Goal: Task Accomplishment & Management: Manage account settings

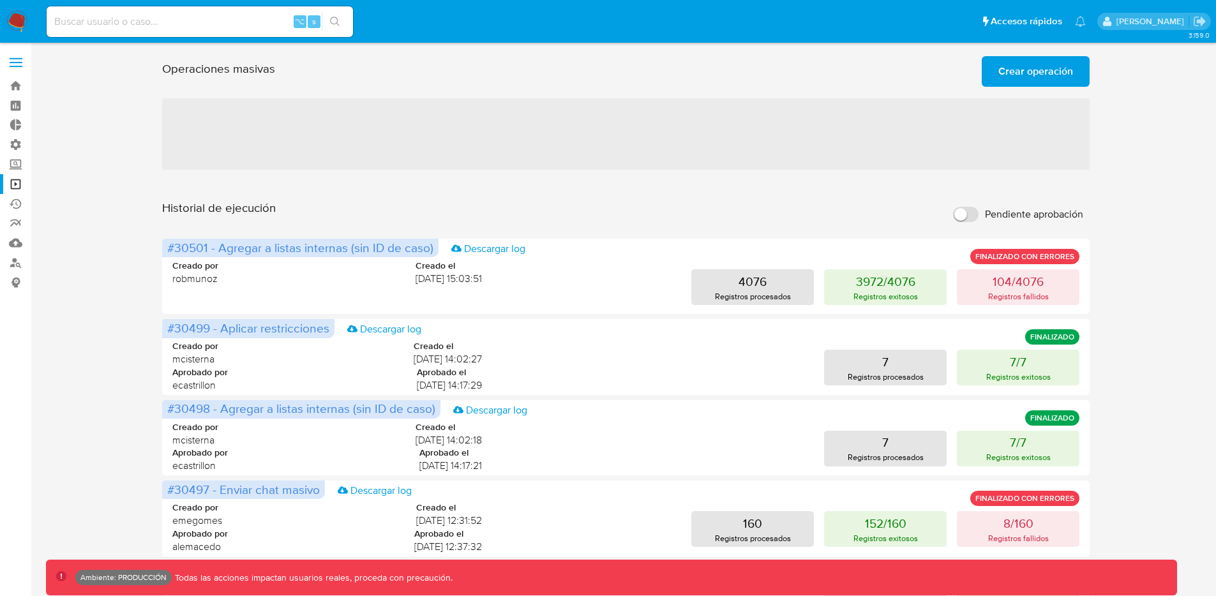
click at [1020, 77] on span "Crear operación" at bounding box center [1036, 71] width 75 height 28
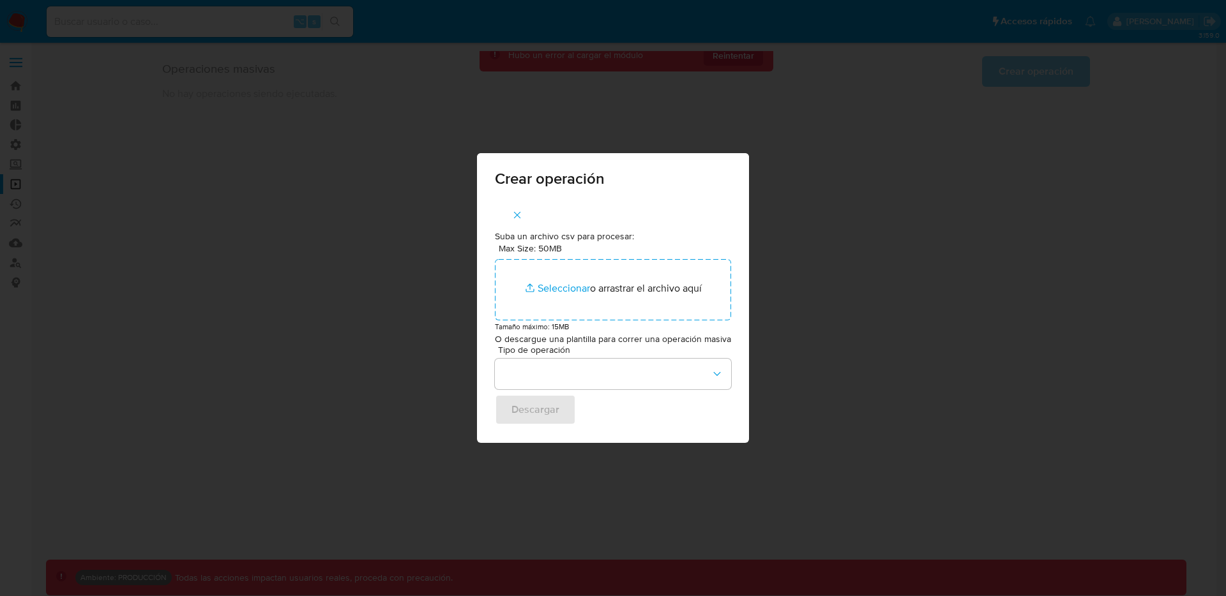
click at [865, 163] on div "Crear operación Suba un archivo csv para procesar: Max Size: 50MB Seleccionar a…" at bounding box center [613, 298] width 1226 height 596
click at [255, 144] on div "Crear operación Suba un archivo csv para procesar: Max Size: 50MB Seleccionar a…" at bounding box center [613, 298] width 1226 height 596
click at [518, 225] on span "button" at bounding box center [516, 215] width 11 height 28
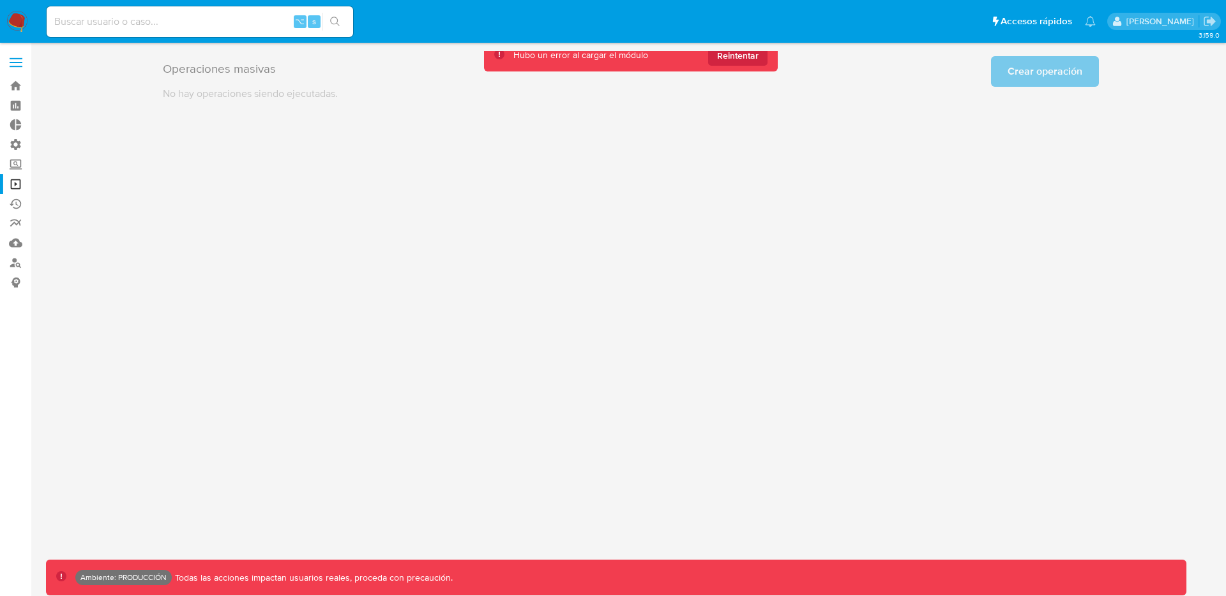
click at [10, 66] on span at bounding box center [16, 67] width 13 height 2
click at [0, 0] on input "checkbox" at bounding box center [0, 0] width 0 height 0
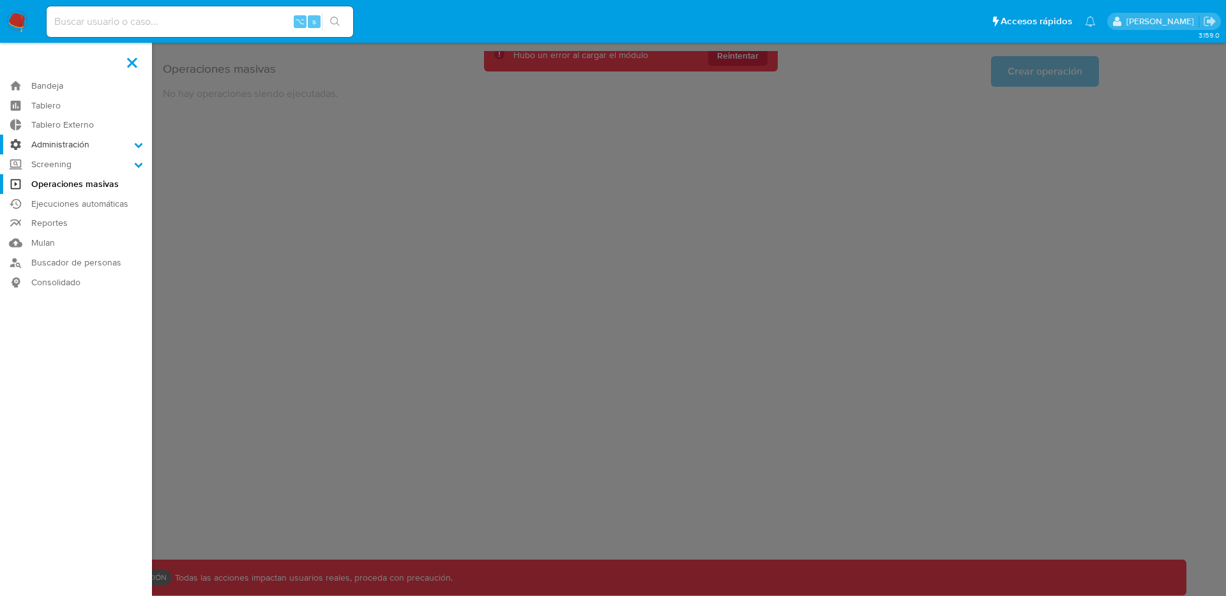
click at [64, 148] on label "Administración" at bounding box center [76, 145] width 152 height 20
click at [0, 0] on input "Administración" at bounding box center [0, 0] width 0 height 0
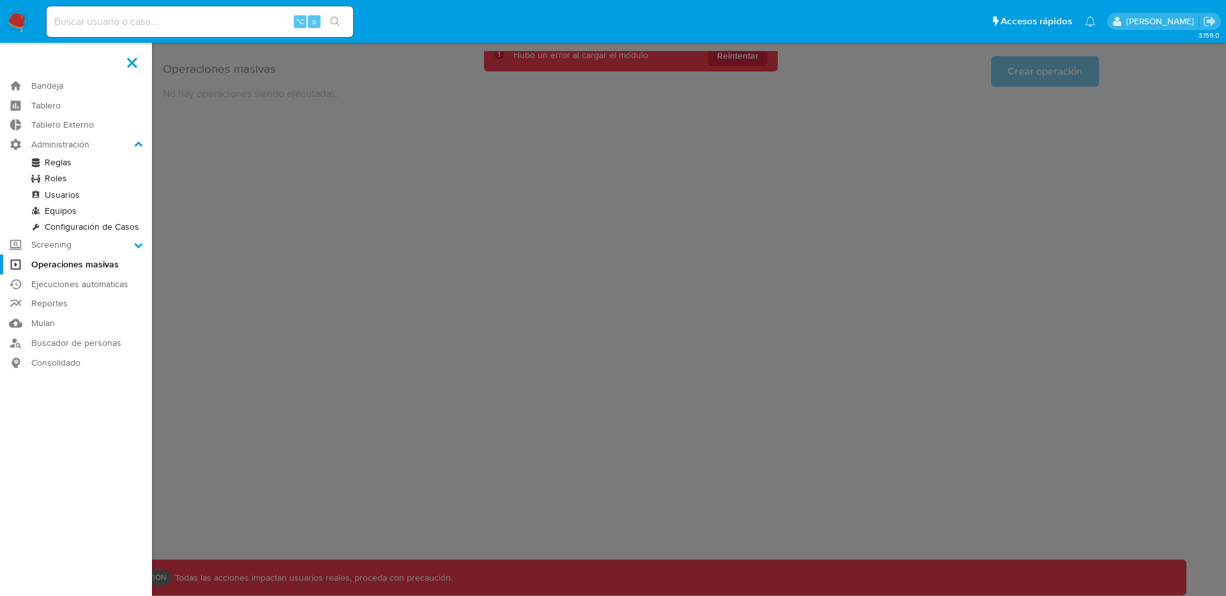
click at [59, 165] on link "Reglas" at bounding box center [76, 163] width 152 height 16
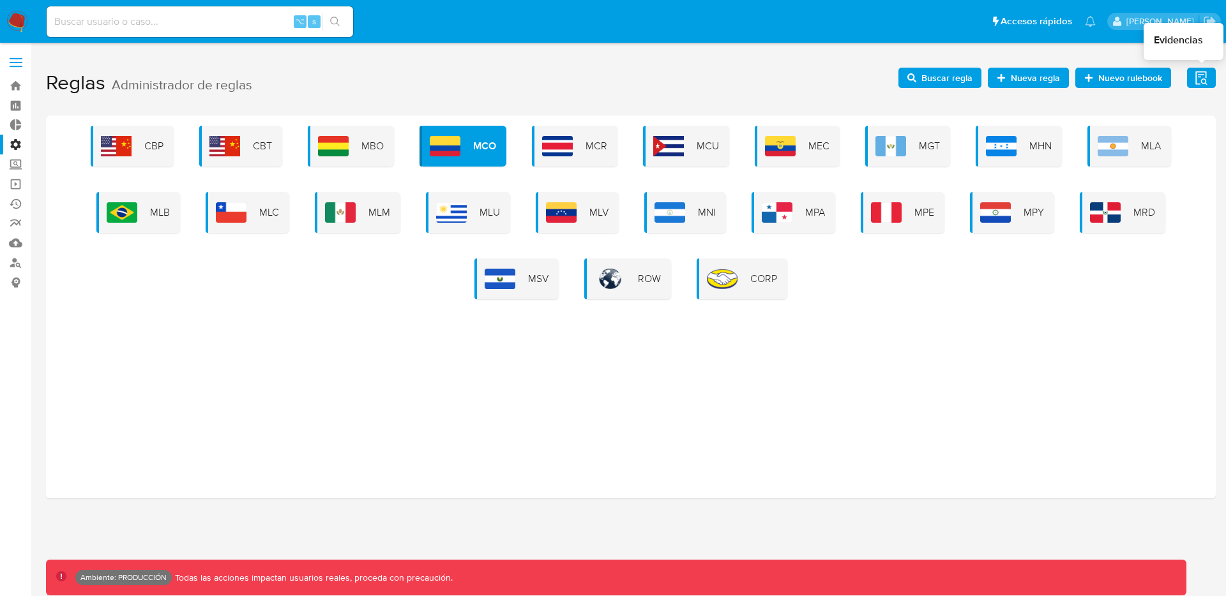
click at [1198, 83] on icon "button" at bounding box center [1200, 77] width 11 height 13
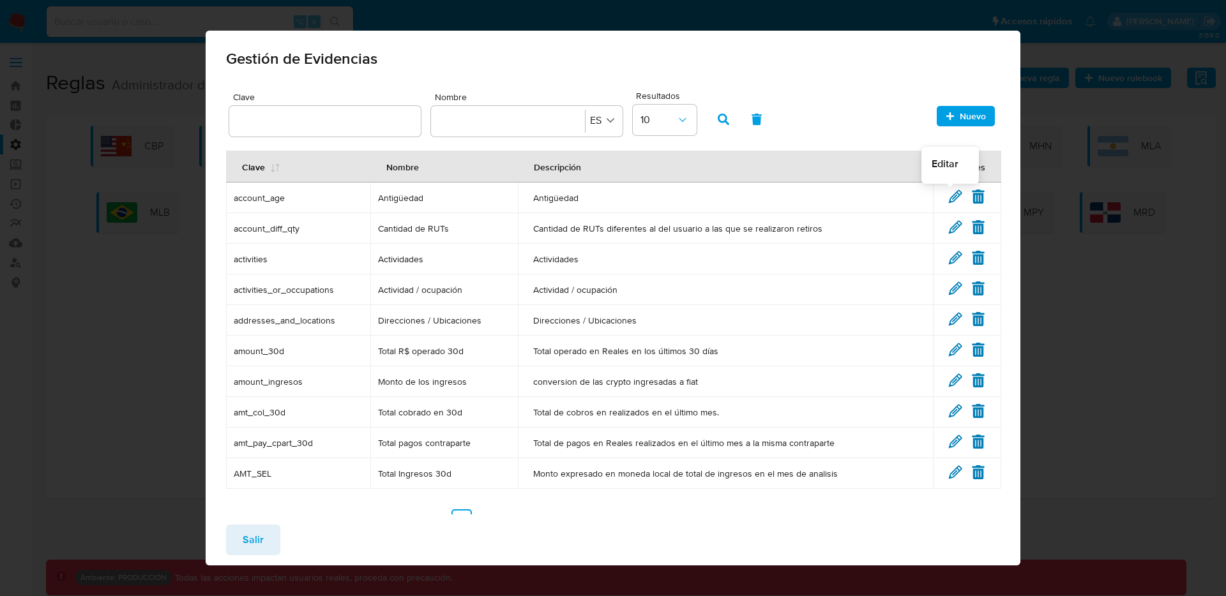
click at [948, 197] on icon at bounding box center [955, 197] width 14 height 14
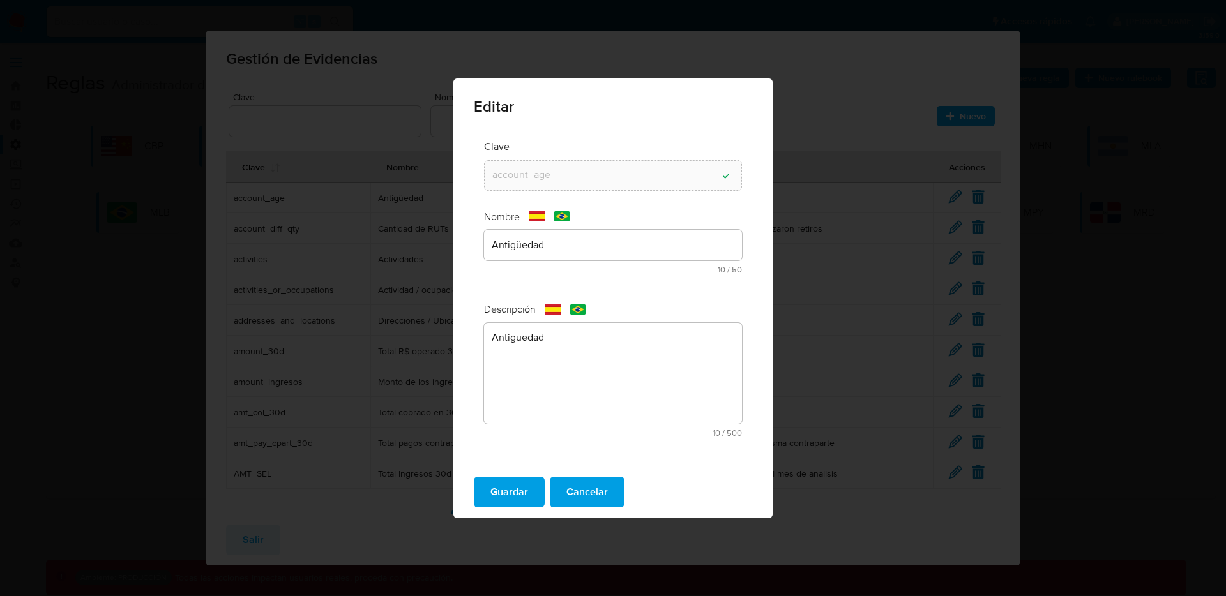
click at [569, 252] on div "text-es Antigüedad 10 / 50 40 caracteres restantes" at bounding box center [613, 252] width 258 height 44
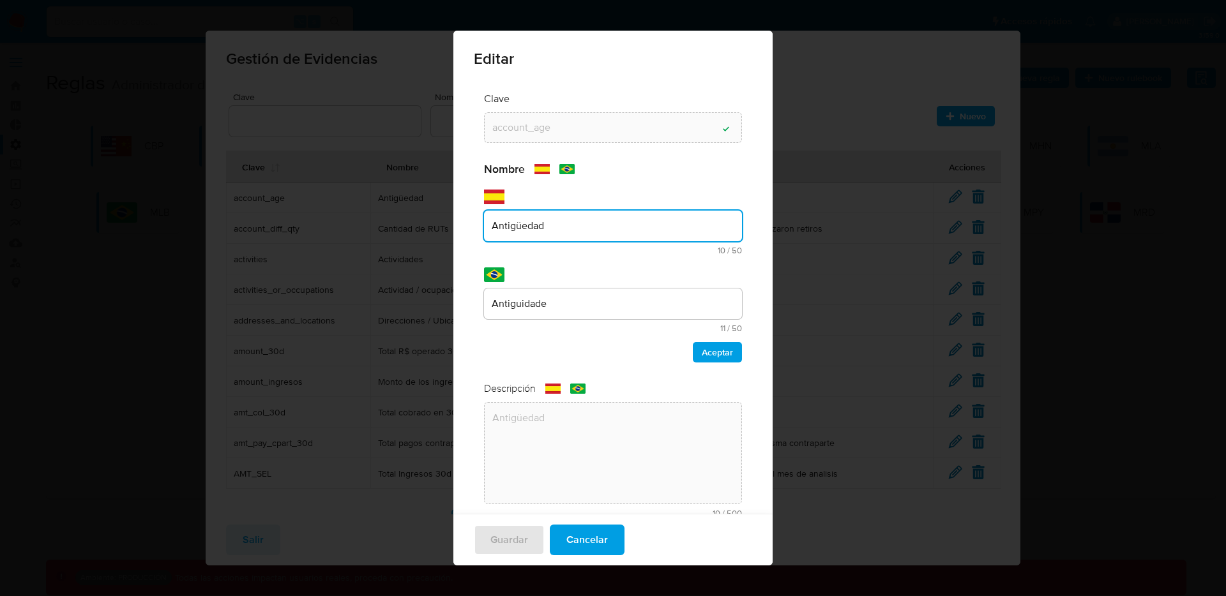
click at [572, 305] on div "Nombre text-es Antigüedad 10 / 50 40 caracteres restantes text-pt Antiguidade 1…" at bounding box center [613, 262] width 258 height 200
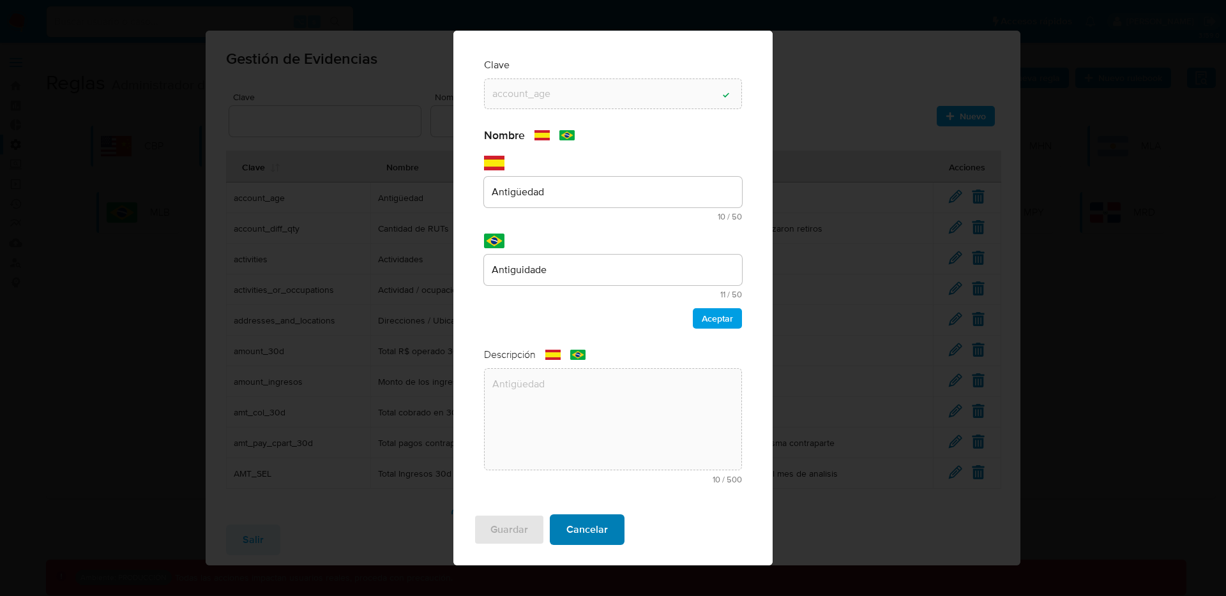
click at [590, 543] on span "Cancelar" at bounding box center [586, 530] width 41 height 28
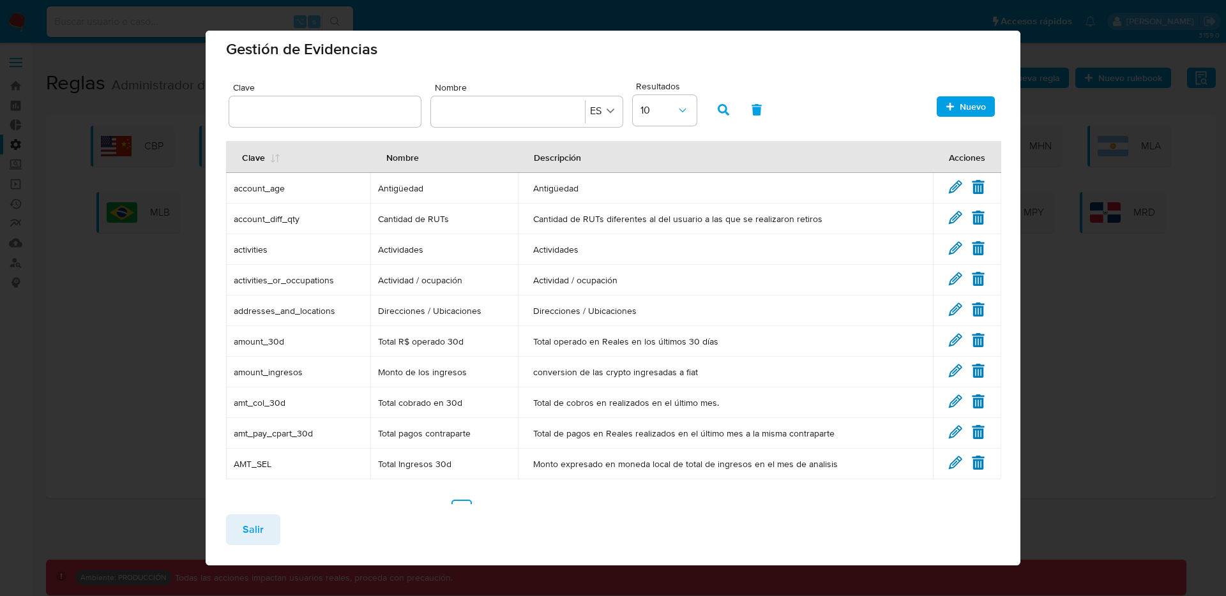
scroll to position [0, 0]
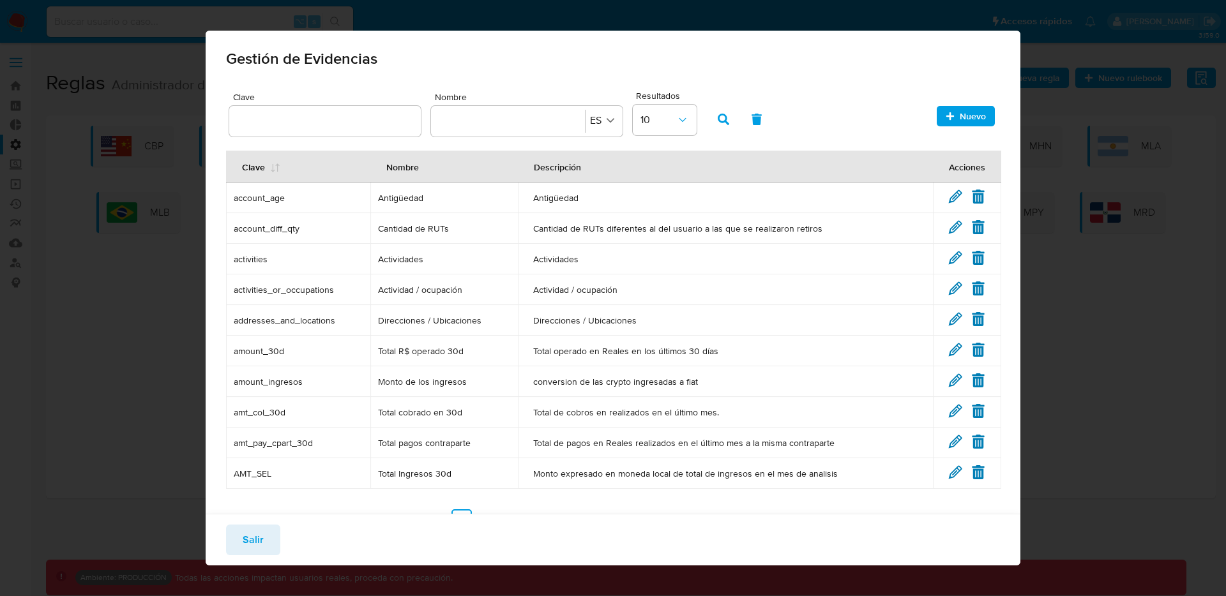
click at [257, 532] on span "Salir" at bounding box center [253, 540] width 21 height 28
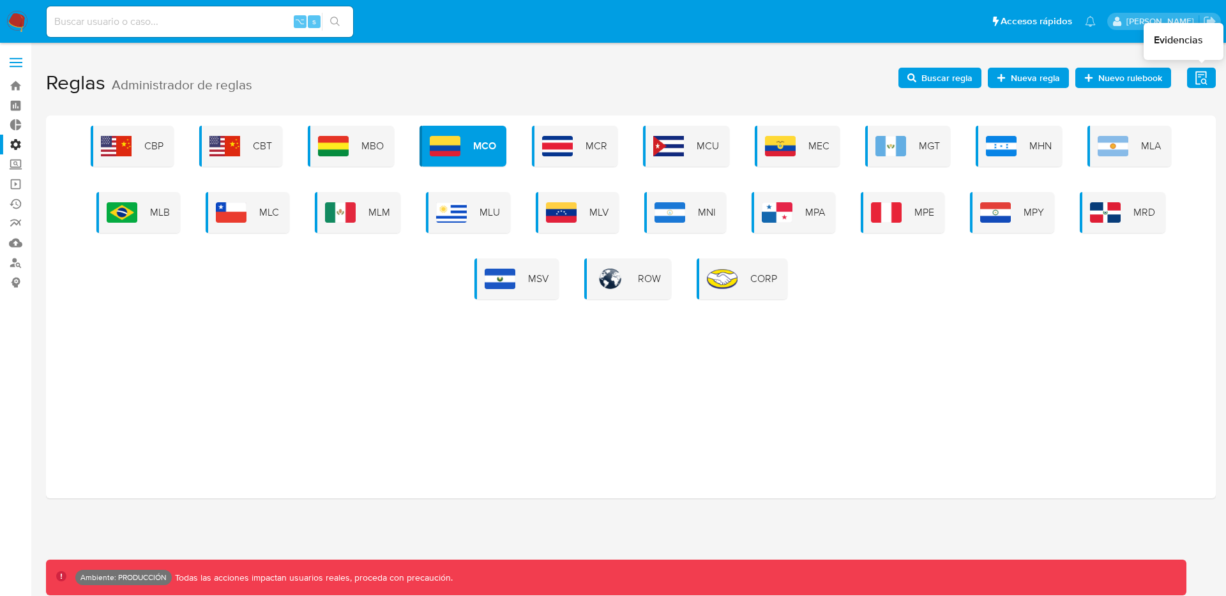
click at [1195, 84] on icon "button" at bounding box center [1200, 77] width 11 height 13
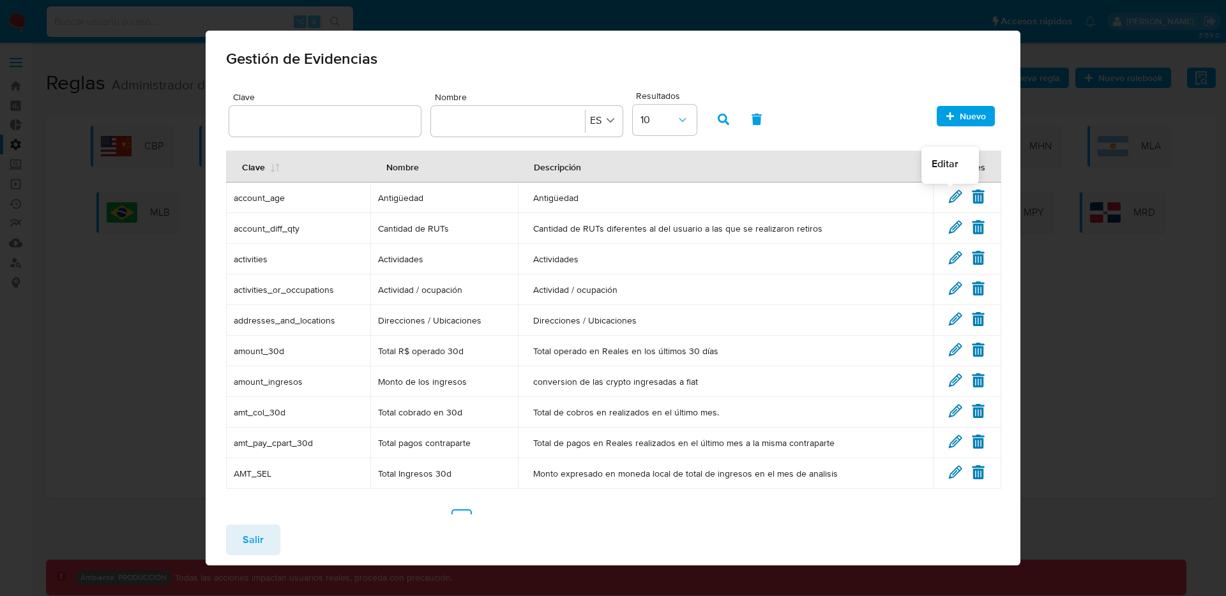
click at [949, 202] on icon at bounding box center [955, 197] width 14 height 14
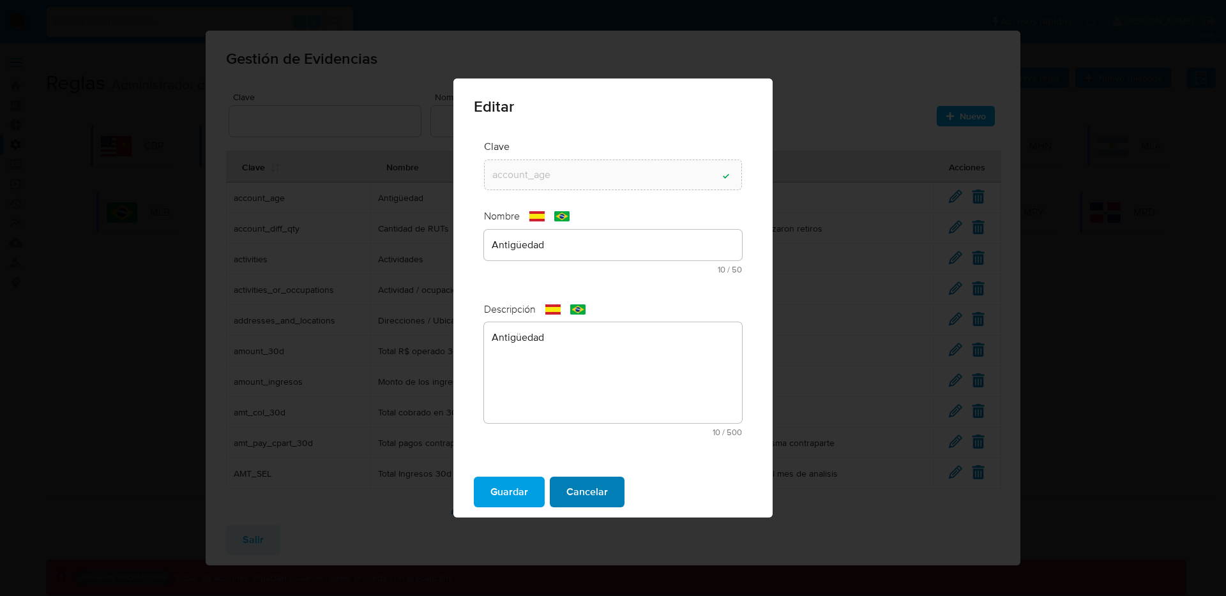
click at [594, 498] on span "Cancelar" at bounding box center [586, 492] width 41 height 28
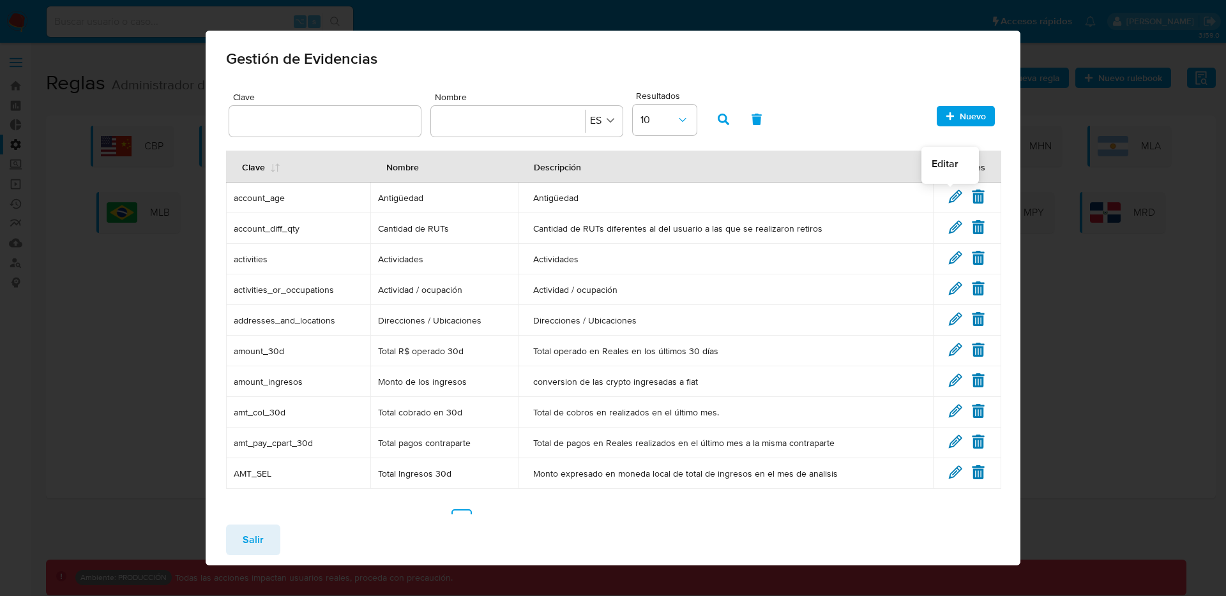
click at [948, 200] on icon at bounding box center [955, 197] width 14 height 14
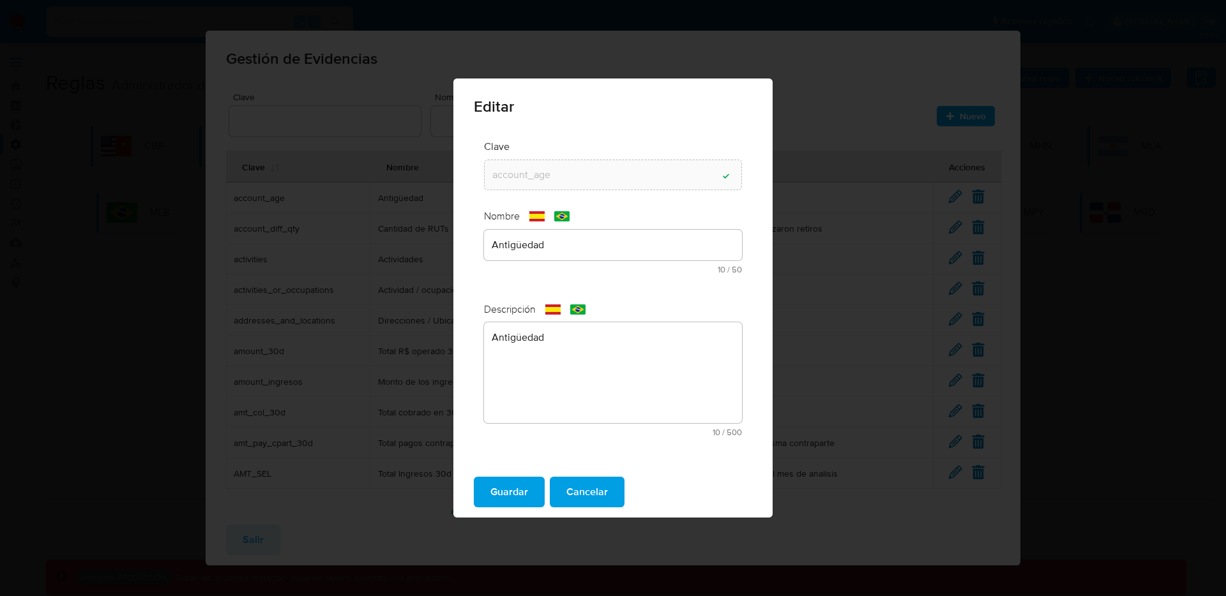
click at [568, 245] on div "text-es Antigüedad 10 / 50 40 caracteres restantes" at bounding box center [613, 252] width 258 height 44
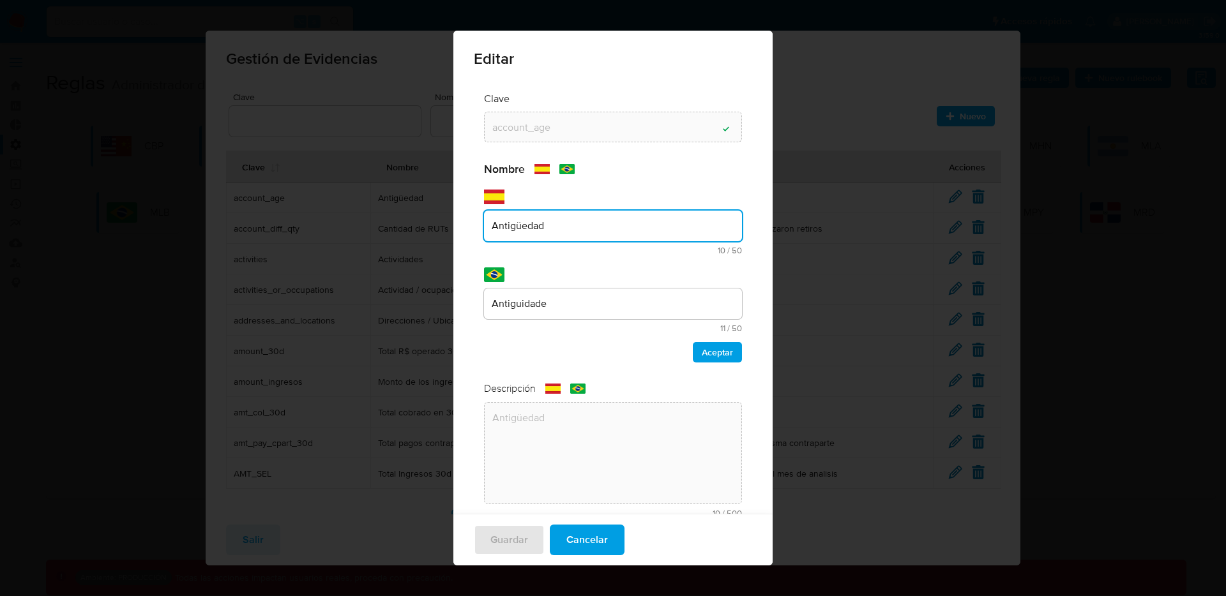
click at [570, 313] on div "Antiguidade" at bounding box center [613, 304] width 258 height 31
click at [600, 535] on span "Cancelar" at bounding box center [586, 540] width 41 height 28
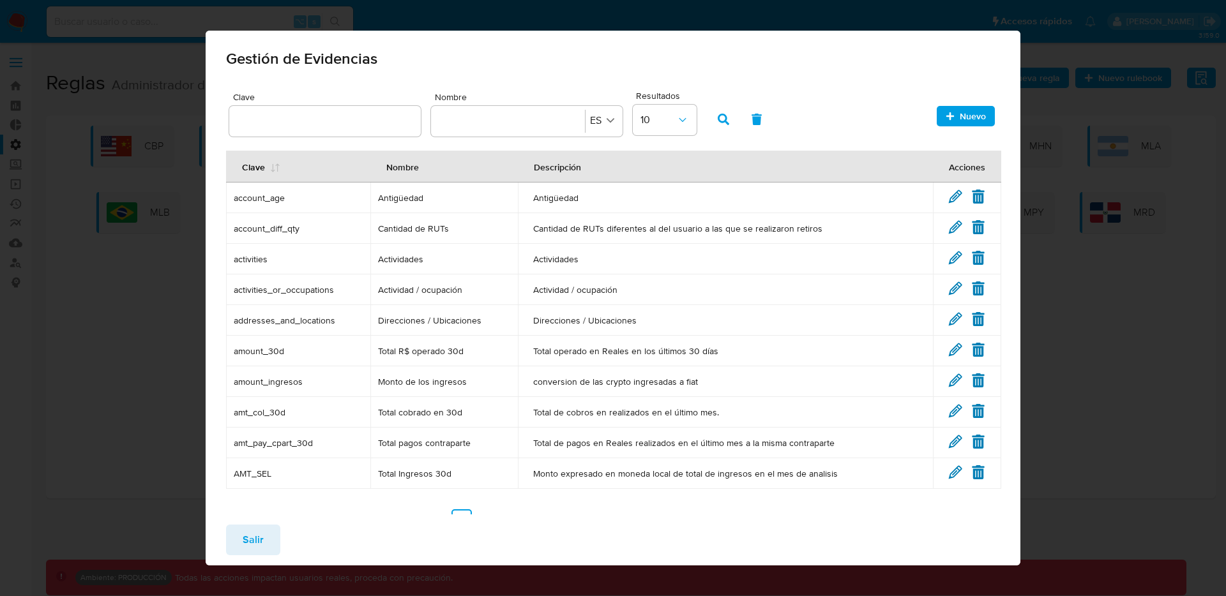
click at [250, 550] on span "Salir" at bounding box center [253, 540] width 21 height 28
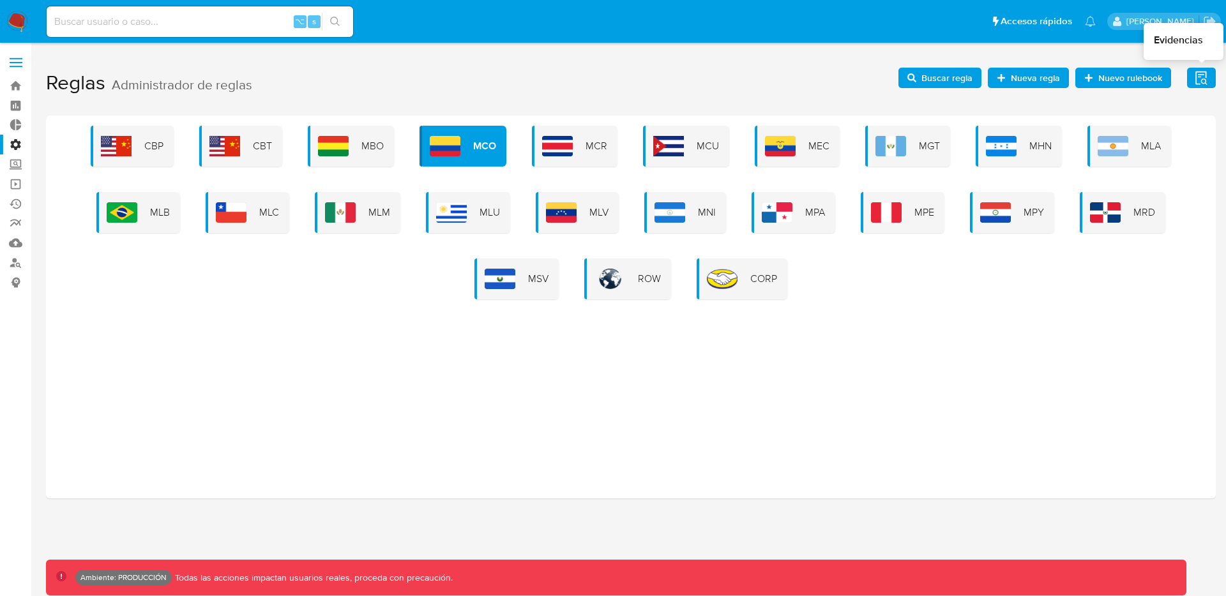
click at [1200, 81] on icon "button" at bounding box center [1201, 78] width 16 height 16
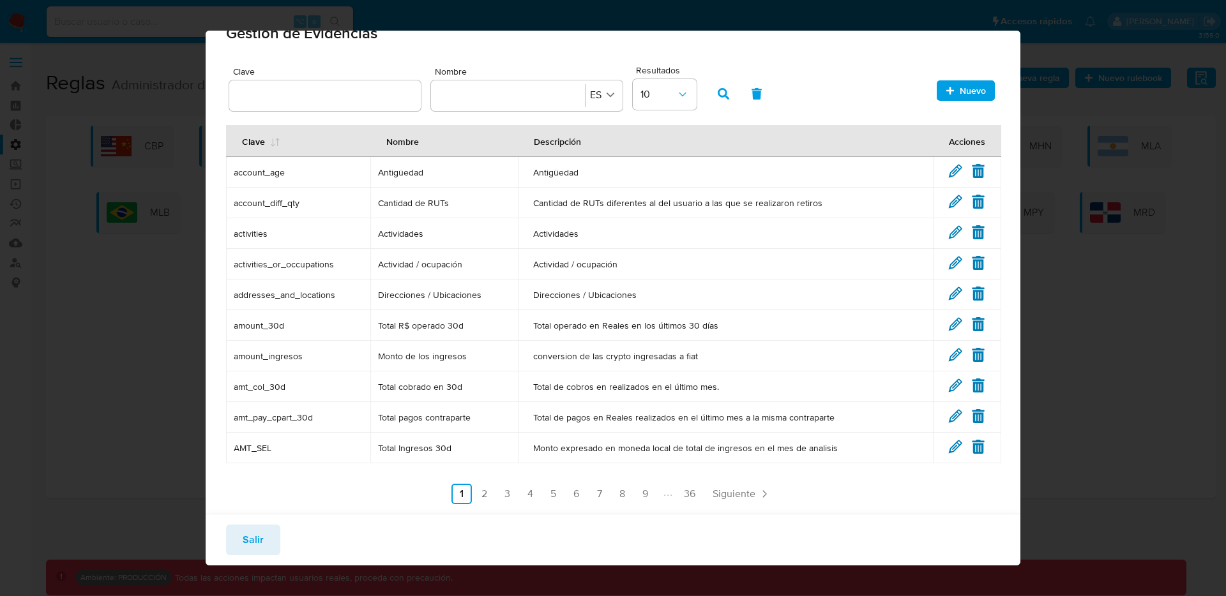
scroll to position [26, 0]
click at [478, 492] on link "2" at bounding box center [484, 493] width 20 height 20
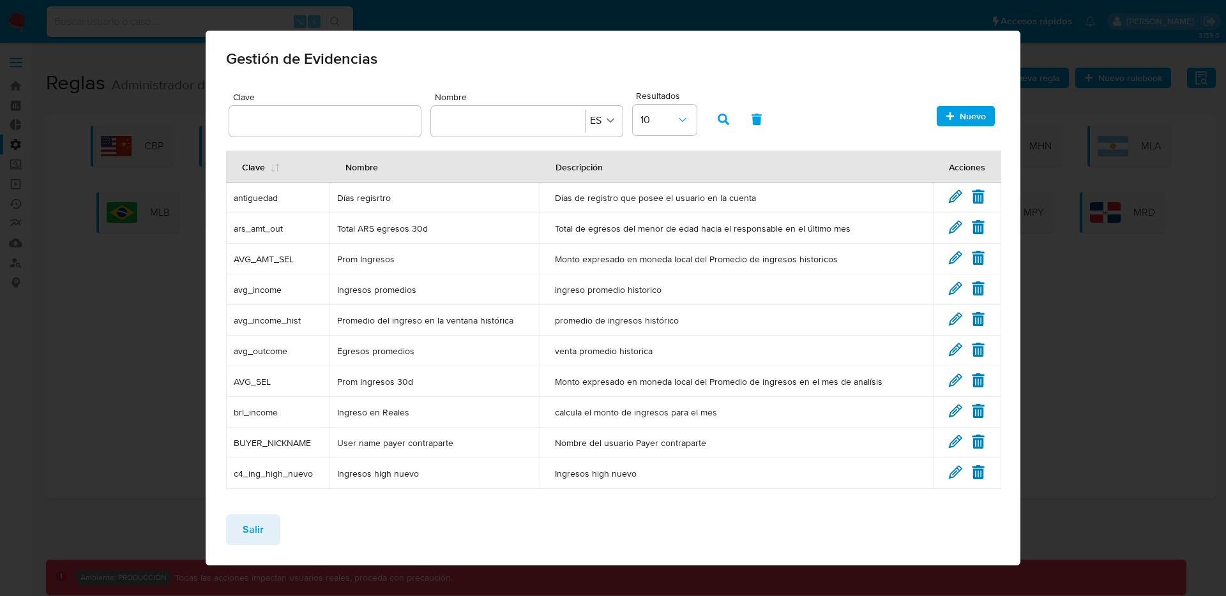
drag, startPoint x: 502, startPoint y: 209, endPoint x: 598, endPoint y: 220, distance: 96.5
click at [598, 220] on tbody "antiguedad Días regisrtro Días de registro que posee el usuario en la cuenta Ed…" at bounding box center [613, 336] width 775 height 306
click at [396, 229] on span "Total ARS egresos 30d" at bounding box center [434, 228] width 195 height 11
click at [247, 232] on span "ars_amt_out" at bounding box center [278, 228] width 88 height 11
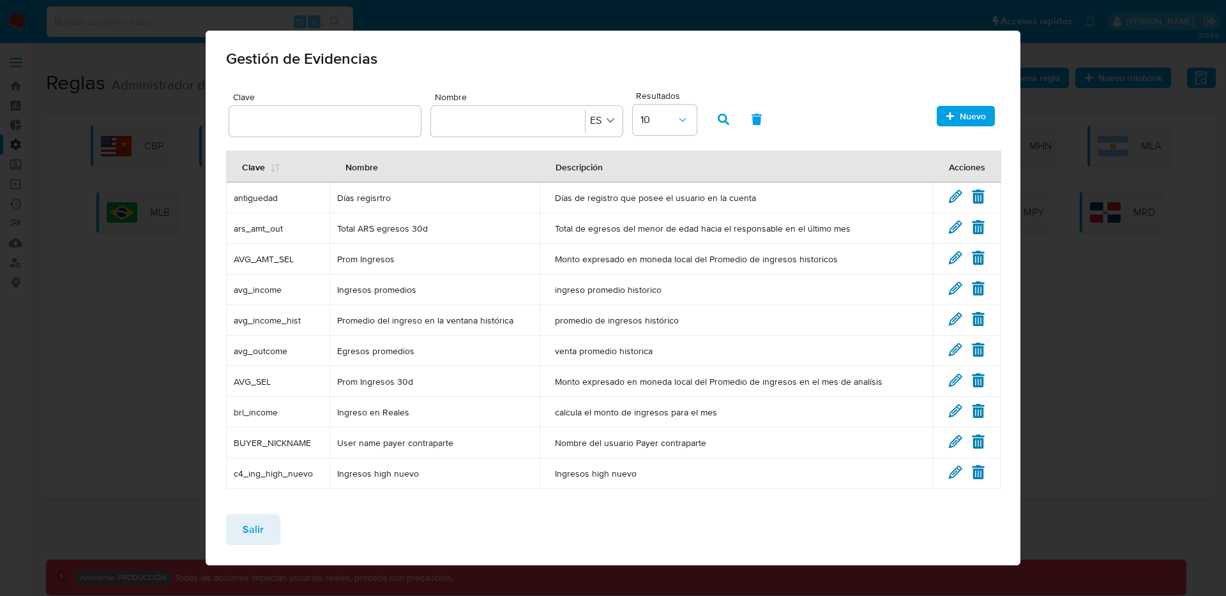
click at [375, 233] on span "Total ARS egresos 30d" at bounding box center [434, 228] width 195 height 11
click at [381, 236] on td "Total ARS egresos 30d" at bounding box center [434, 228] width 210 height 31
click at [236, 539] on button "Salir" at bounding box center [253, 530] width 54 height 31
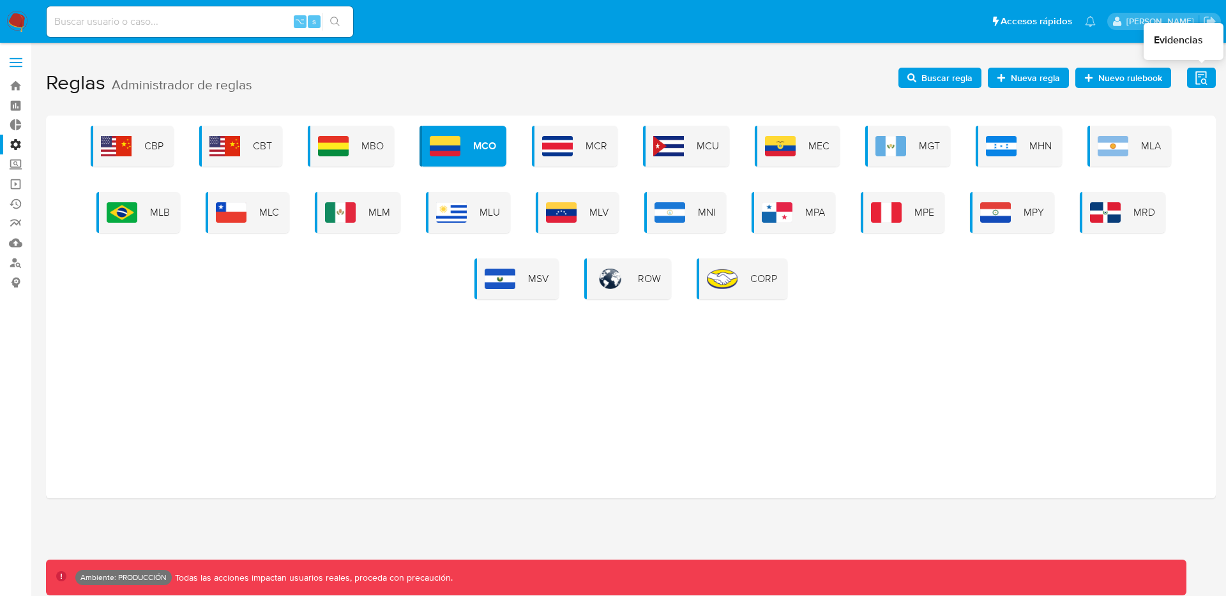
click at [1205, 79] on icon "button" at bounding box center [1200, 77] width 11 height 13
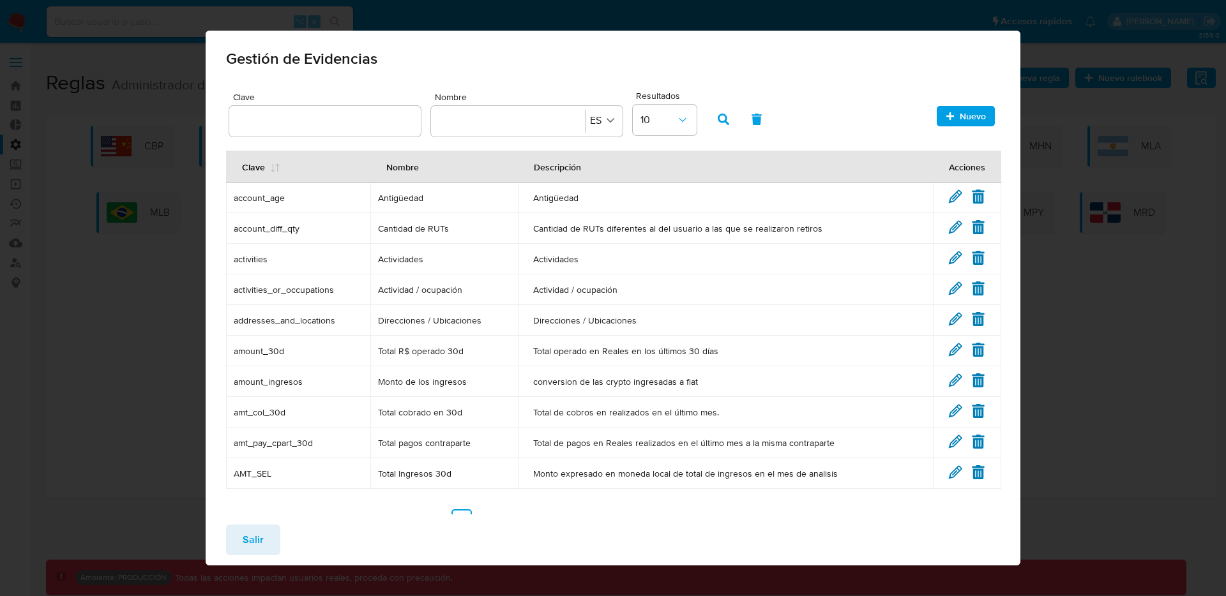
click at [876, 117] on div "Clave Nombre Nombre ES Resultados 10" at bounding box center [613, 114] width 768 height 52
drag, startPoint x: 532, startPoint y: 354, endPoint x: 854, endPoint y: 358, distance: 322.4
click at [854, 358] on td "Total operado en Reales en los últimos 30 días" at bounding box center [725, 351] width 415 height 31
click at [255, 354] on span "amount_30d" at bounding box center [299, 350] width 130 height 11
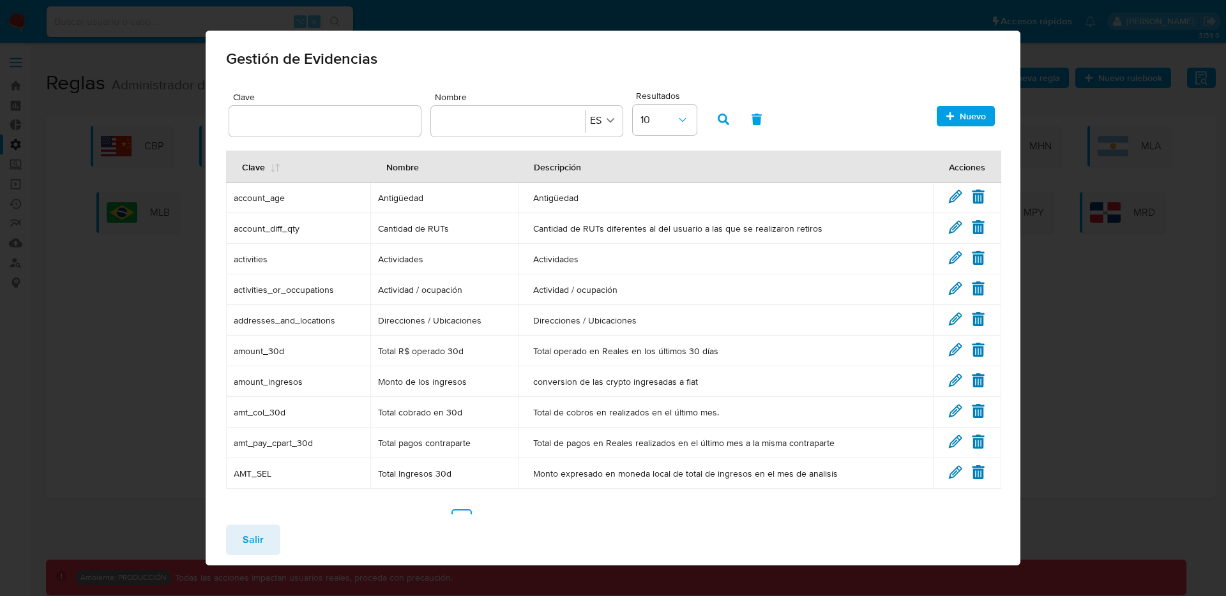
click at [260, 353] on span "amount_30d" at bounding box center [299, 350] width 130 height 11
click at [279, 354] on span "amount_30d" at bounding box center [299, 350] width 130 height 11
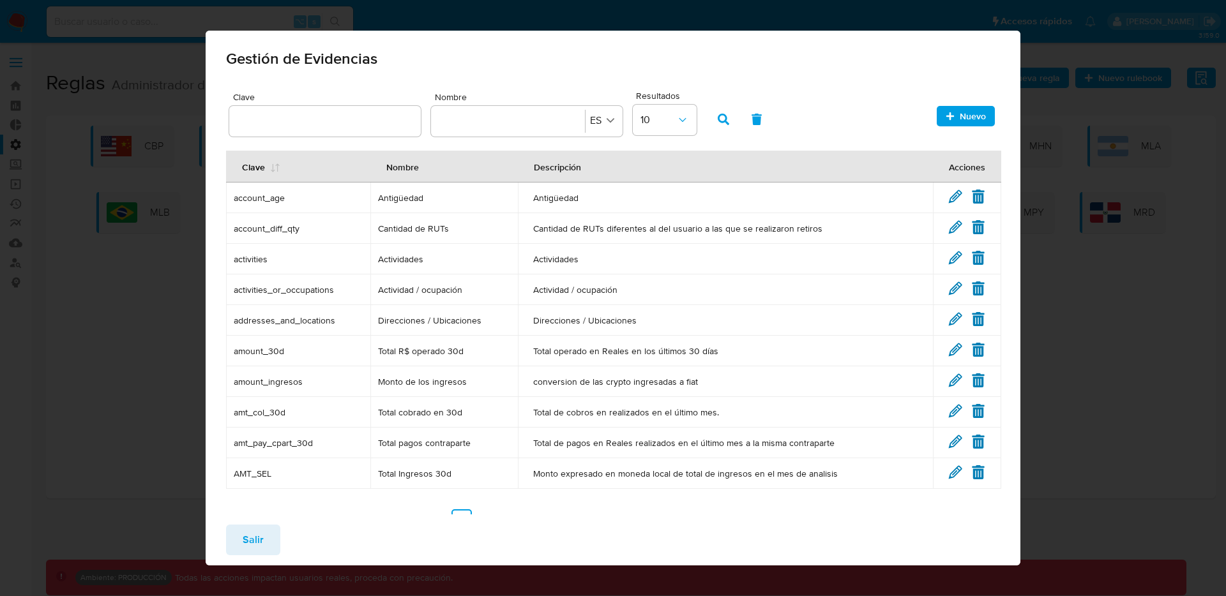
click at [268, 354] on span "amount_30d" at bounding box center [299, 350] width 130 height 11
click at [268, 361] on td "amount_30d" at bounding box center [298, 351] width 145 height 31
click at [268, 354] on span "amount_30d" at bounding box center [299, 350] width 130 height 11
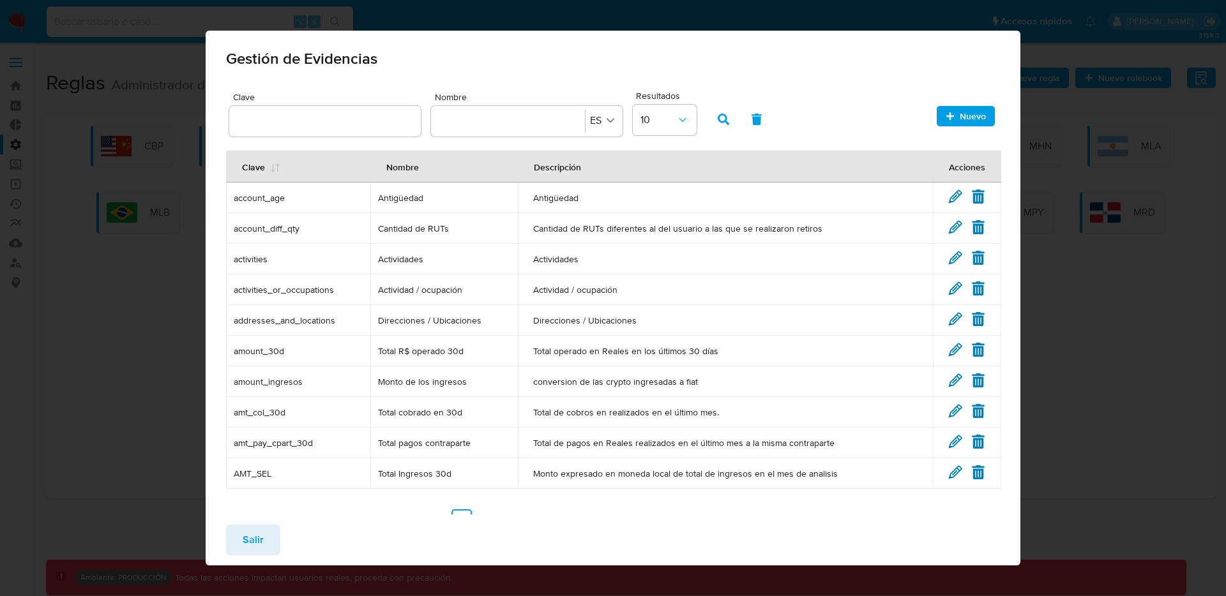
click at [268, 354] on span "amount_30d" at bounding box center [299, 350] width 130 height 11
click at [299, 347] on span "amount_30d" at bounding box center [299, 350] width 130 height 11
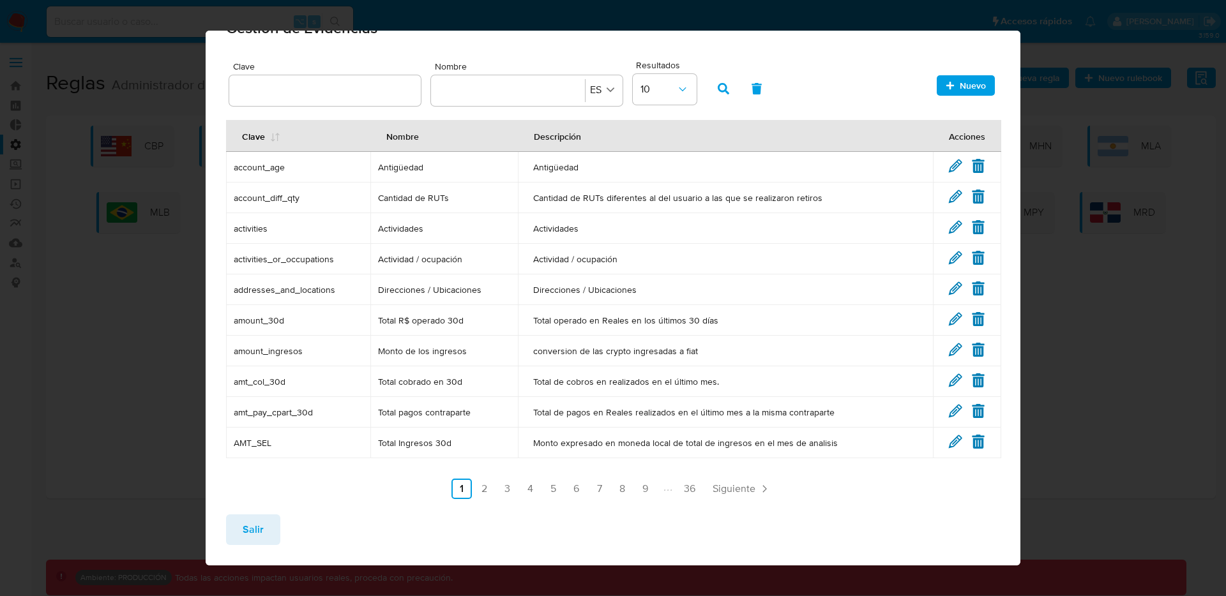
scroll to position [36, 0]
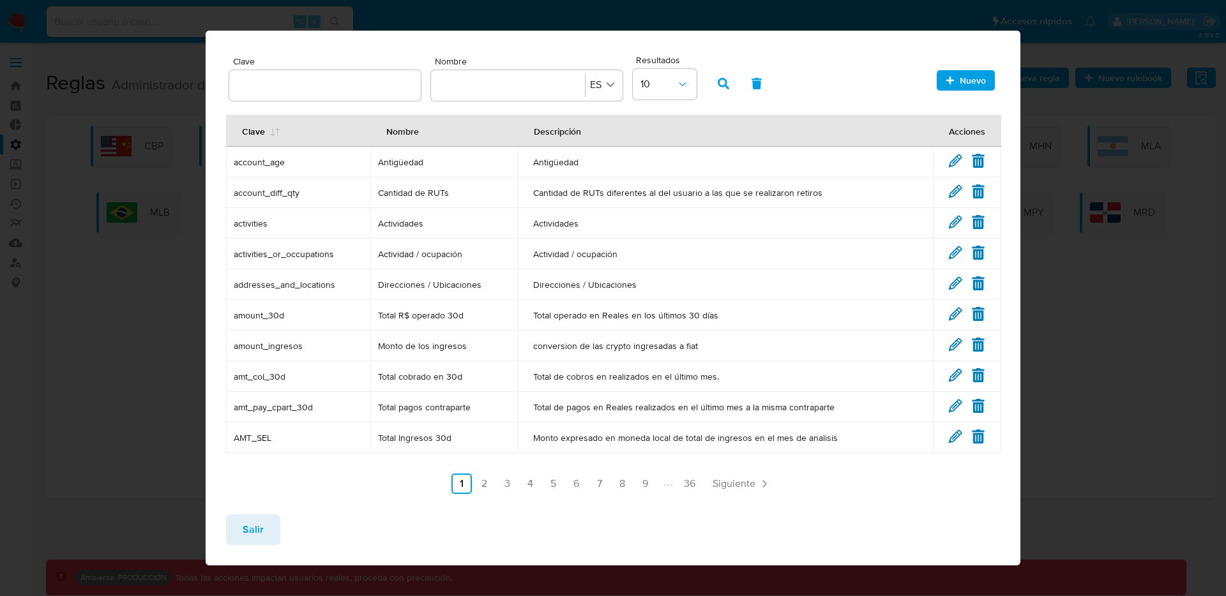
click at [271, 317] on span "amount_30d" at bounding box center [299, 315] width 130 height 11
click at [251, 318] on span "amount_30d" at bounding box center [299, 315] width 130 height 11
click at [385, 315] on span "Total R$ operado 30d" at bounding box center [444, 315] width 132 height 11
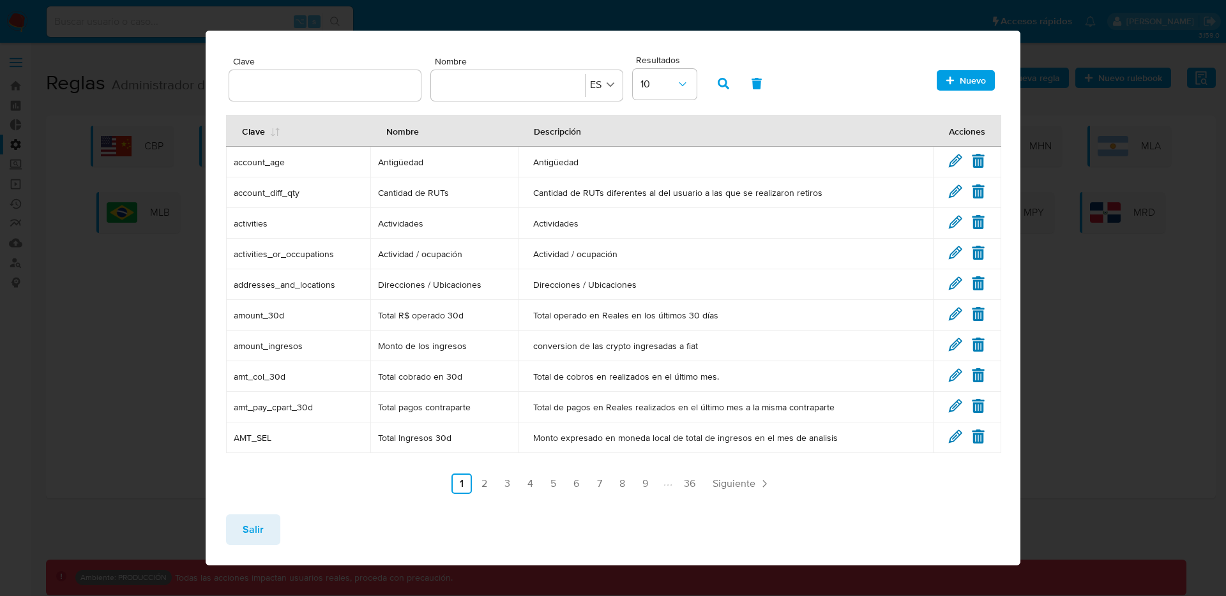
click at [385, 315] on span "Total R$ operado 30d" at bounding box center [444, 315] width 132 height 11
click at [614, 316] on span "Total operado en Reales en los últimos 30 días" at bounding box center [725, 315] width 384 height 11
click at [614, 315] on span "Total operado en Reales en los últimos 30 días" at bounding box center [725, 315] width 384 height 11
drag, startPoint x: 404, startPoint y: 317, endPoint x: 746, endPoint y: 313, distance: 341.6
click at [746, 313] on tr "amount_30d Total R$ operado 30d Total operado en Reales en los últimos 30 días …" at bounding box center [613, 315] width 775 height 31
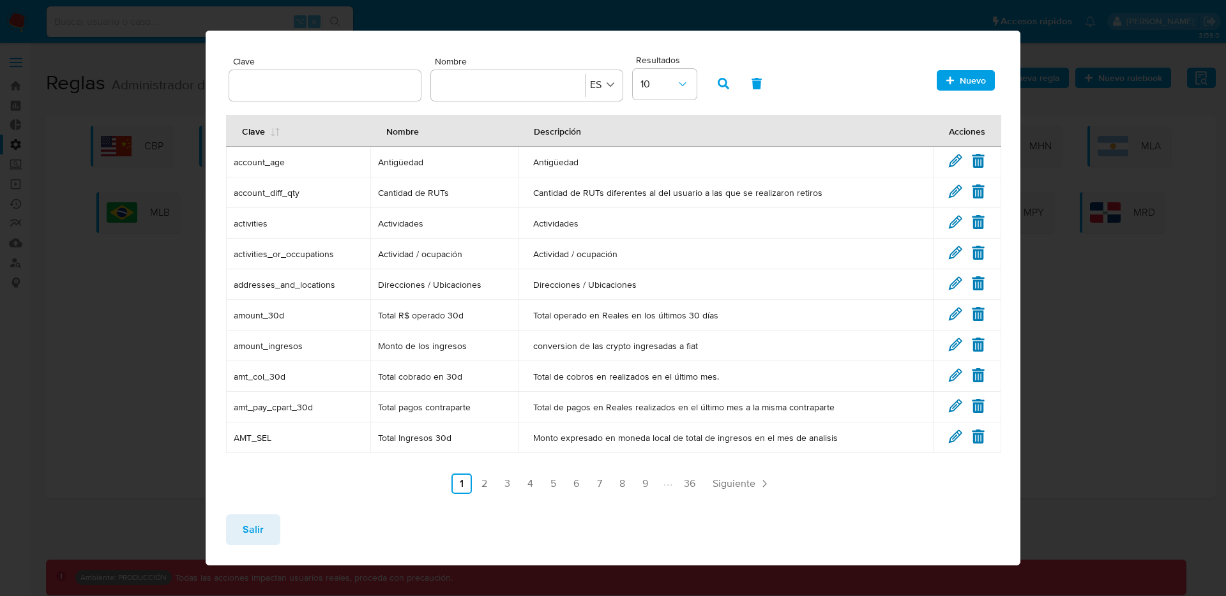
click at [293, 308] on td "amount_30d" at bounding box center [298, 315] width 145 height 31
click at [273, 316] on span "amount_30d" at bounding box center [299, 315] width 130 height 11
drag, startPoint x: 377, startPoint y: 317, endPoint x: 512, endPoint y: 314, distance: 135.4
click at [512, 314] on td "Total R$ operado 30d" at bounding box center [443, 315] width 147 height 31
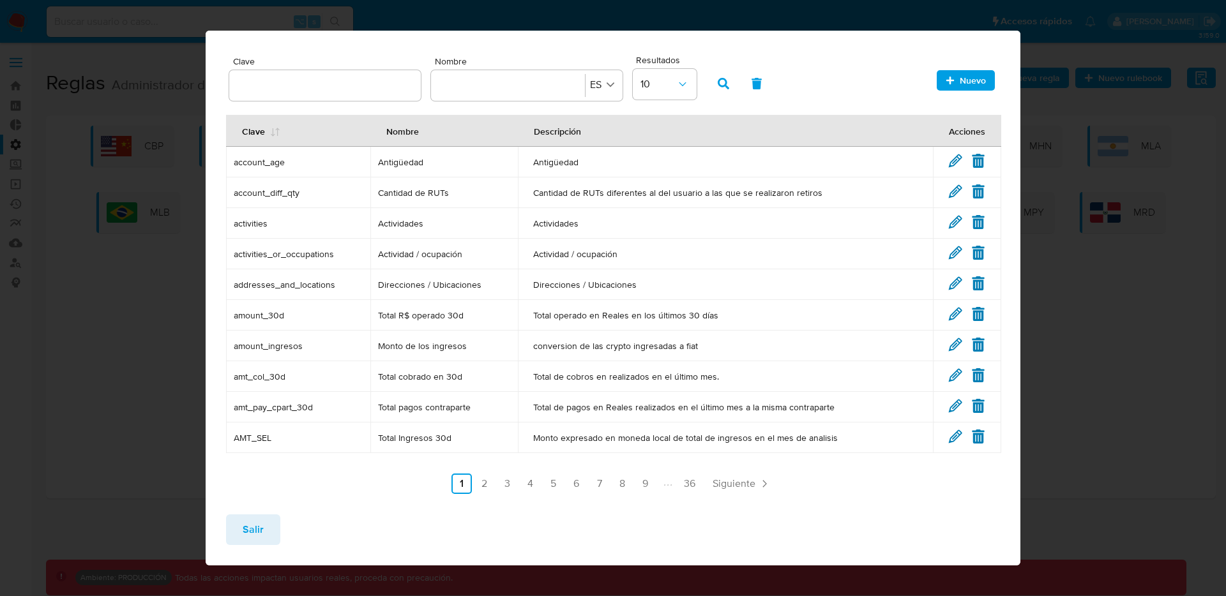
drag, startPoint x: 531, startPoint y: 315, endPoint x: 752, endPoint y: 319, distance: 221.6
click at [752, 320] on span "Total operado en Reales en los últimos 30 días" at bounding box center [725, 315] width 384 height 11
click at [272, 314] on span "amount_30d" at bounding box center [299, 315] width 130 height 11
click at [438, 233] on td "Actividades" at bounding box center [443, 223] width 147 height 31
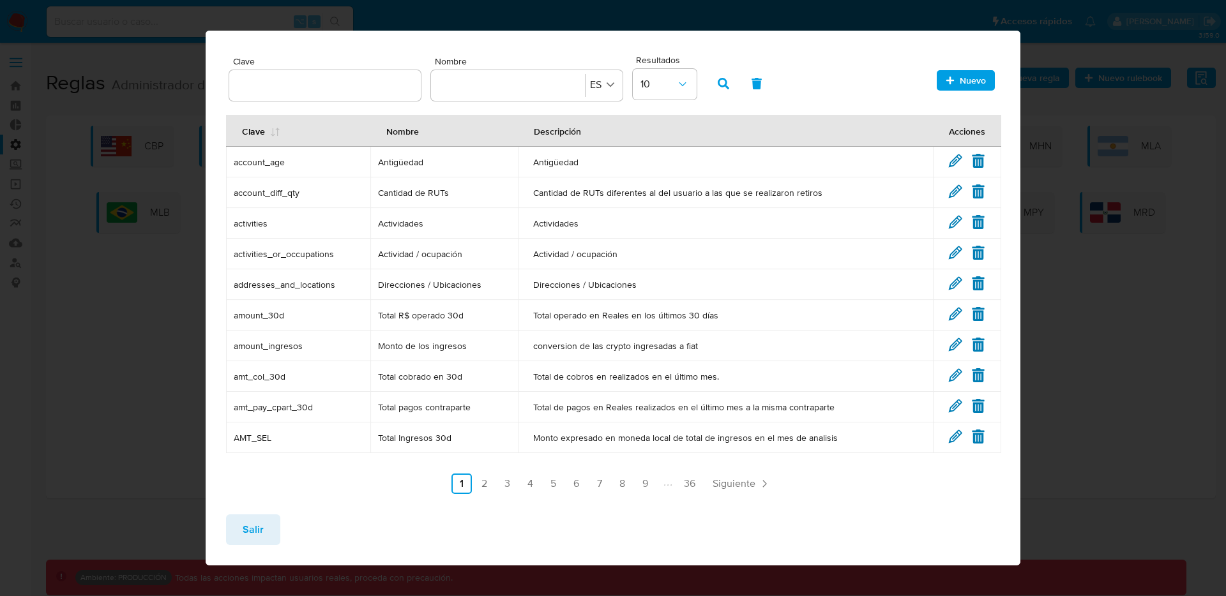
click at [438, 233] on td "Actividades" at bounding box center [443, 223] width 147 height 31
click at [264, 520] on button "Salir" at bounding box center [253, 530] width 54 height 31
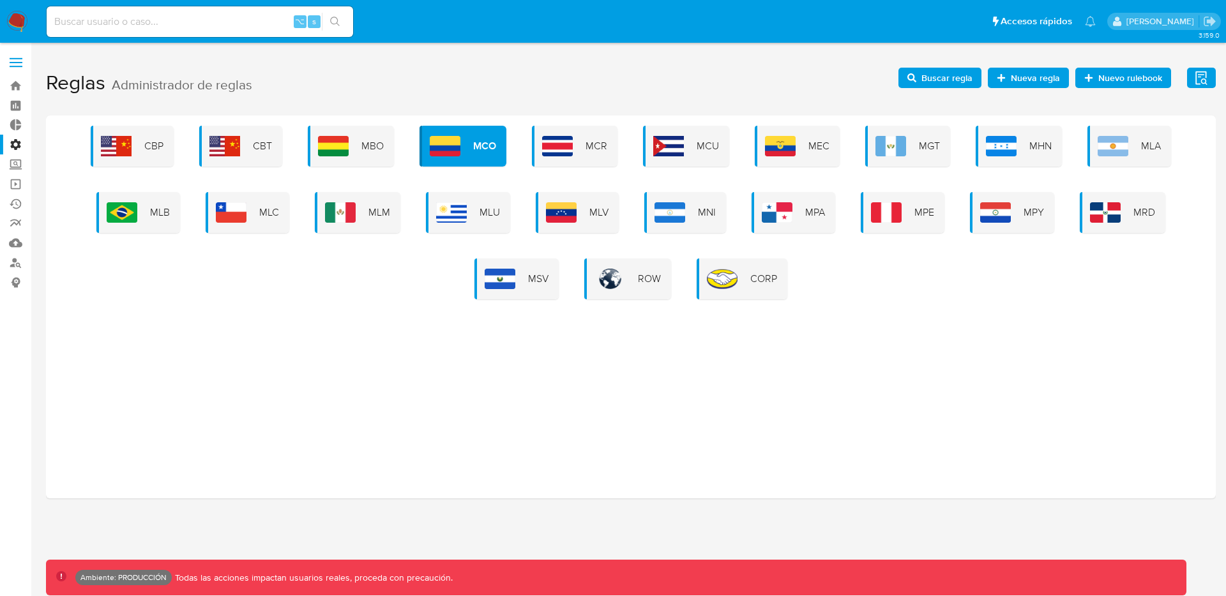
click at [16, 63] on span at bounding box center [16, 63] width 13 height 2
click at [0, 0] on input "checkbox" at bounding box center [0, 0] width 0 height 0
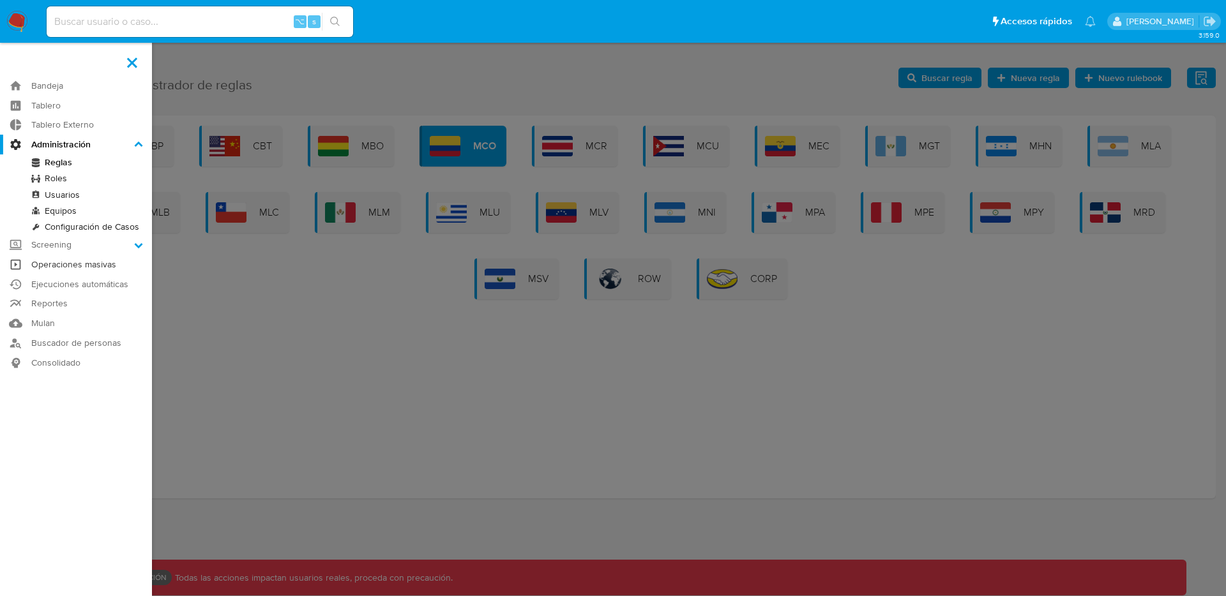
click at [67, 264] on link "Operaciones masivas" at bounding box center [76, 265] width 152 height 20
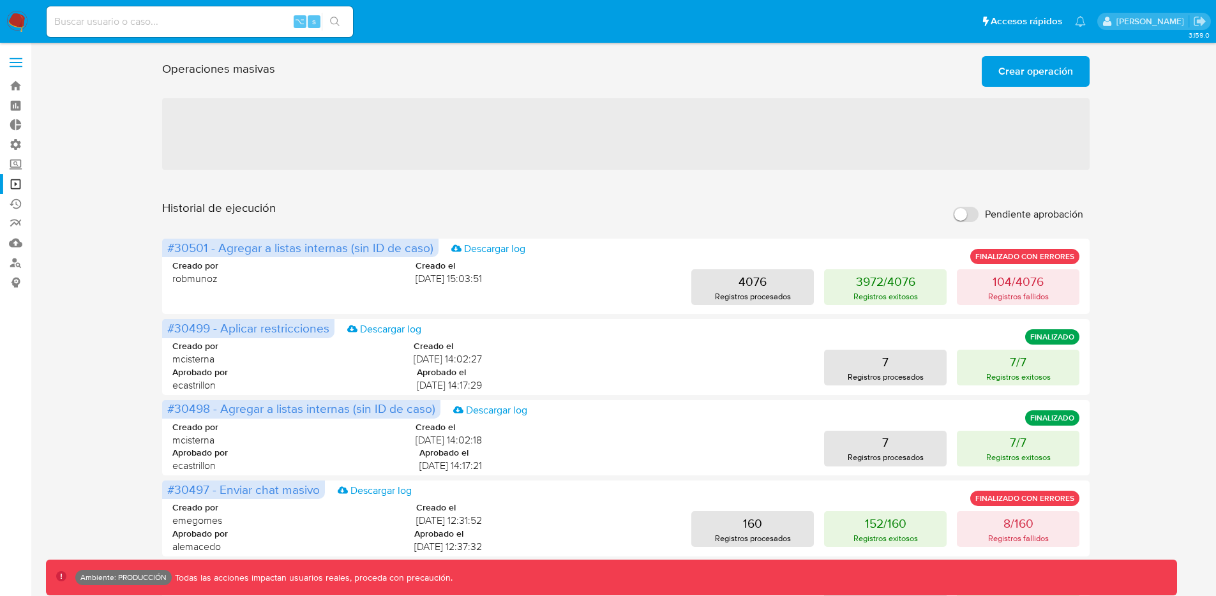
click at [1009, 75] on span "Crear operación" at bounding box center [1036, 71] width 75 height 28
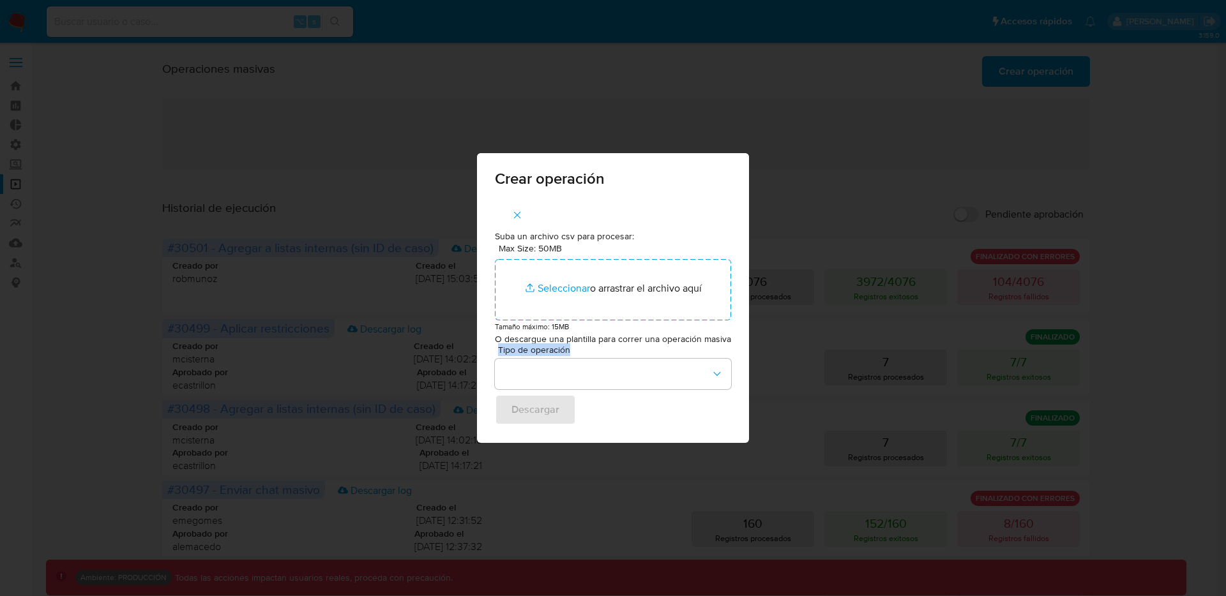
drag, startPoint x: 499, startPoint y: 344, endPoint x: 656, endPoint y: 351, distance: 157.2
click at [656, 351] on span "Tipo de operación" at bounding box center [616, 349] width 236 height 9
click at [667, 369] on button "button" at bounding box center [613, 374] width 236 height 31
click at [580, 397] on div "Asignar casos" at bounding box center [607, 403] width 211 height 31
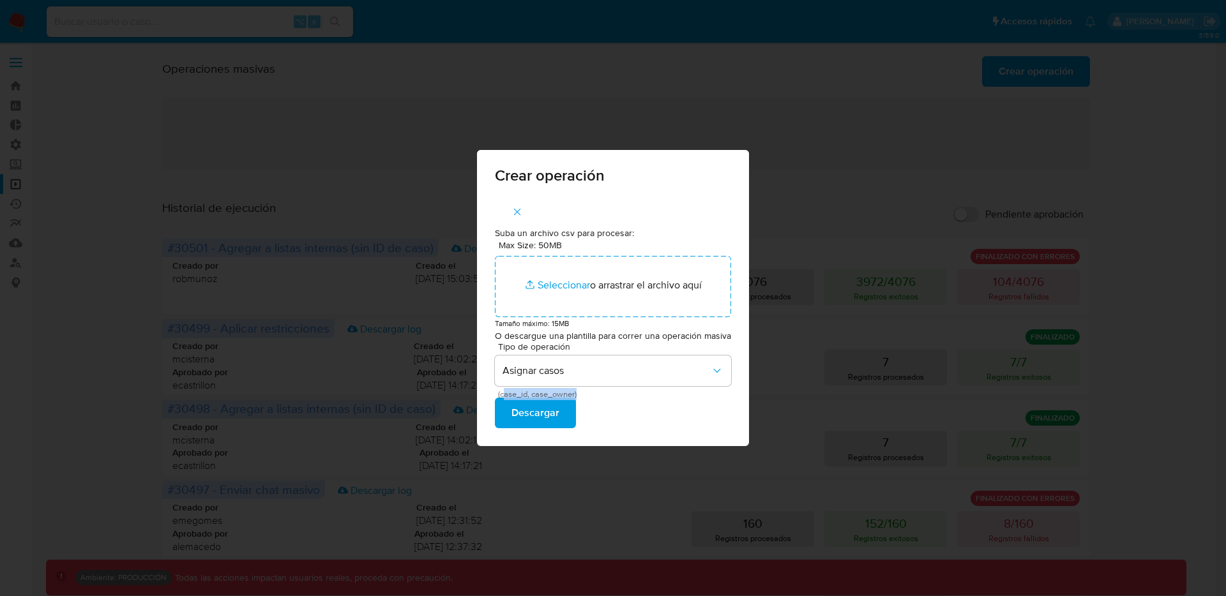
drag, startPoint x: 507, startPoint y: 392, endPoint x: 589, endPoint y: 397, distance: 81.9
click at [589, 397] on span "(case_id, case_owner)" at bounding box center [616, 394] width 236 height 6
click at [589, 396] on span "(case_id, case_owner)" at bounding box center [616, 394] width 236 height 6
click at [588, 398] on div "Tipo de operación Asignar casos (case_id, case_owner) Descargar" at bounding box center [613, 385] width 236 height 86
drag, startPoint x: 577, startPoint y: 395, endPoint x: 492, endPoint y: 392, distance: 85.0
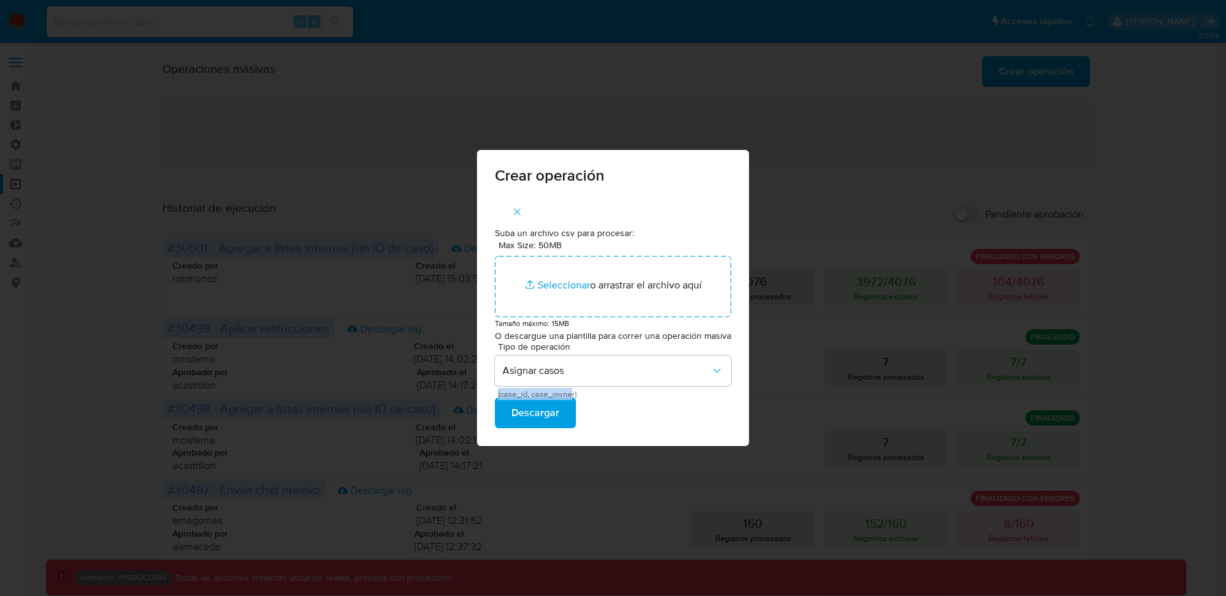
click at [492, 392] on div "Suba un archivo csv para procesar: Max Size: 50MB Seleccionar archivos Seleccio…" at bounding box center [613, 322] width 272 height 250
click at [603, 399] on div "Tipo de operación Asignar casos (case_id, case_owner) Descargar" at bounding box center [613, 385] width 236 height 86
drag, startPoint x: 558, startPoint y: 393, endPoint x: 497, endPoint y: 392, distance: 60.7
click at [497, 392] on div "Tipo de operación Asignar casos (case_id, case_owner)" at bounding box center [613, 370] width 236 height 56
click at [536, 413] on span "Descargar" at bounding box center [535, 413] width 48 height 28
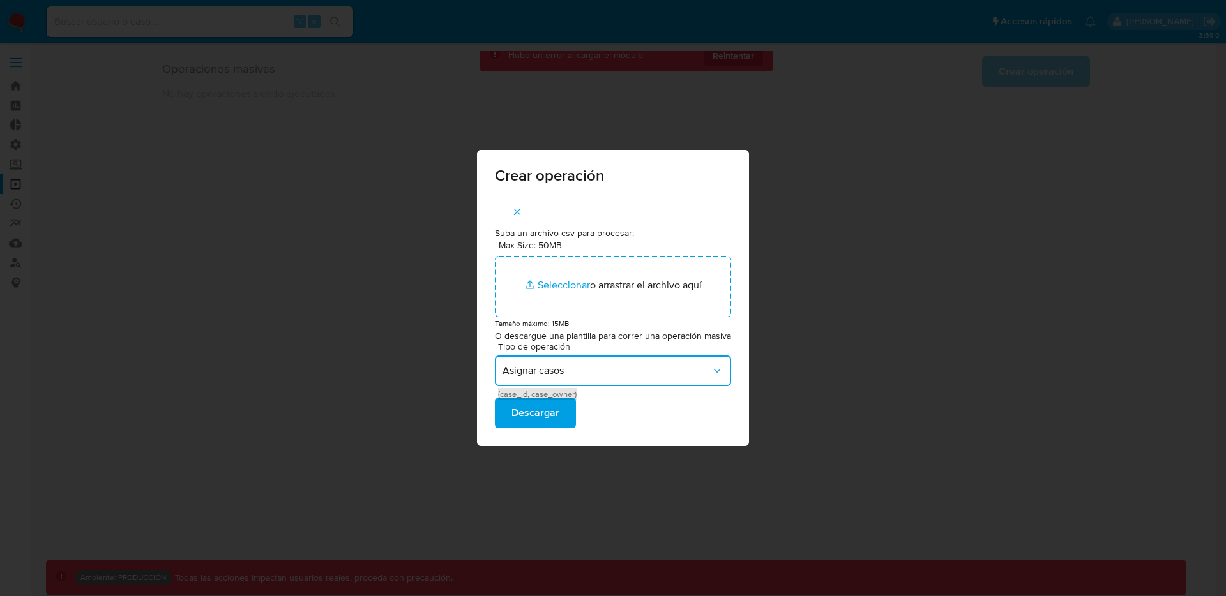
click at [676, 370] on span "Asignar casos" at bounding box center [606, 371] width 208 height 13
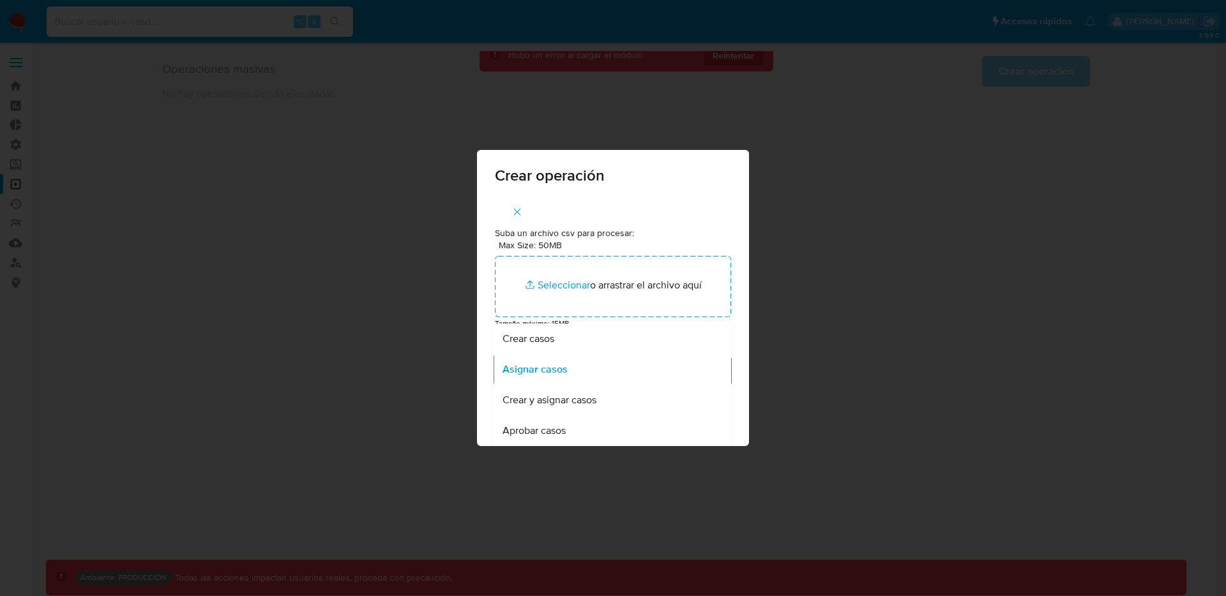
scroll to position [1, 0]
click at [707, 204] on div "Suba un archivo csv para procesar: Max Size: 50MB Seleccionar archivos Seleccio…" at bounding box center [613, 320] width 272 height 250
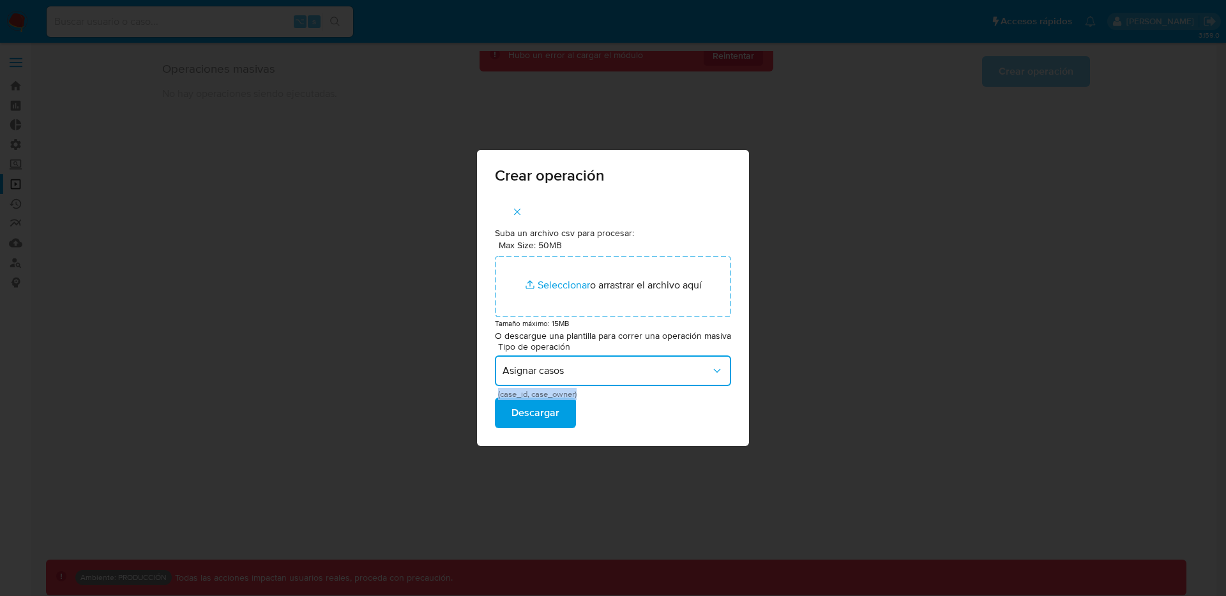
click at [617, 366] on span "Asignar casos" at bounding box center [606, 371] width 208 height 13
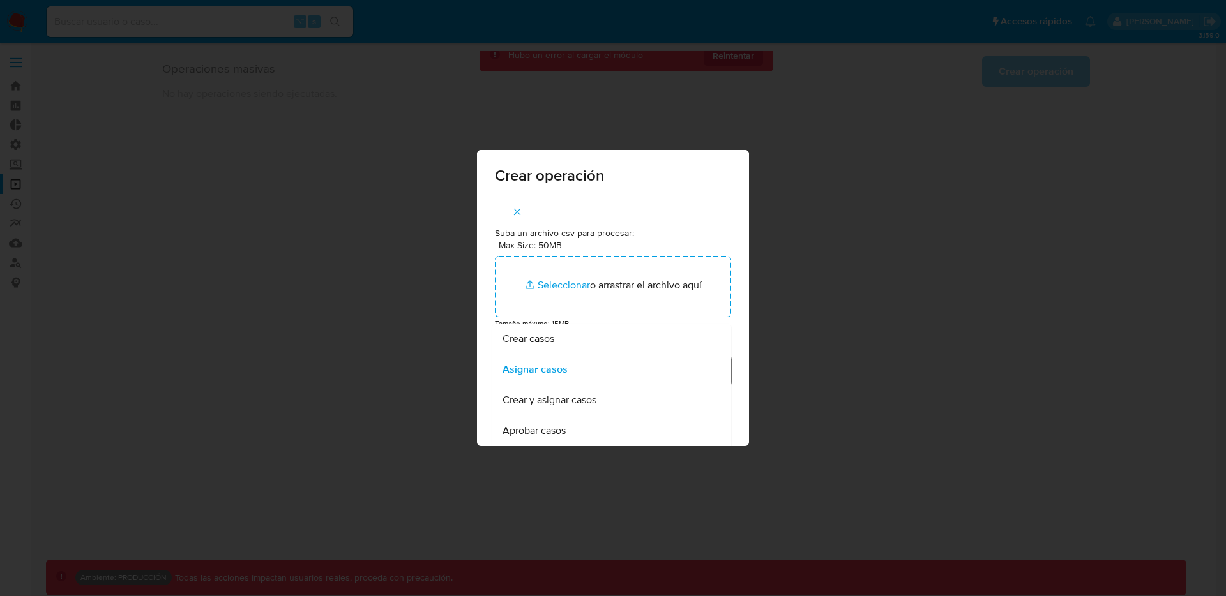
scroll to position [1, 0]
click at [689, 227] on p "Suba un archivo csv para procesar:" at bounding box center [613, 232] width 236 height 13
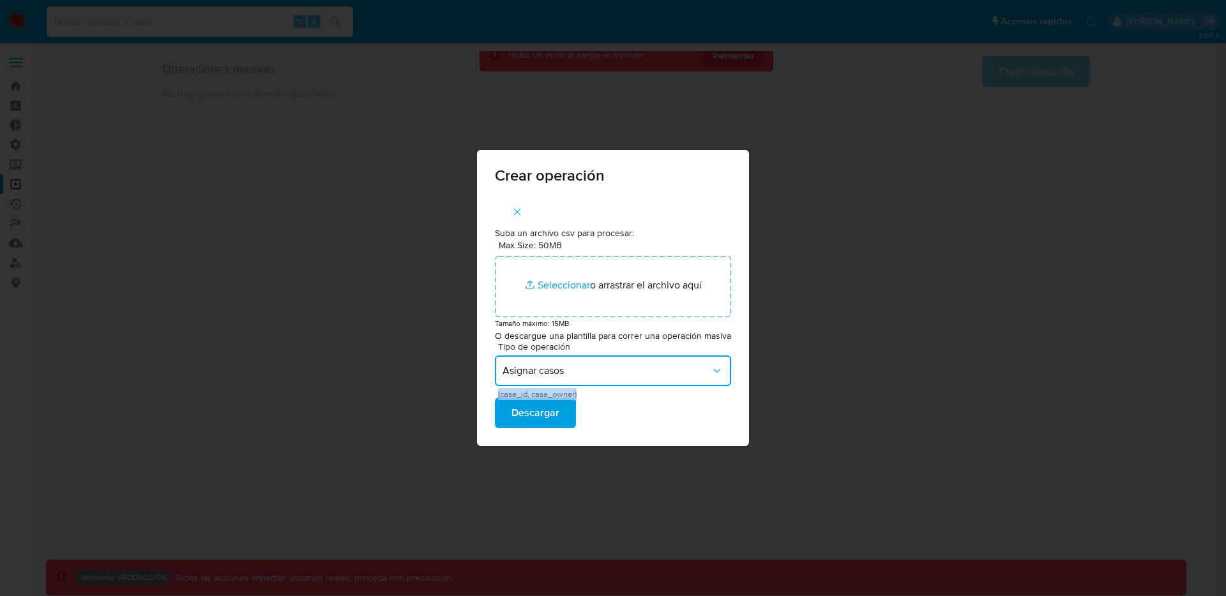
click at [584, 378] on button "Asignar casos" at bounding box center [613, 371] width 236 height 31
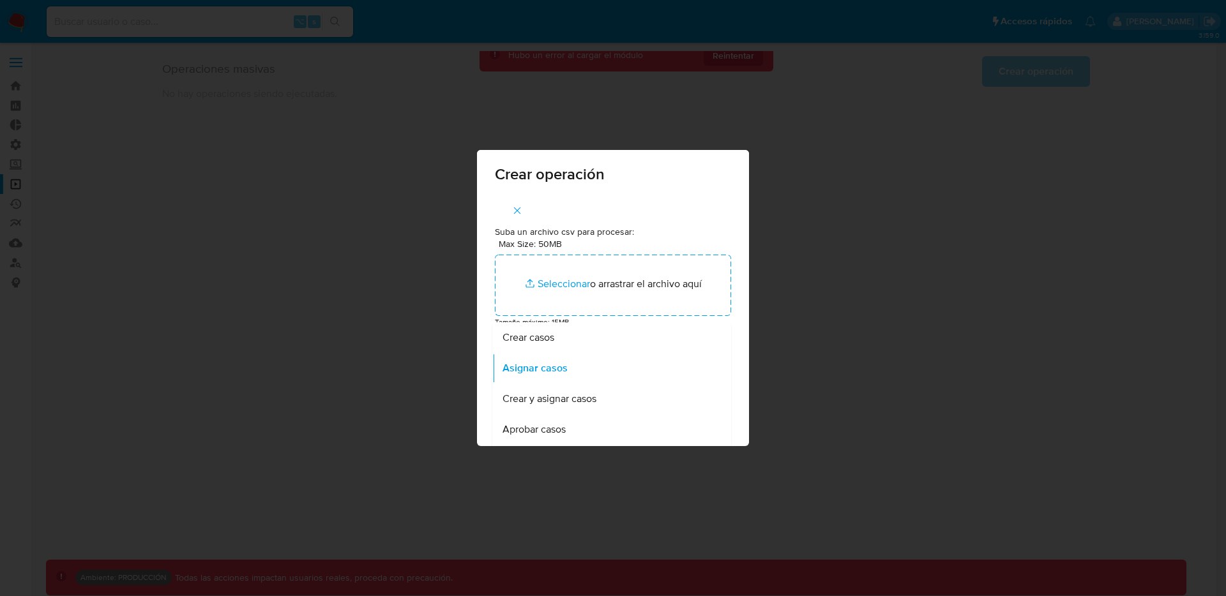
click at [736, 346] on div "Suba un archivo csv para procesar: Max Size: 50MB Seleccionar archivos Seleccio…" at bounding box center [613, 320] width 272 height 250
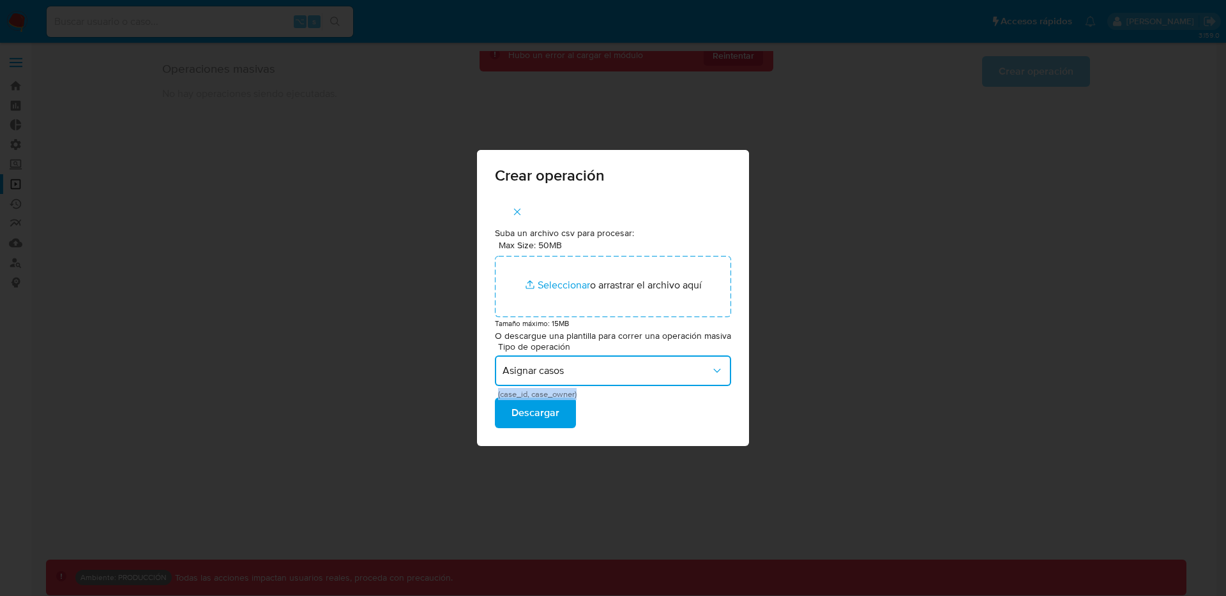
click at [596, 374] on span "Asignar casos" at bounding box center [606, 371] width 208 height 13
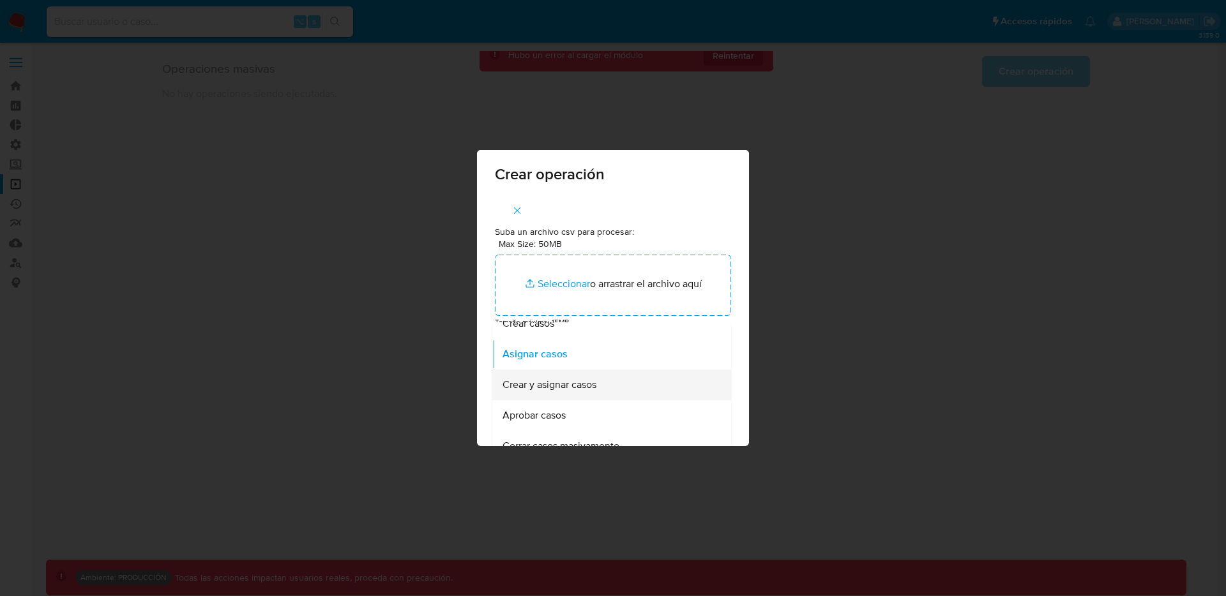
scroll to position [26, 0]
click at [731, 255] on div "Suba un archivo csv para procesar: Max Size: 50MB Seleccionar archivos Seleccio…" at bounding box center [613, 320] width 272 height 250
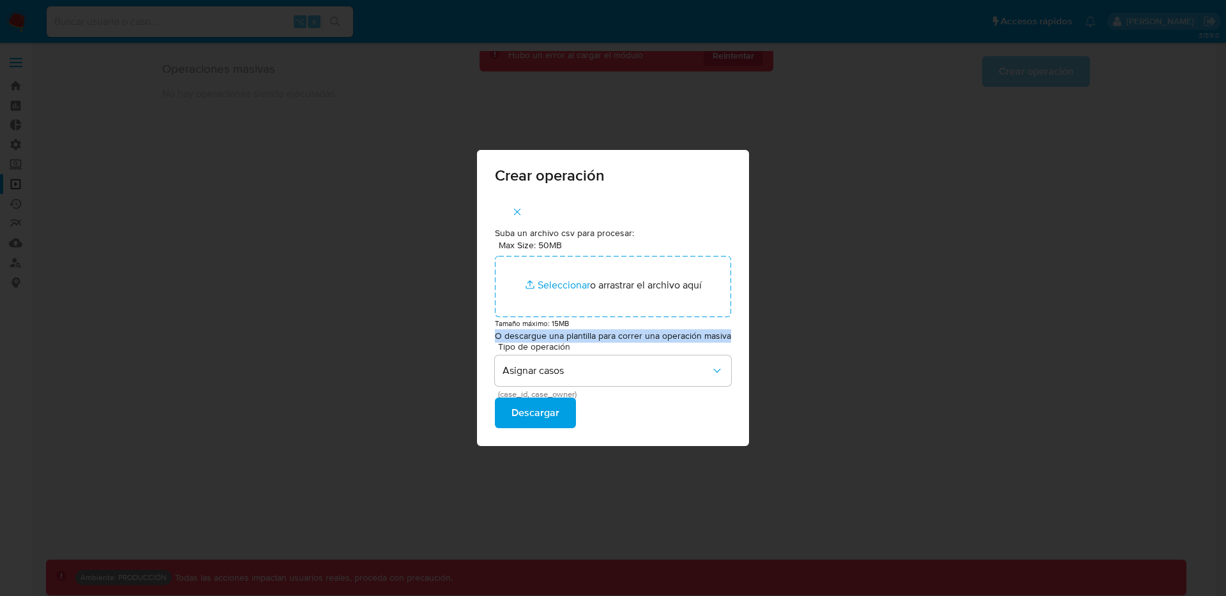
drag, startPoint x: 498, startPoint y: 336, endPoint x: 744, endPoint y: 332, distance: 246.5
click at [744, 332] on div "Suba un archivo csv para procesar: Max Size: 50MB Seleccionar archivos Seleccio…" at bounding box center [613, 322] width 272 height 250
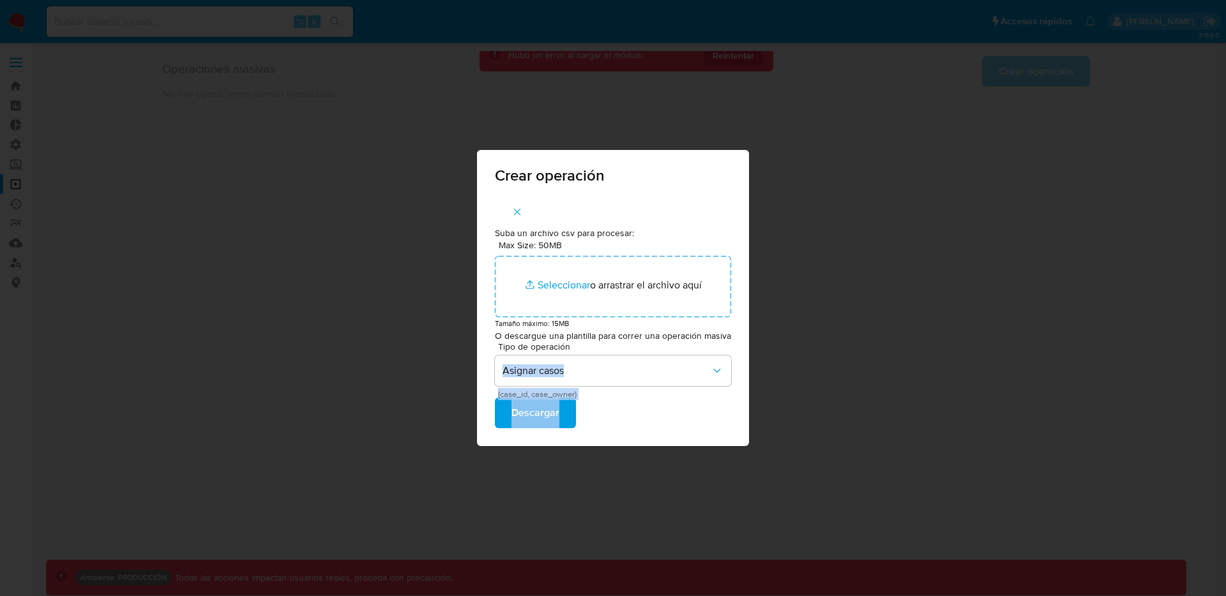
drag, startPoint x: 483, startPoint y: 348, endPoint x: 638, endPoint y: 413, distance: 167.7
click at [638, 413] on div "Suba un archivo csv para procesar: Max Size: 50MB Seleccionar archivos Seleccio…" at bounding box center [613, 322] width 272 height 250
click at [712, 373] on icon "button" at bounding box center [717, 371] width 13 height 13
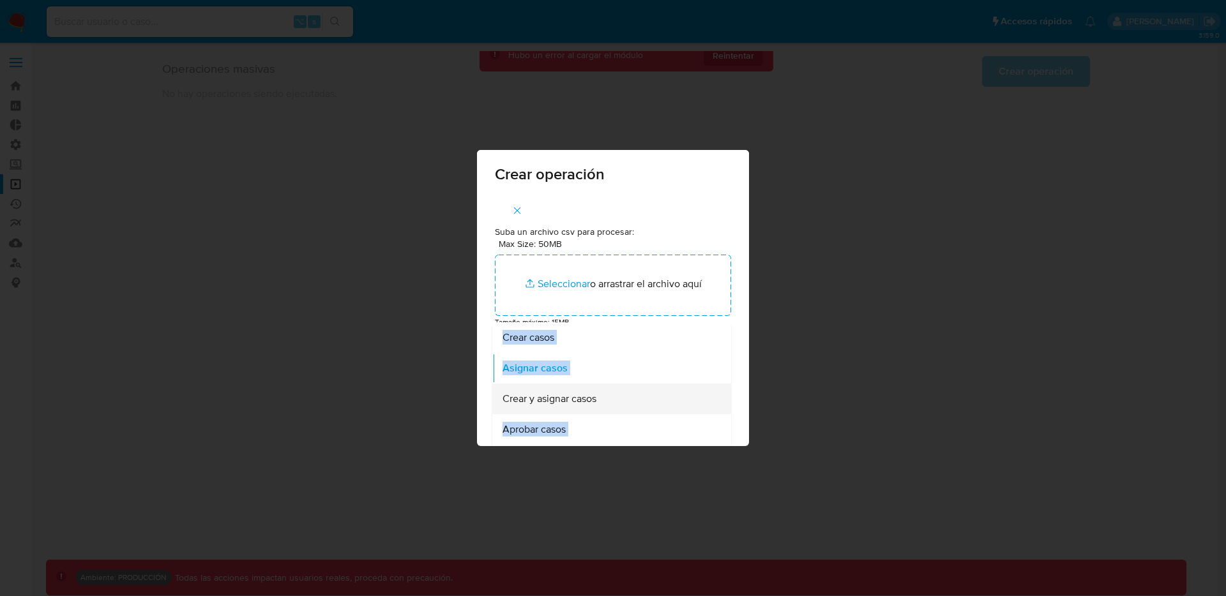
click at [608, 397] on div "Crear y asignar casos" at bounding box center [607, 399] width 211 height 31
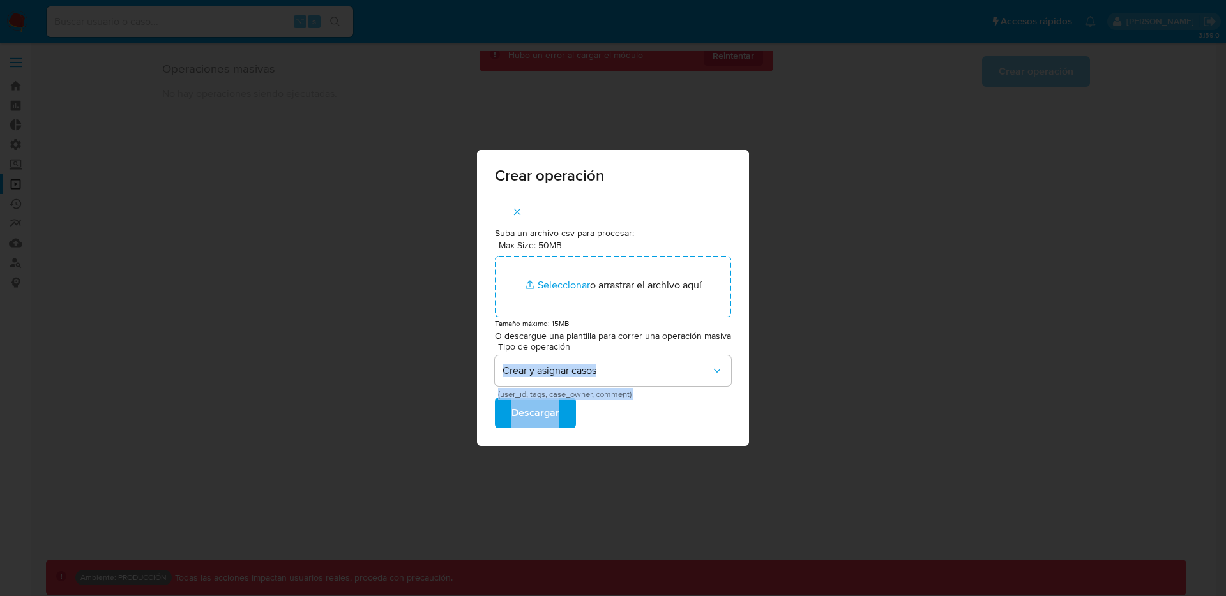
click at [522, 215] on icon "button" at bounding box center [516, 211] width 11 height 11
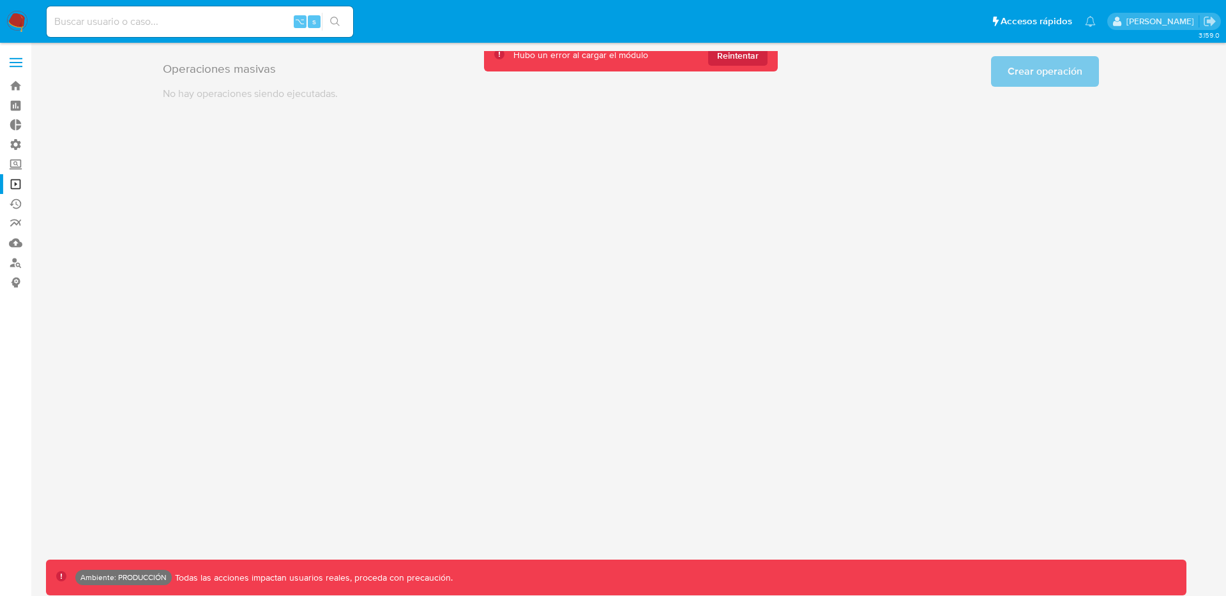
click at [15, 66] on span at bounding box center [16, 67] width 13 height 2
click at [0, 0] on input "checkbox" at bounding box center [0, 0] width 0 height 0
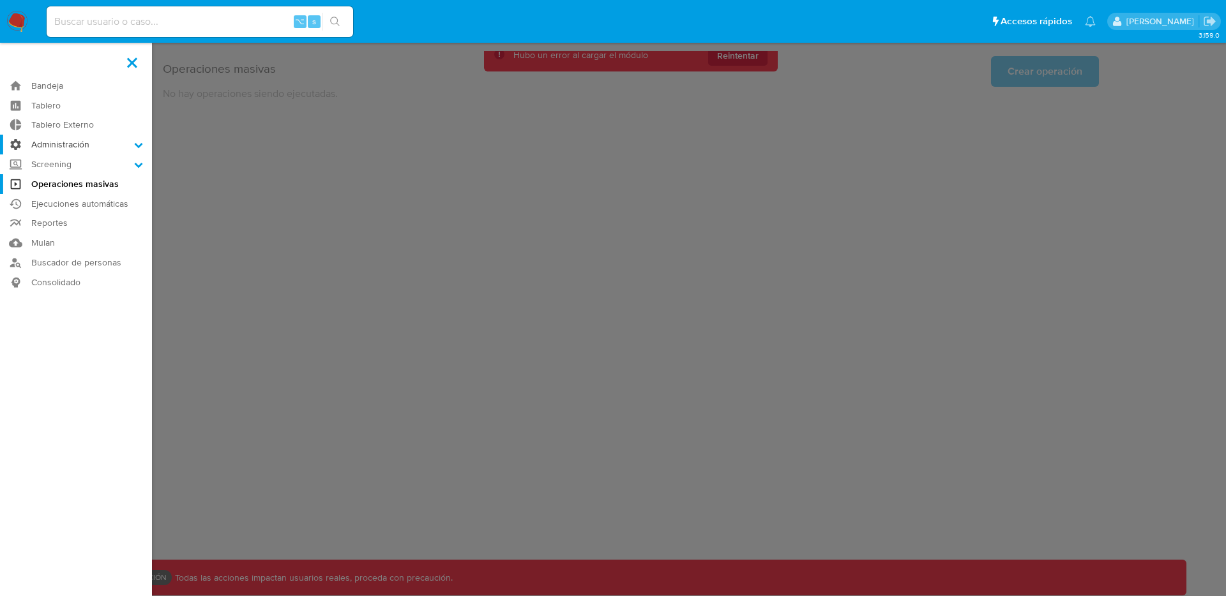
click at [55, 147] on label "Administración" at bounding box center [76, 145] width 152 height 20
click at [0, 0] on input "Administración" at bounding box center [0, 0] width 0 height 0
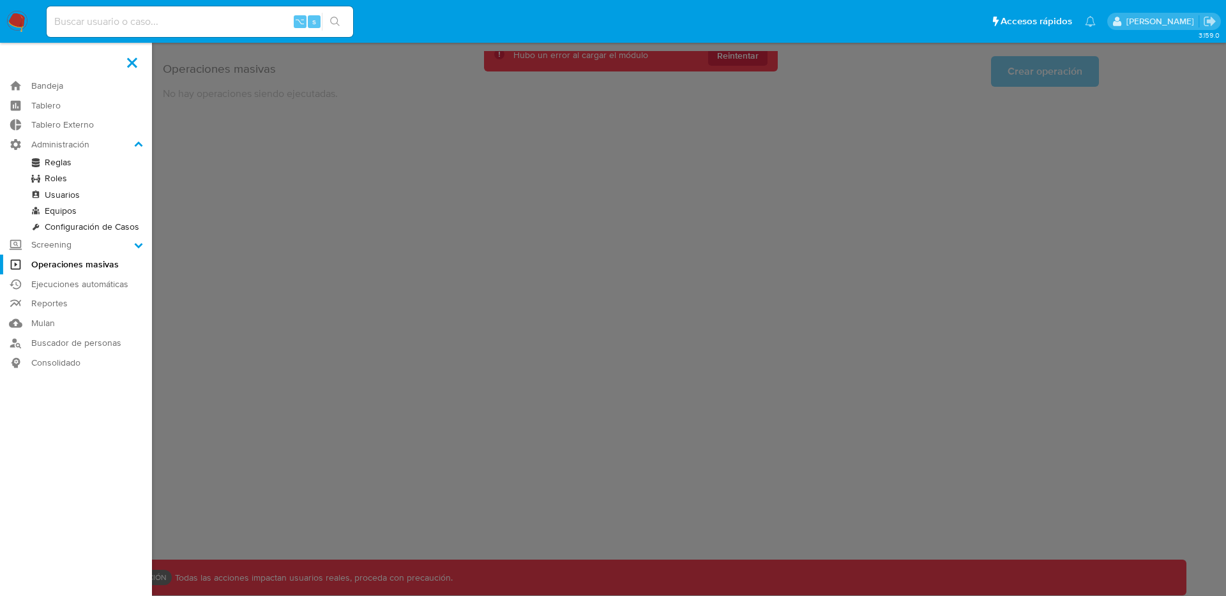
click at [57, 166] on link "Reglas" at bounding box center [76, 163] width 152 height 16
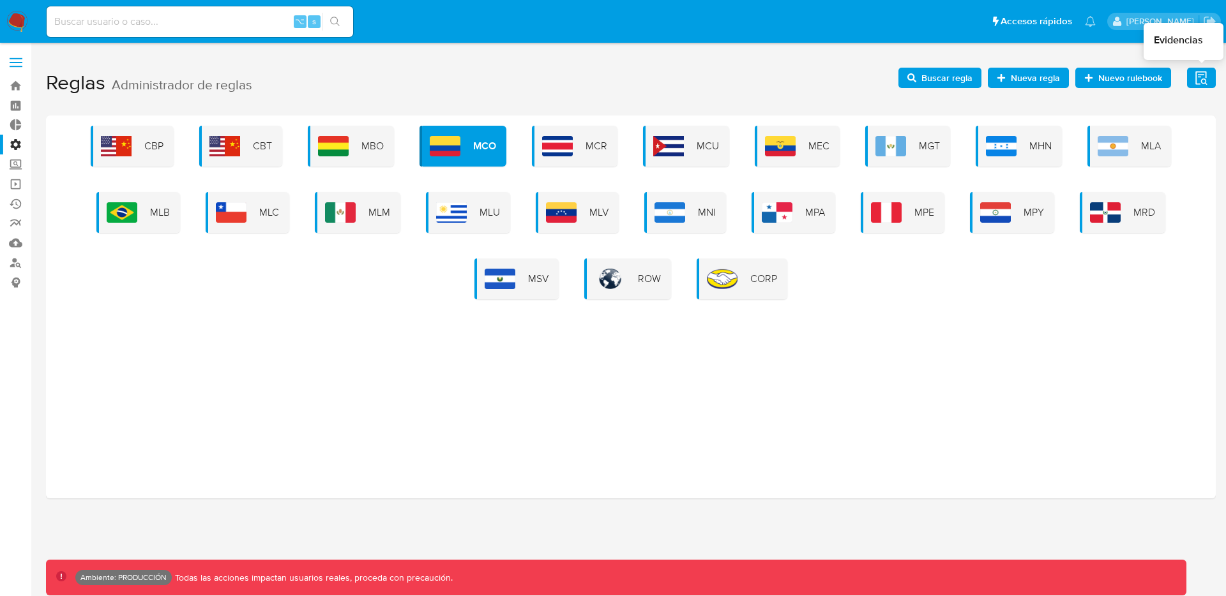
click at [1193, 82] on icon "button" at bounding box center [1201, 78] width 16 height 16
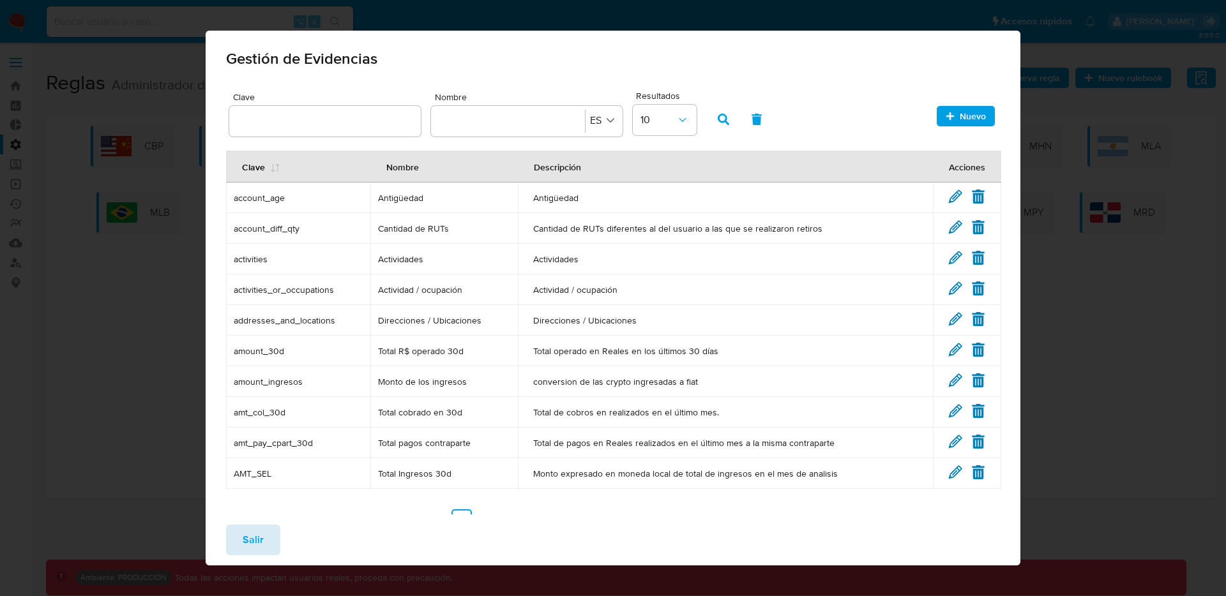
click at [261, 547] on span "Salir" at bounding box center [253, 540] width 21 height 28
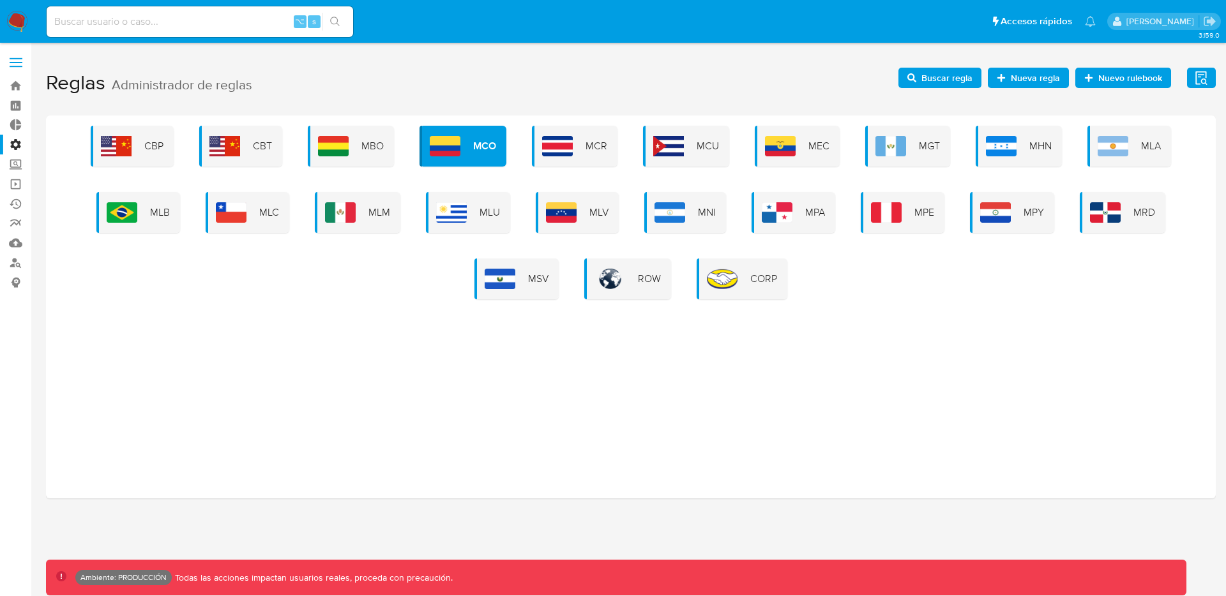
click at [16, 62] on span at bounding box center [16, 63] width 13 height 2
click at [0, 0] on input "checkbox" at bounding box center [0, 0] width 0 height 0
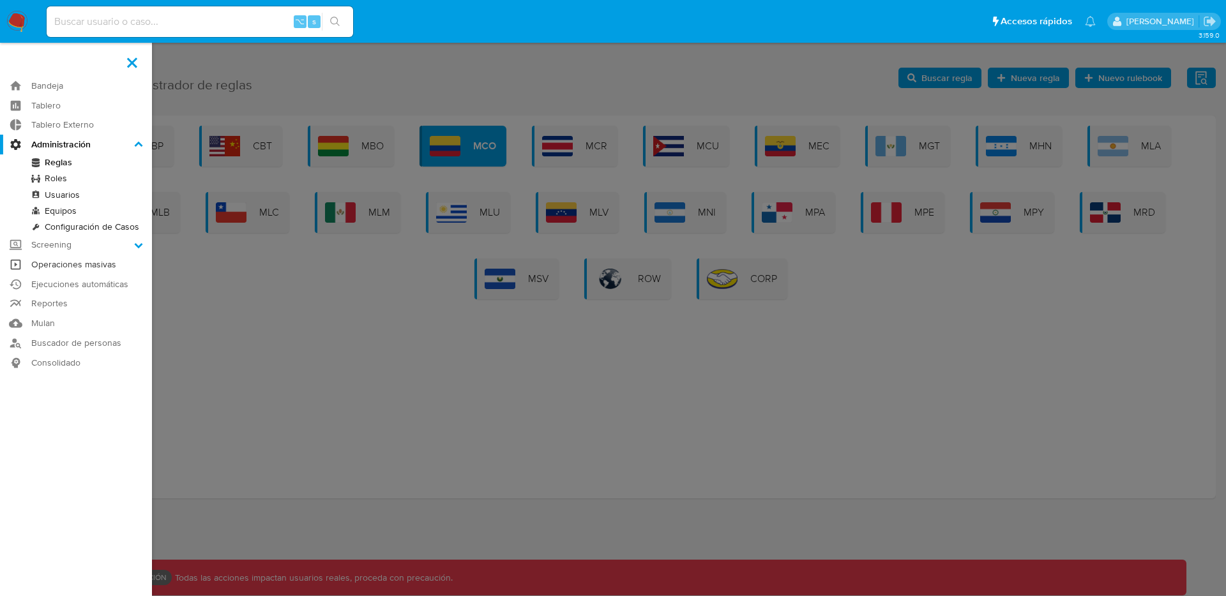
click at [56, 263] on link "Operaciones masivas" at bounding box center [76, 265] width 152 height 20
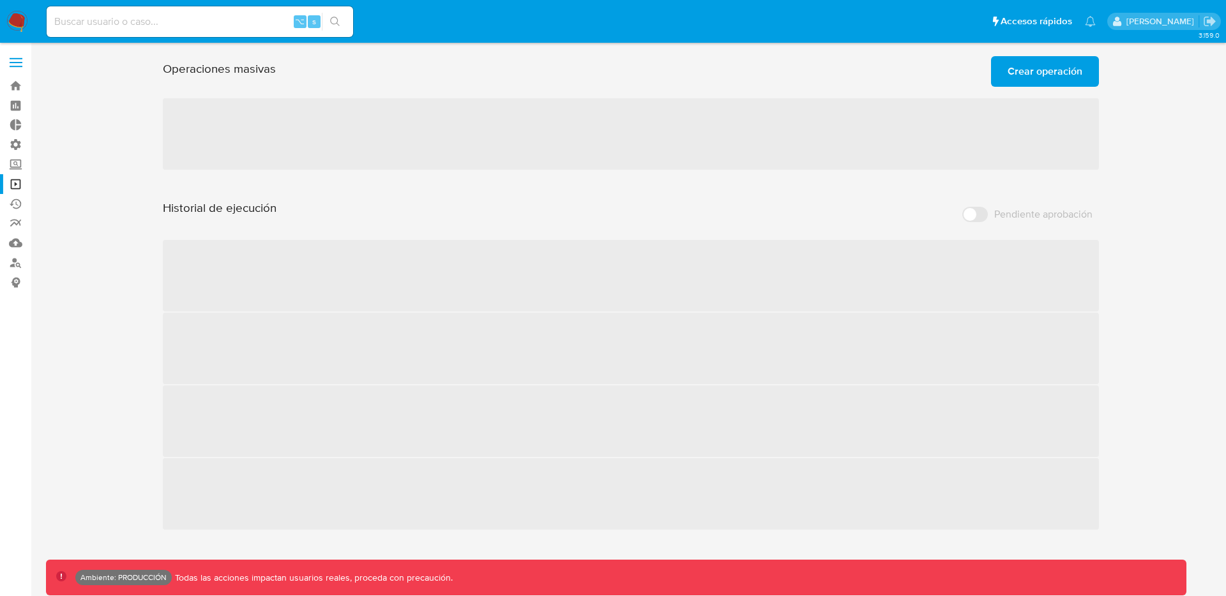
click at [1027, 70] on span "Crear operación" at bounding box center [1044, 71] width 75 height 28
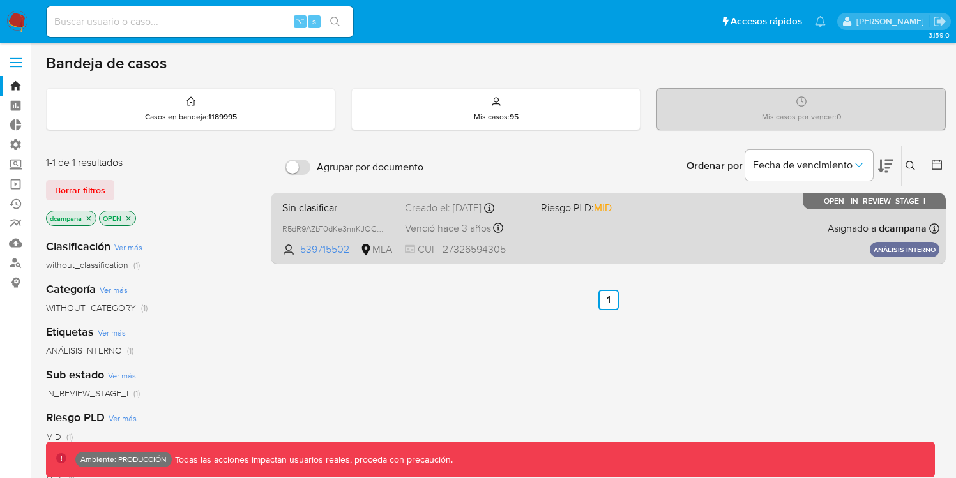
click at [573, 234] on div "Sin clasificar R5dR9AZbT0dKe3nnKJOCuQcw 539715502 MLA Riesgo PLD: MID Creado el…" at bounding box center [608, 228] width 662 height 64
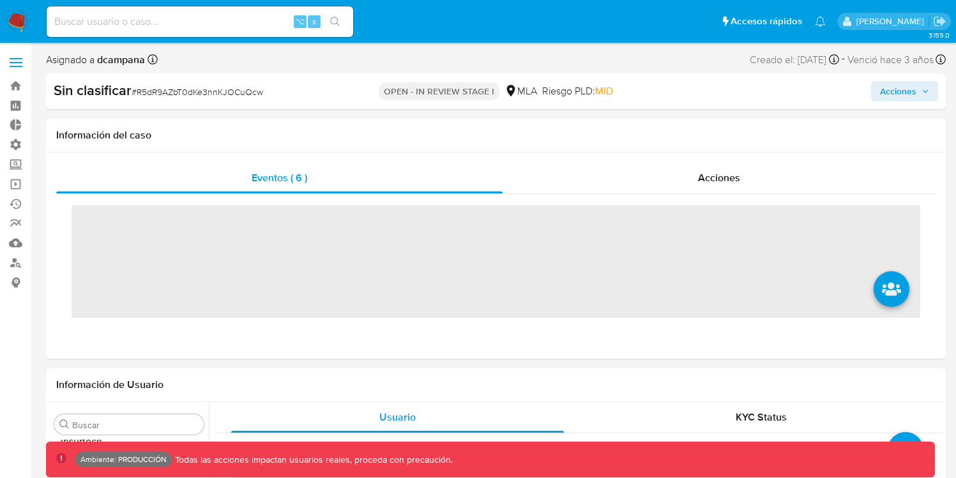
scroll to position [601, 0]
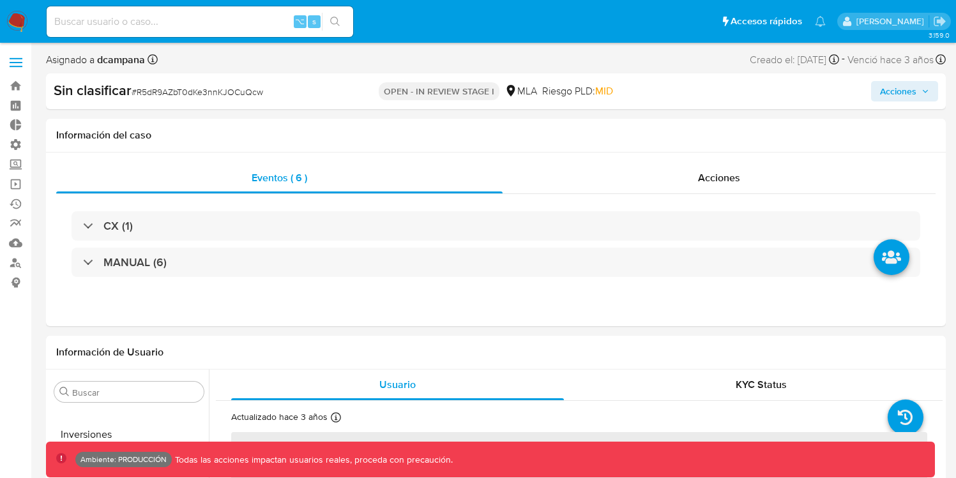
select select "10"
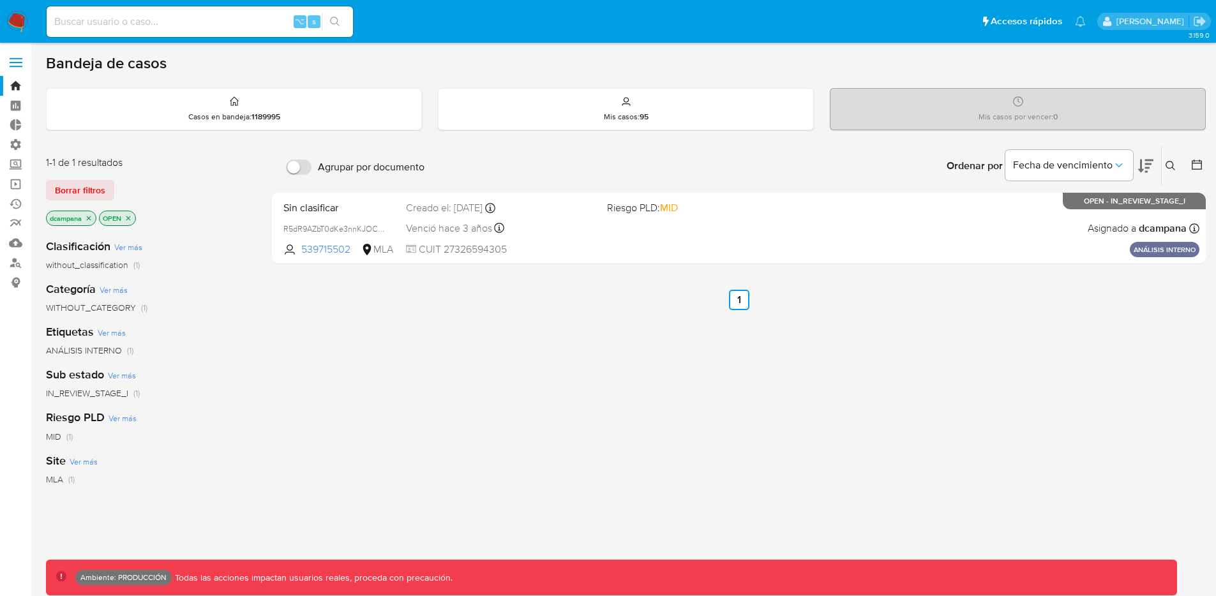
click at [10, 62] on span at bounding box center [16, 63] width 13 height 2
click at [0, 0] on input "checkbox" at bounding box center [0, 0] width 0 height 0
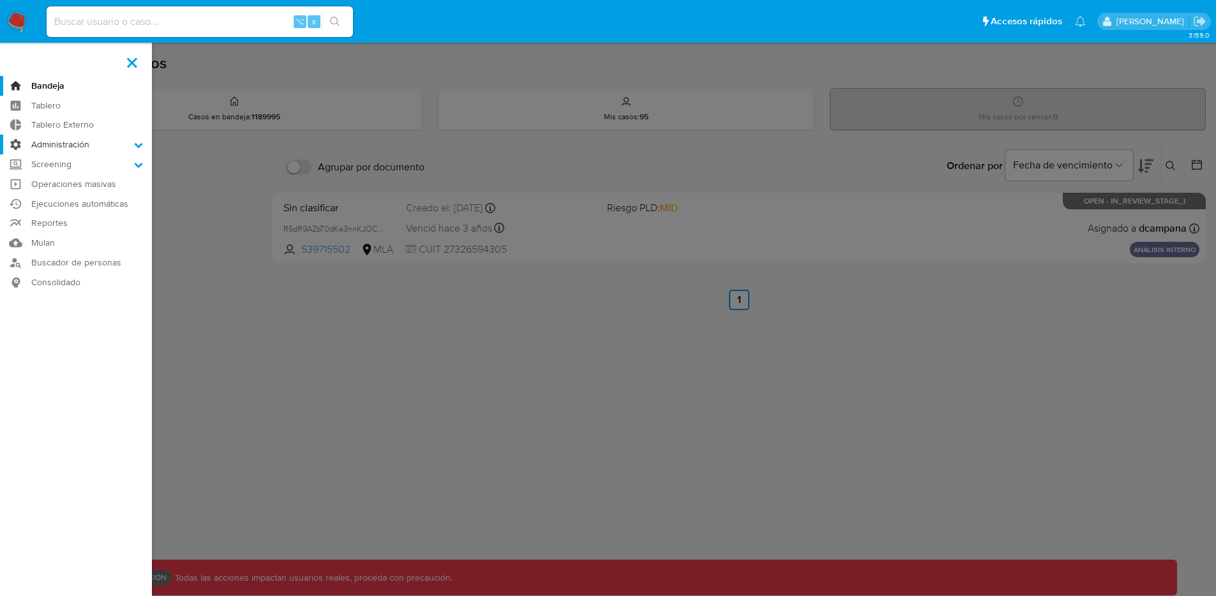
click at [91, 147] on label "Administración" at bounding box center [76, 145] width 152 height 20
click at [0, 0] on input "Administración" at bounding box center [0, 0] width 0 height 0
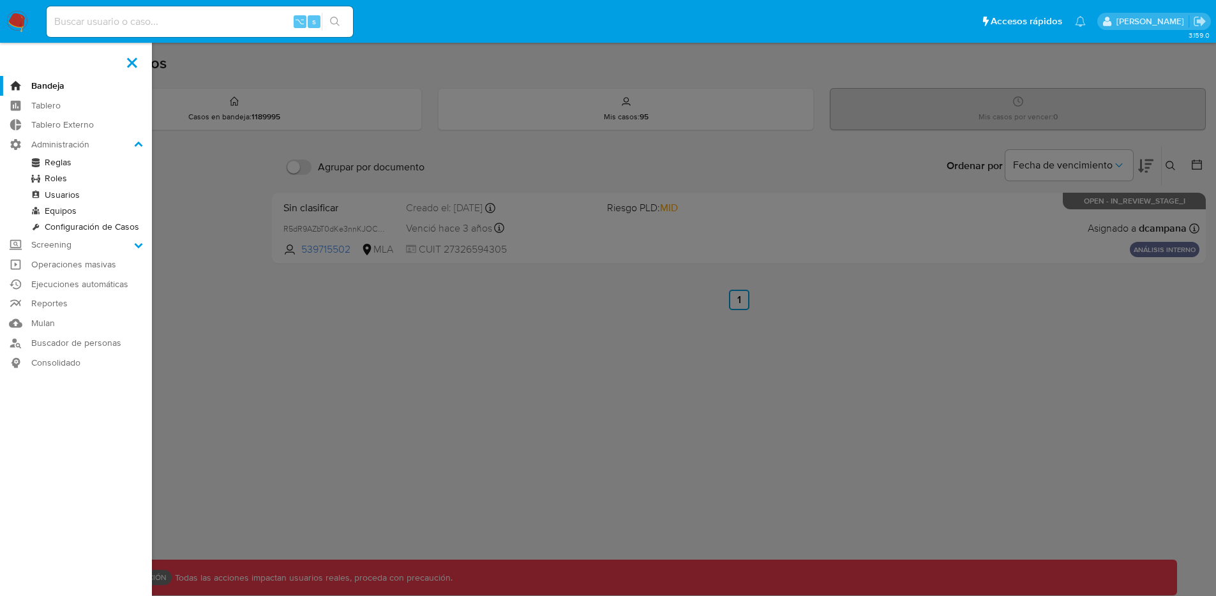
click at [70, 160] on link "Reglas" at bounding box center [76, 163] width 152 height 16
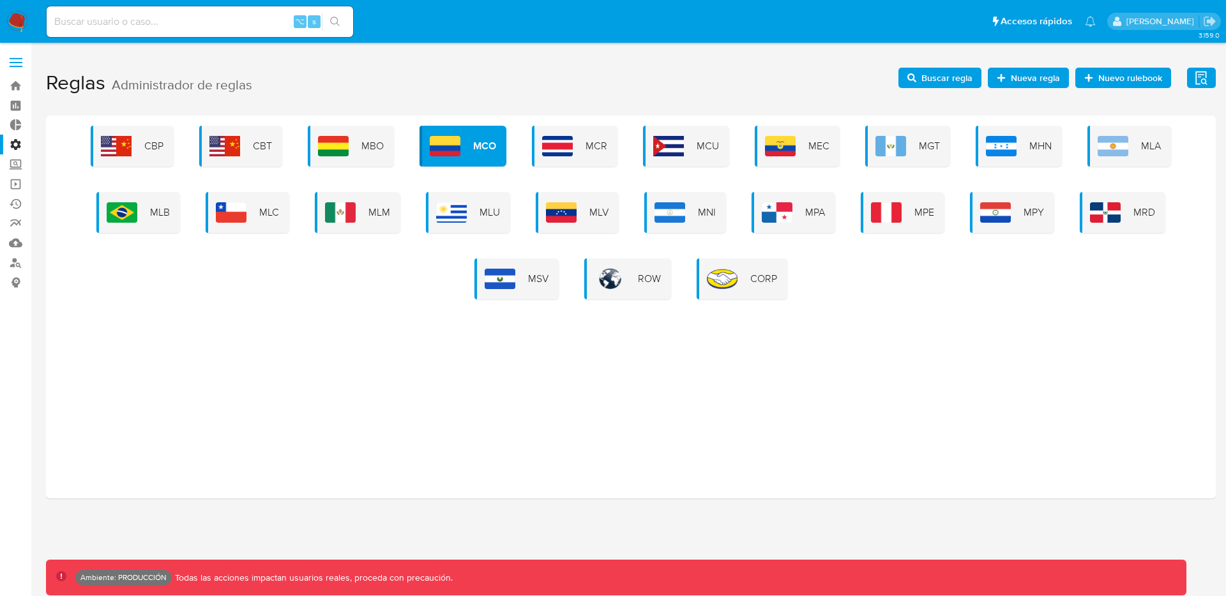
click at [998, 79] on icon "button" at bounding box center [1001, 77] width 9 height 9
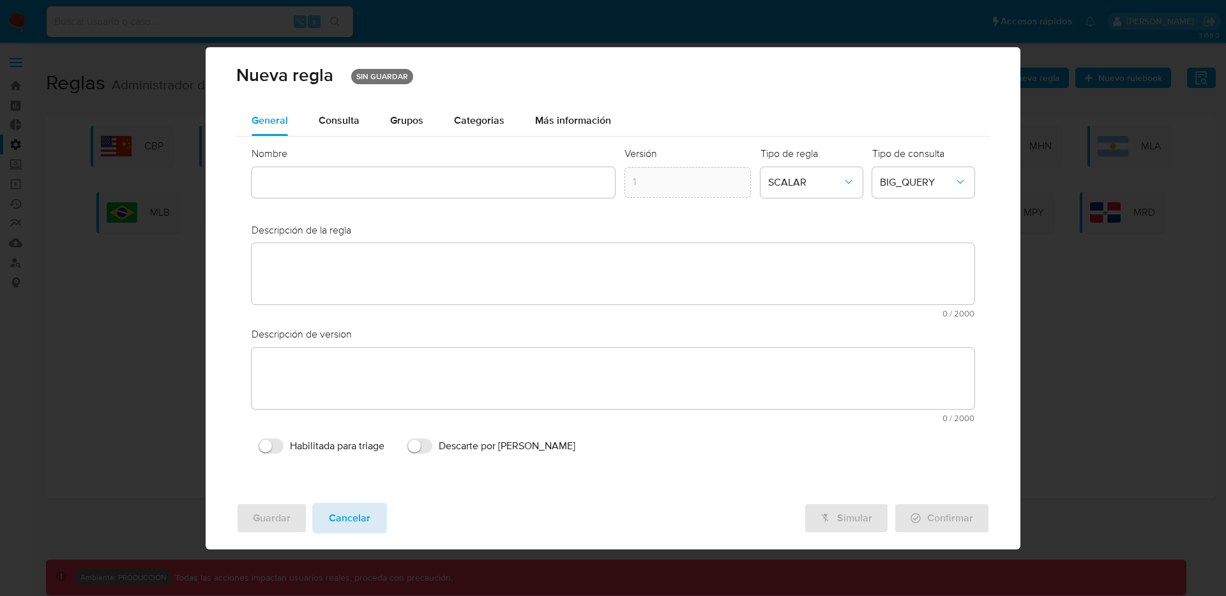
click at [352, 526] on span "Cancelar" at bounding box center [349, 518] width 41 height 28
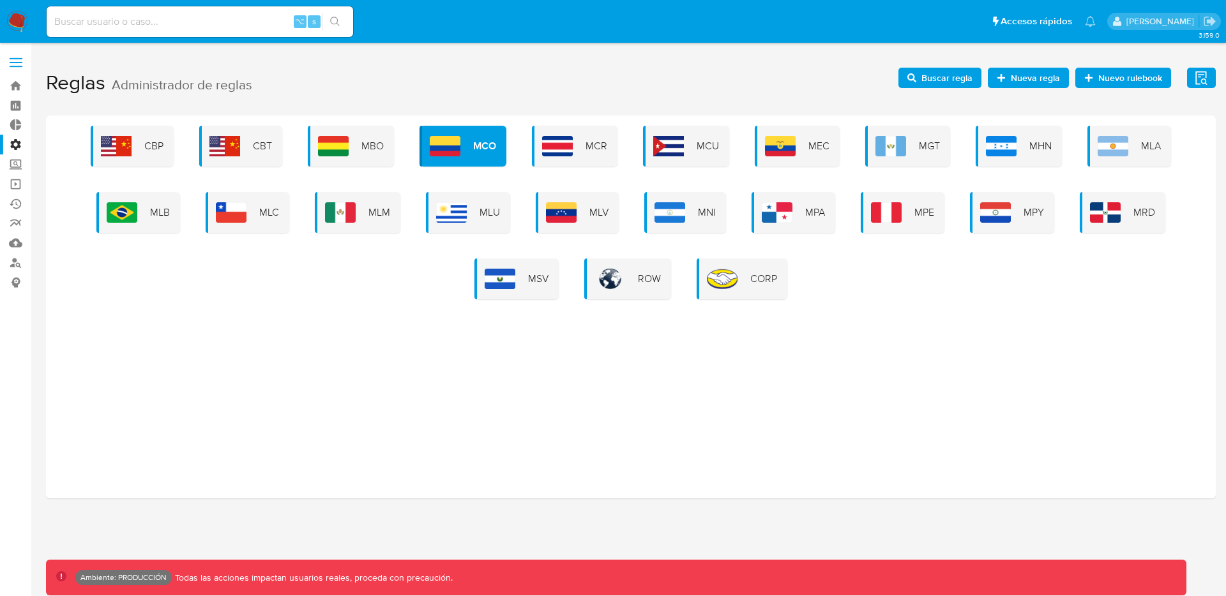
click at [1014, 80] on span "Nueva regla" at bounding box center [1035, 78] width 49 height 20
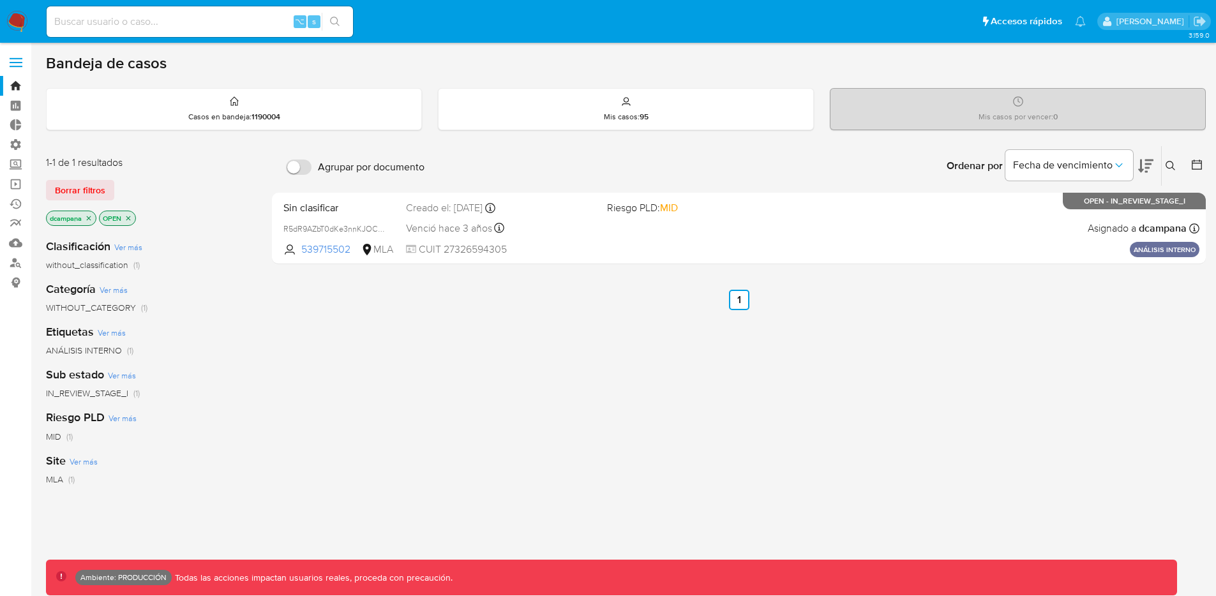
click at [13, 63] on label at bounding box center [16, 62] width 32 height 27
click at [0, 0] on input "checkbox" at bounding box center [0, 0] width 0 height 0
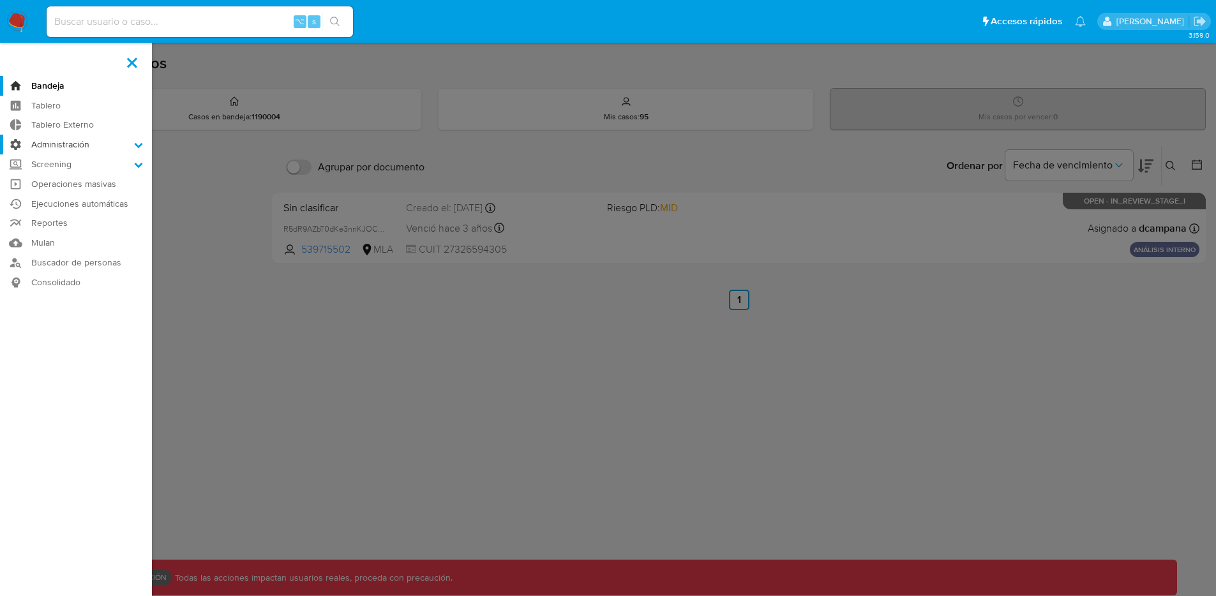
click at [56, 137] on label "Administración" at bounding box center [76, 145] width 152 height 20
click at [0, 0] on input "Administración" at bounding box center [0, 0] width 0 height 0
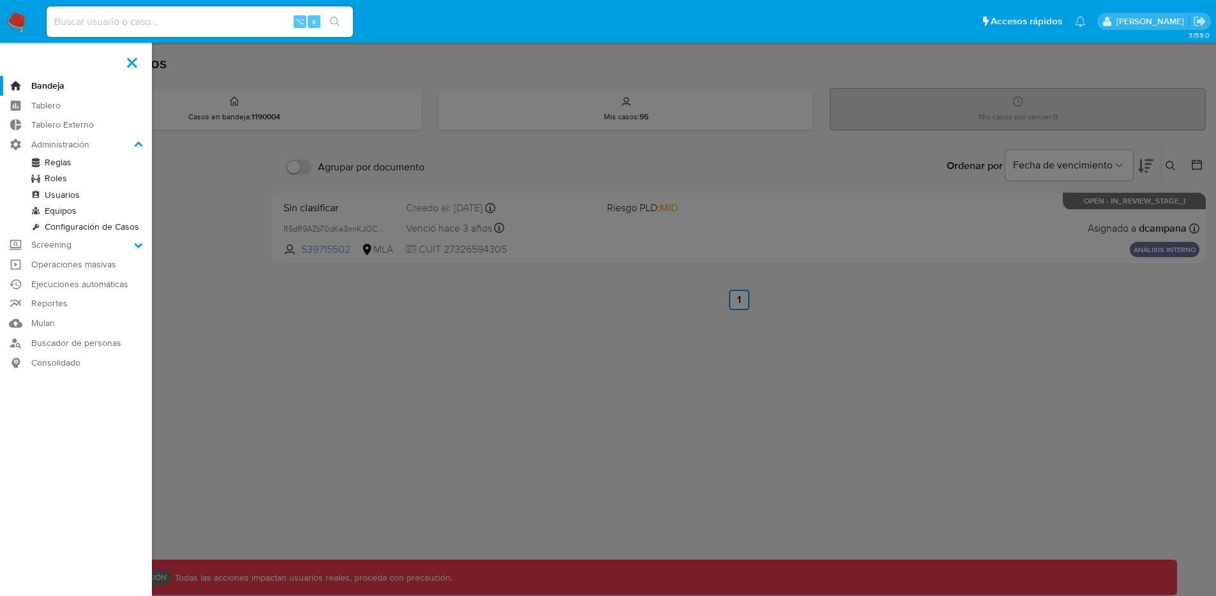
click at [61, 164] on link "Reglas" at bounding box center [76, 163] width 152 height 16
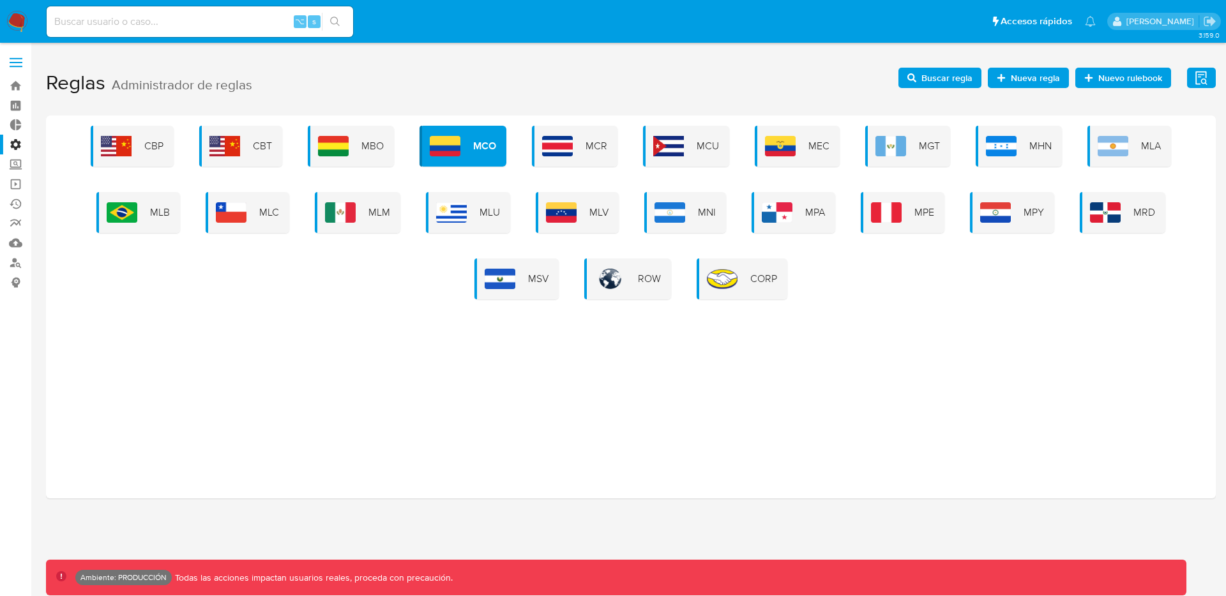
click at [963, 75] on span "Buscar regla" at bounding box center [946, 78] width 51 height 20
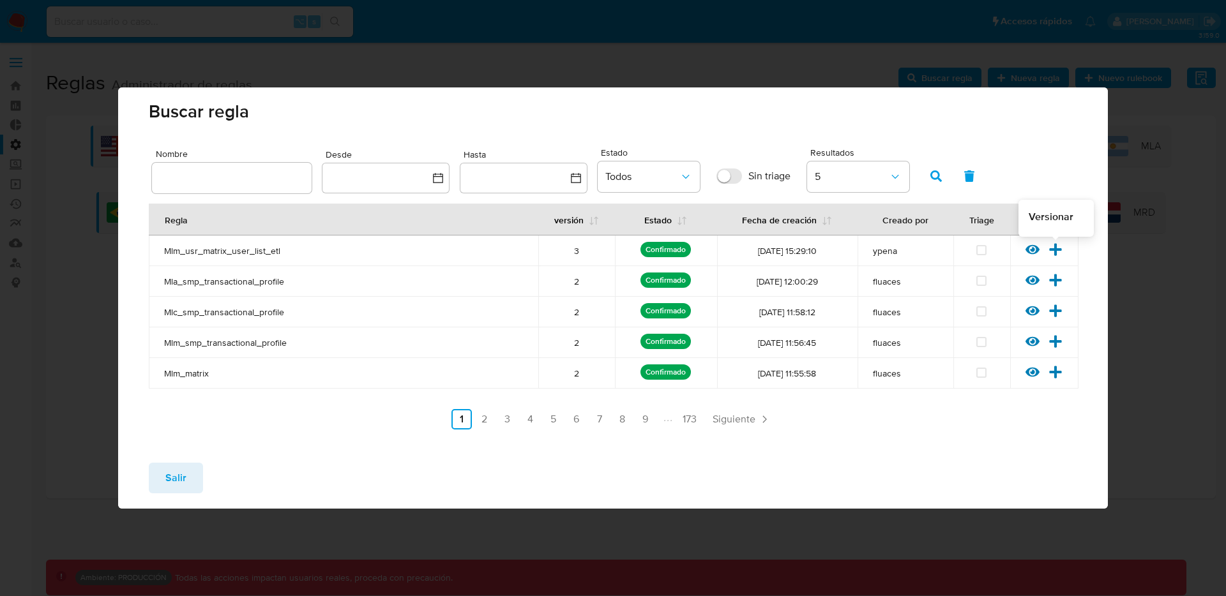
click at [1055, 248] on icon at bounding box center [1056, 249] width 12 height 12
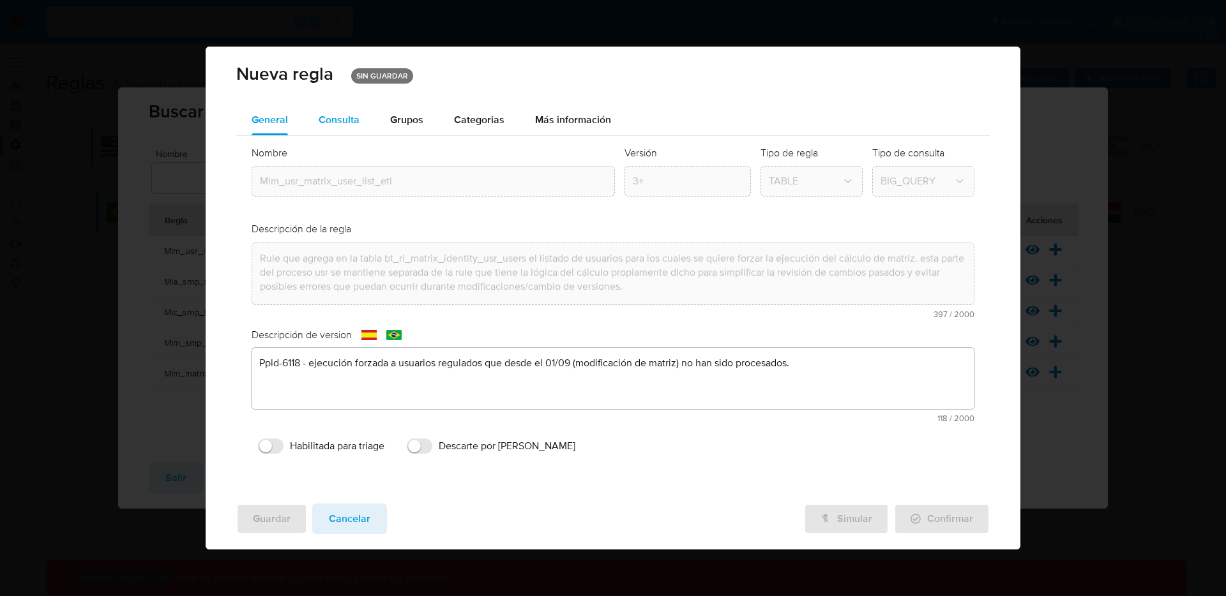
click at [357, 121] on span "Consulta" at bounding box center [339, 119] width 41 height 15
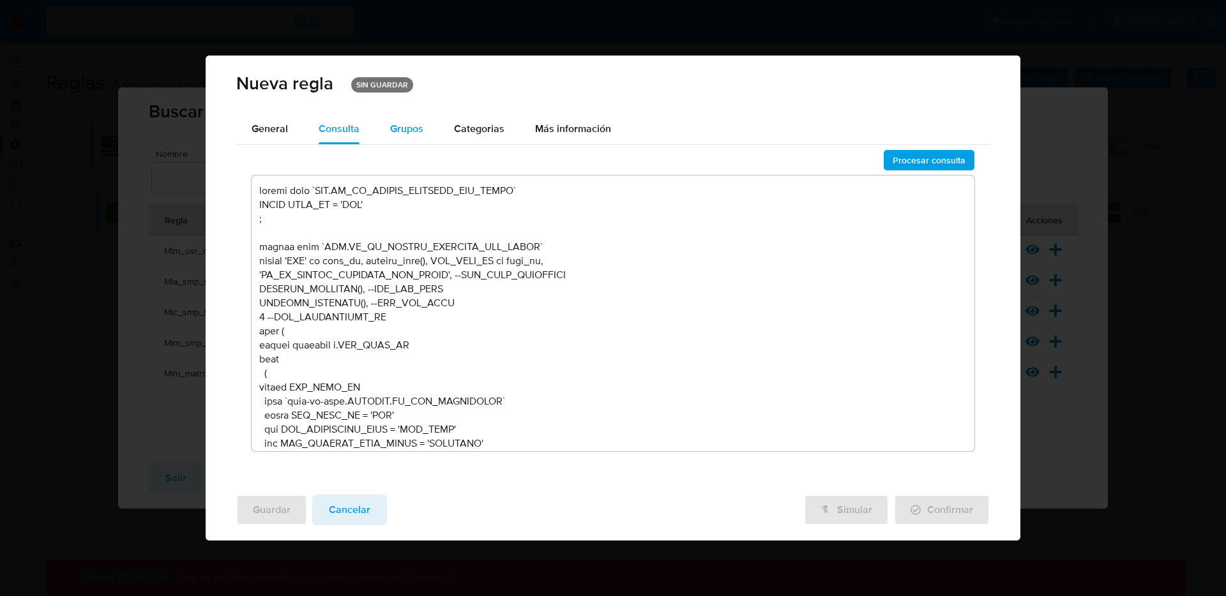
click at [416, 126] on span "Grupos" at bounding box center [406, 128] width 33 height 15
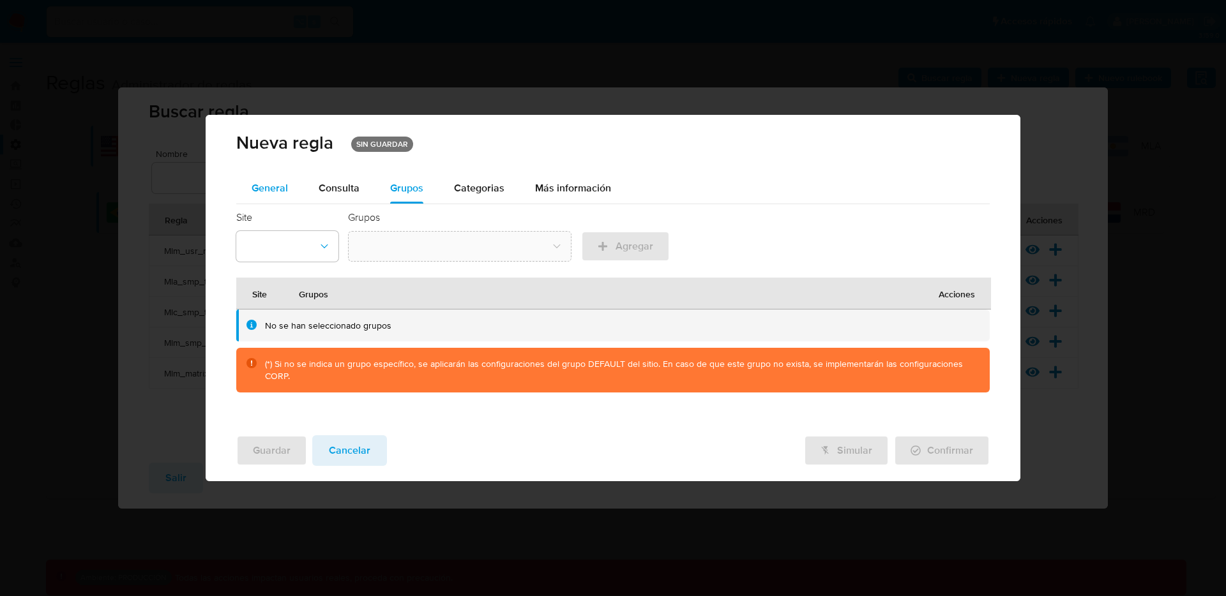
click at [276, 186] on span "General" at bounding box center [270, 188] width 36 height 15
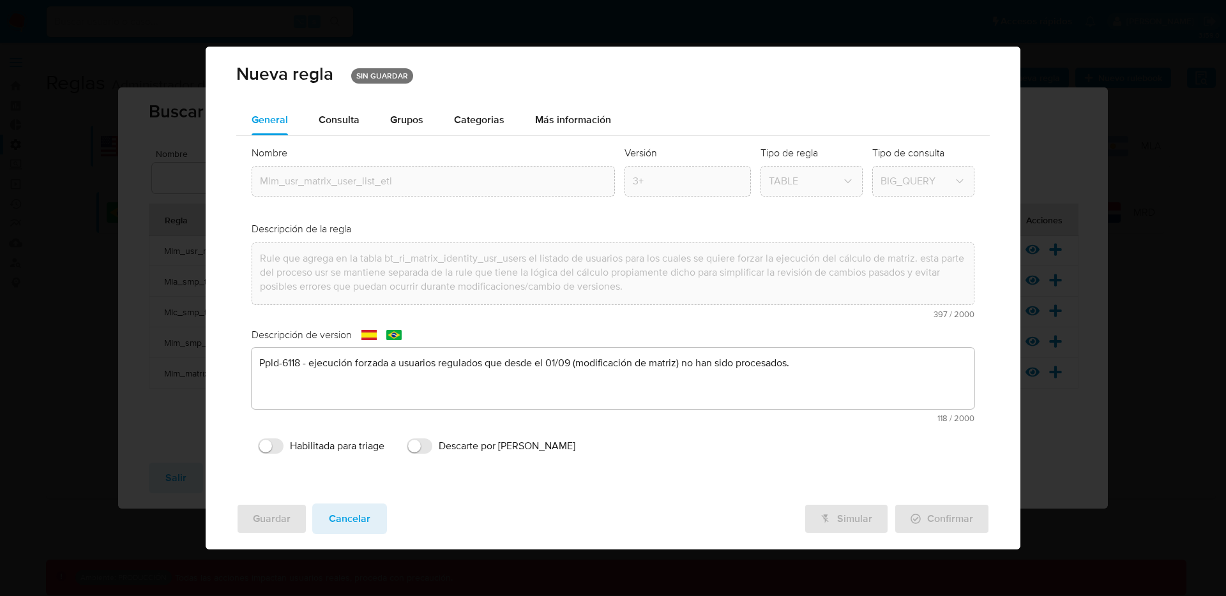
click at [848, 520] on div "Simular Confirmar" at bounding box center [897, 519] width 186 height 31
click at [837, 520] on div "Simular Confirmar" at bounding box center [897, 519] width 186 height 31
drag, startPoint x: 137, startPoint y: 392, endPoint x: 285, endPoint y: 13, distance: 406.5
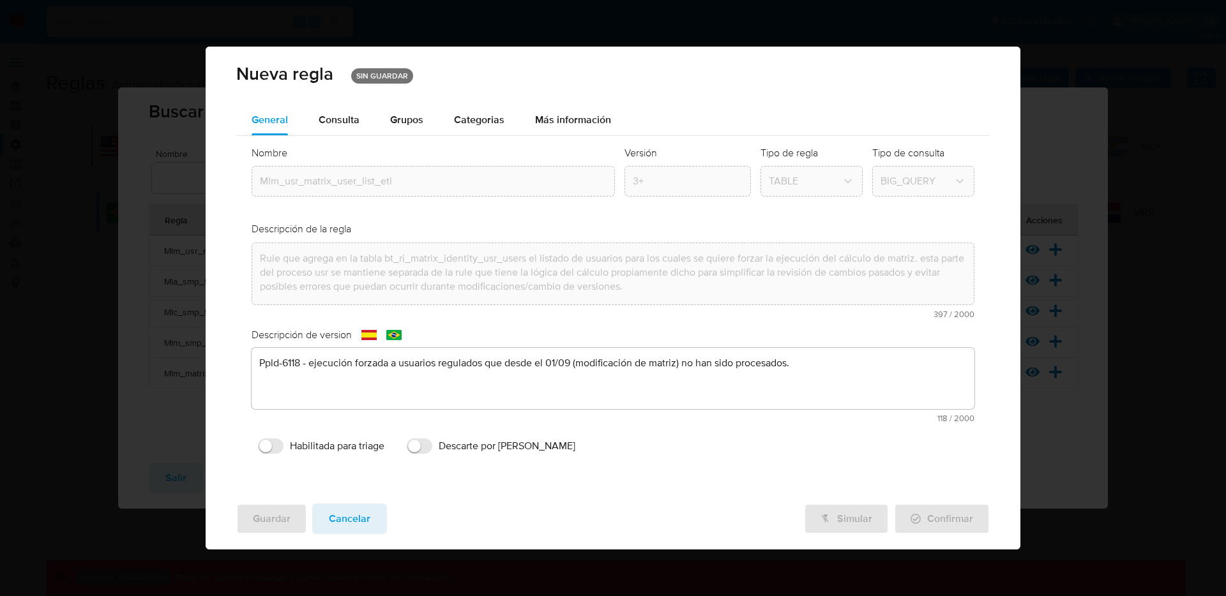
click at [340, 527] on span "Cancelar" at bounding box center [349, 519] width 41 height 28
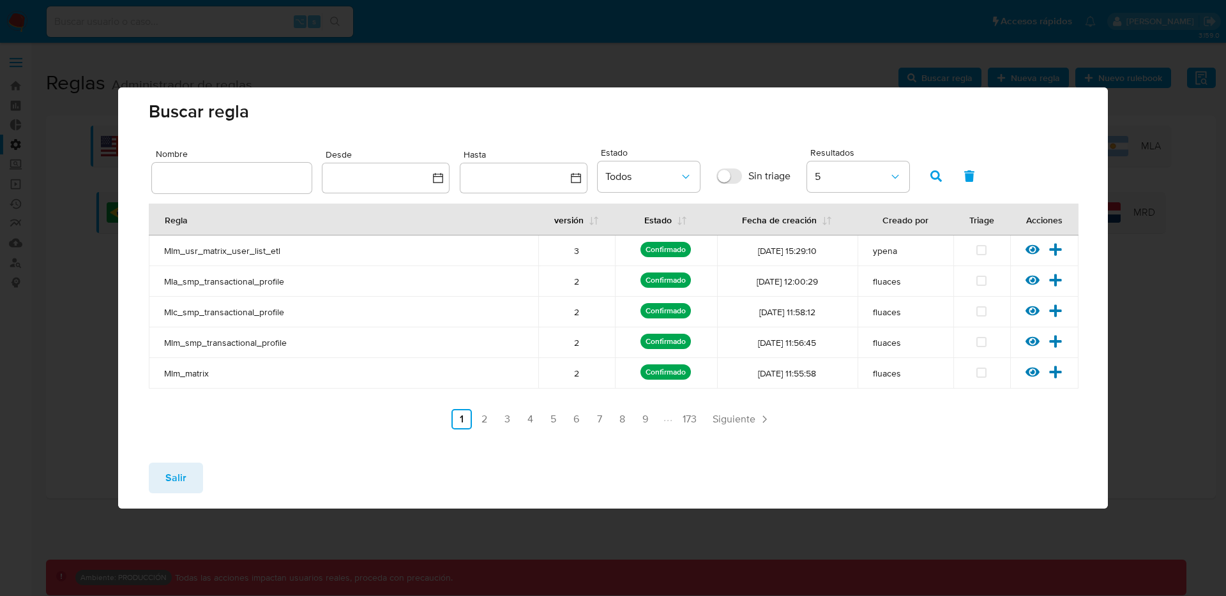
click at [181, 473] on span "Salir" at bounding box center [175, 478] width 21 height 28
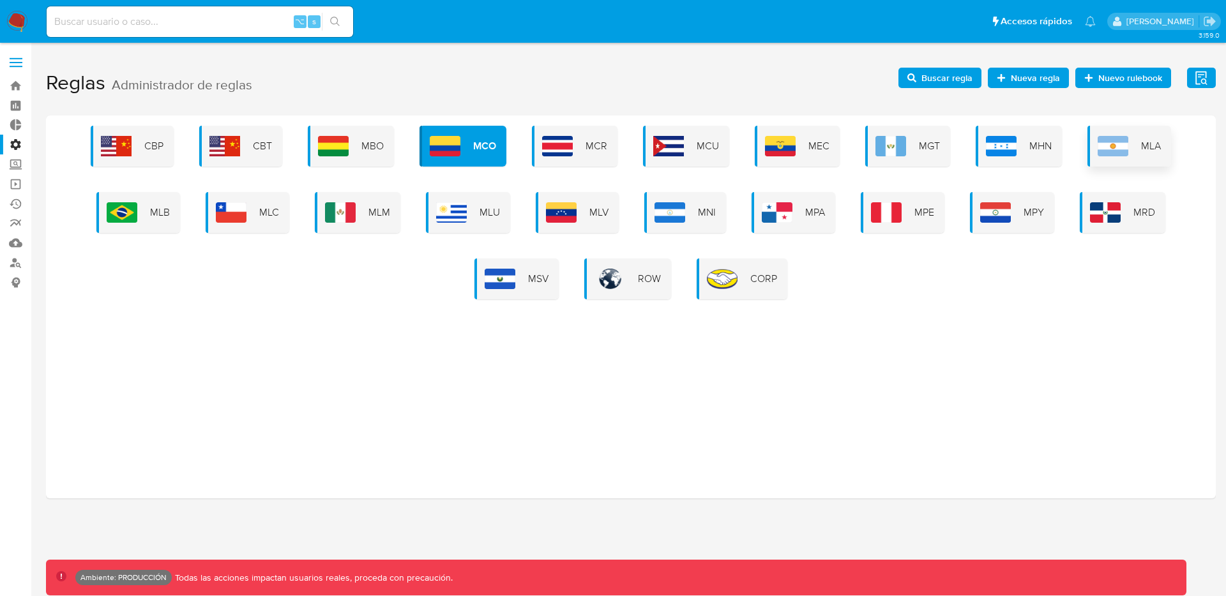
click at [1116, 135] on div "MLA" at bounding box center [1129, 146] width 84 height 41
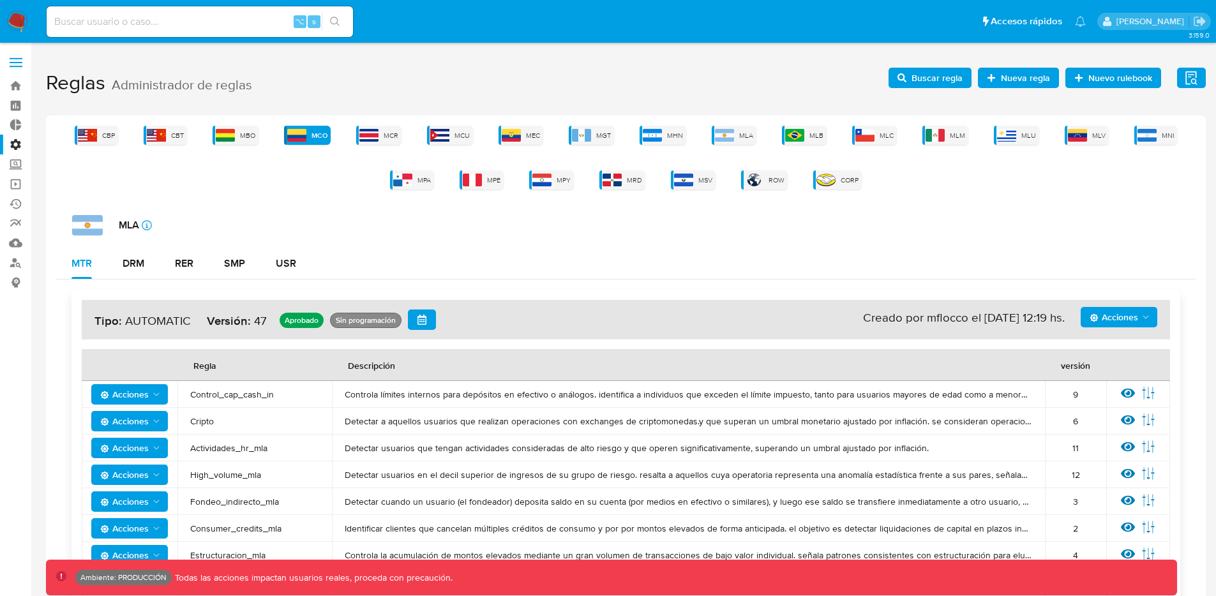
click at [957, 80] on span "Buscar regla" at bounding box center [937, 78] width 51 height 20
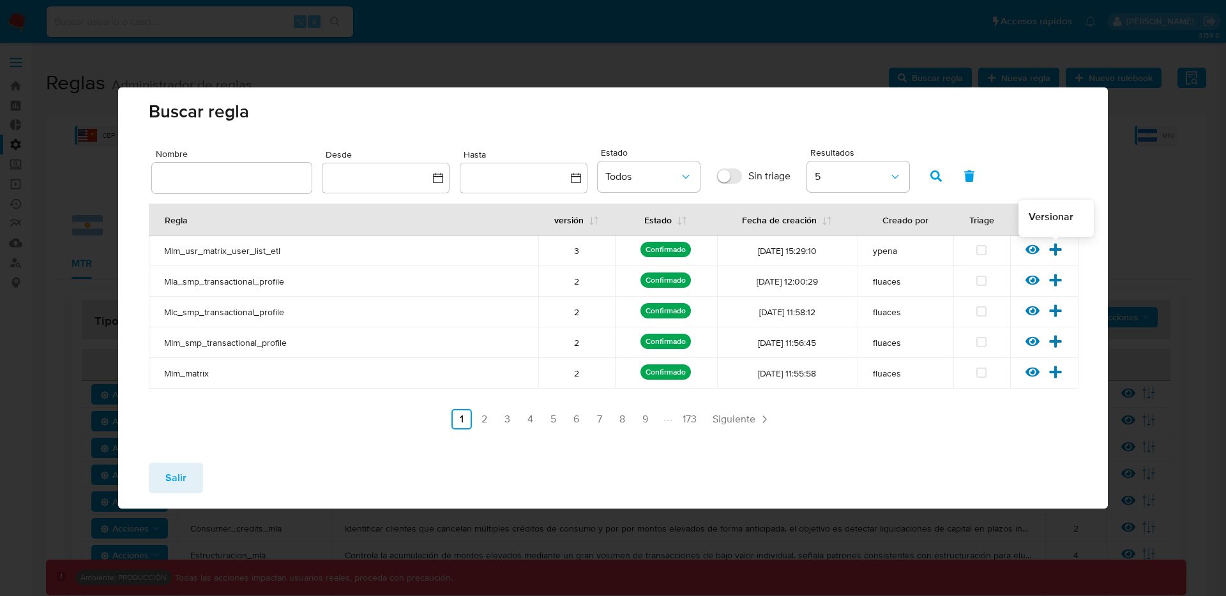
click at [1053, 249] on icon at bounding box center [1056, 249] width 12 height 12
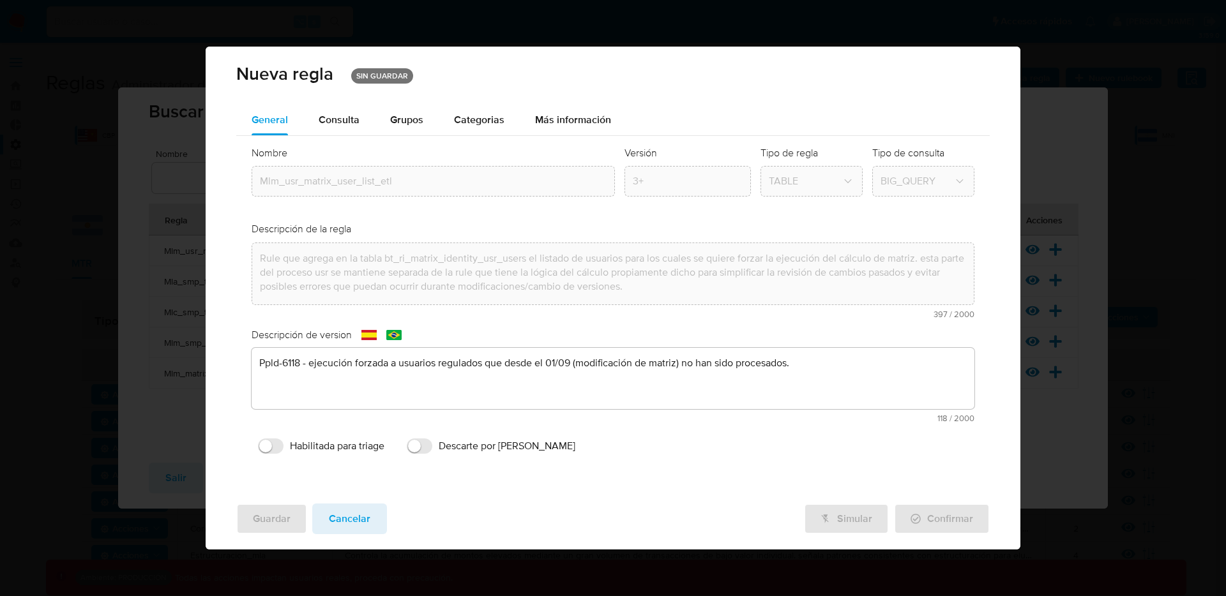
click at [858, 523] on div "Simular Confirmar" at bounding box center [897, 519] width 186 height 31
click at [372, 524] on button "Cancelar" at bounding box center [349, 519] width 75 height 31
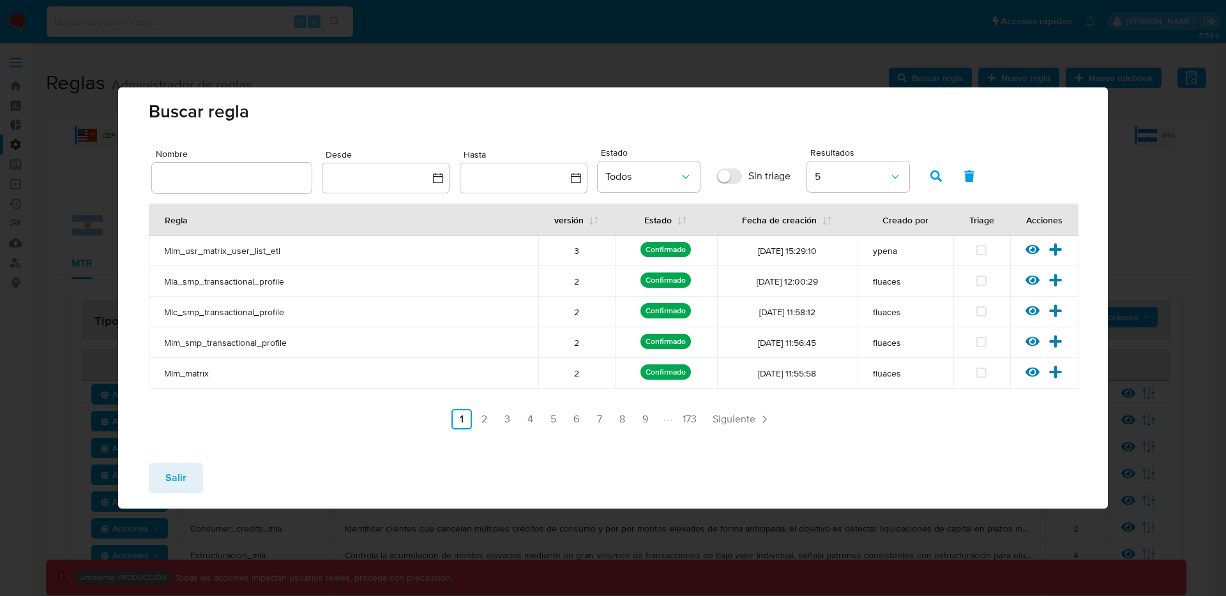
click at [160, 474] on button "Salir" at bounding box center [176, 478] width 54 height 31
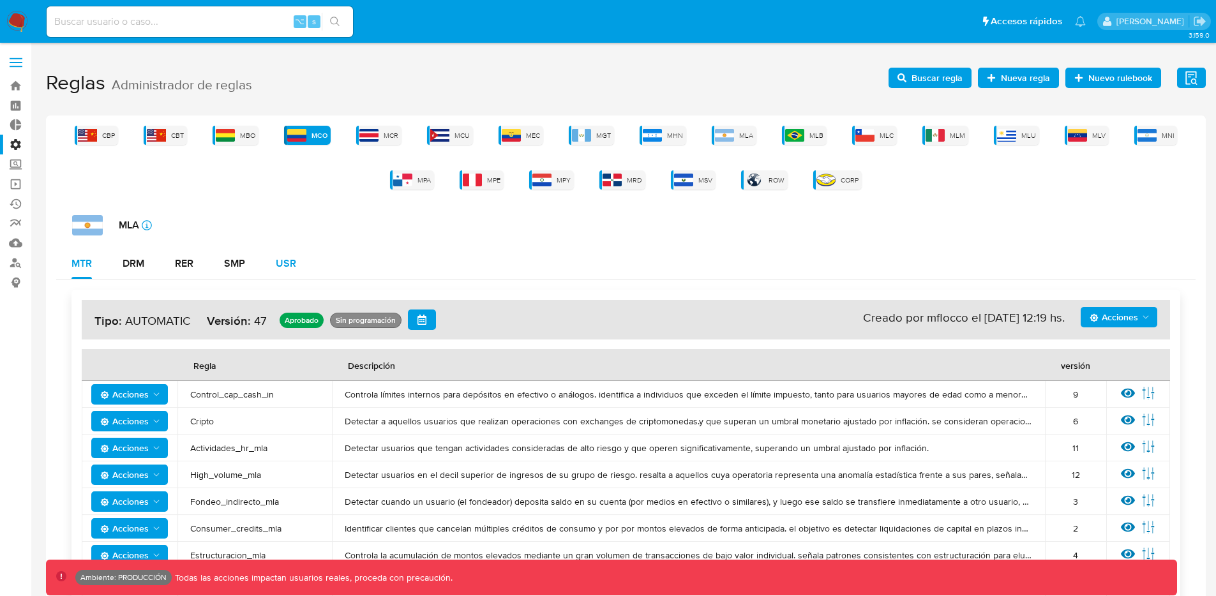
click at [283, 264] on div "USR" at bounding box center [286, 264] width 20 height 10
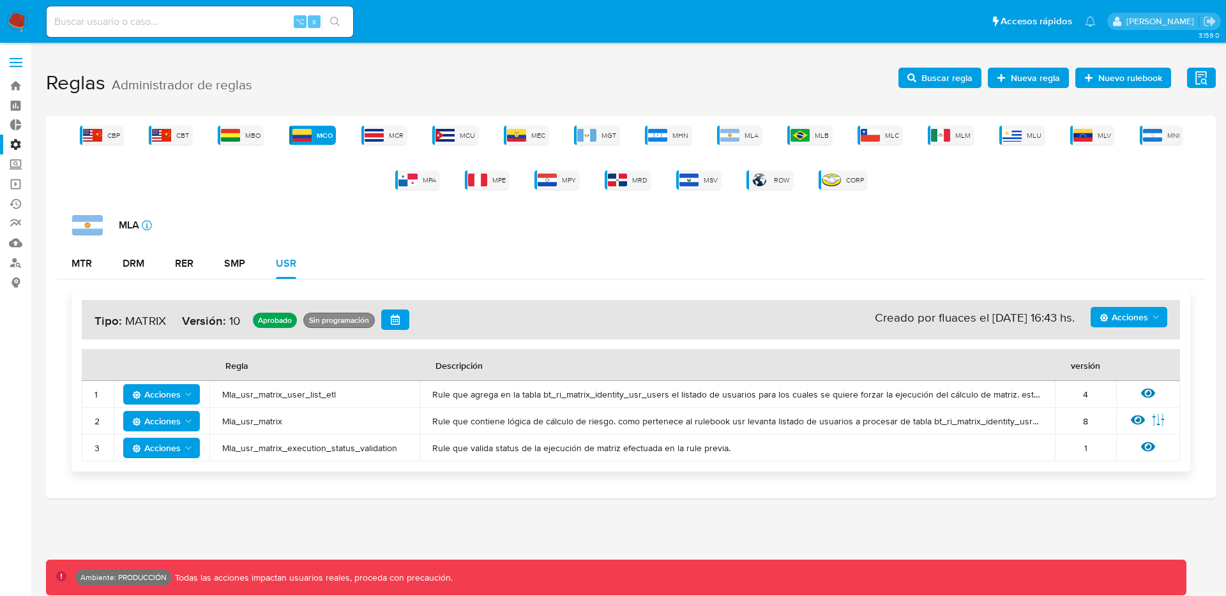
click at [282, 403] on td "Mla_usr_matrix_user_list_etl" at bounding box center [314, 394] width 210 height 27
click at [269, 418] on span "Mla_usr_matrix" at bounding box center [314, 421] width 185 height 11
drag, startPoint x: 176, startPoint y: 319, endPoint x: 243, endPoint y: 317, distance: 67.1
click at [243, 317] on h4 "Acciones Sin ejecuciones realizadas Creado por fluaces el [DATE] 16:43 hs. Tipo…" at bounding box center [630, 320] width 1073 height 20
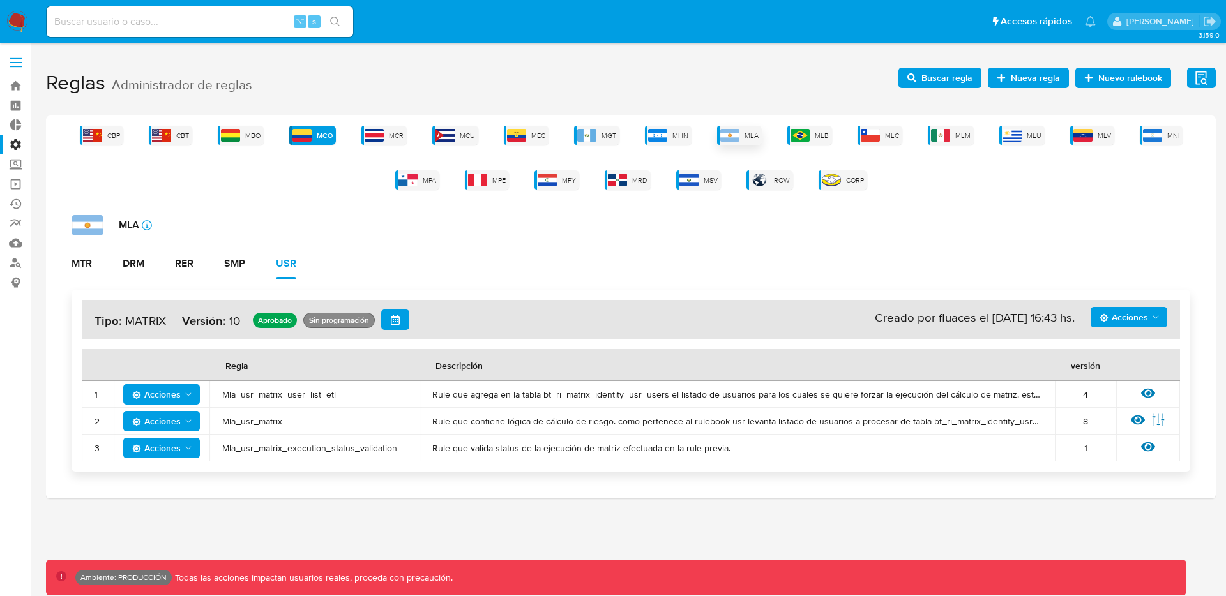
click at [745, 139] on span "MLA" at bounding box center [751, 136] width 14 height 10
click at [1140, 329] on h4 "Acciones Sin ejecuciones realizadas Creado por fluaces el [DATE] 16:43 hs. Tipo…" at bounding box center [630, 320] width 1073 height 20
click at [1138, 319] on span "Acciones" at bounding box center [1123, 317] width 49 height 20
click at [1124, 374] on button "Ver historico" at bounding box center [1128, 380] width 115 height 31
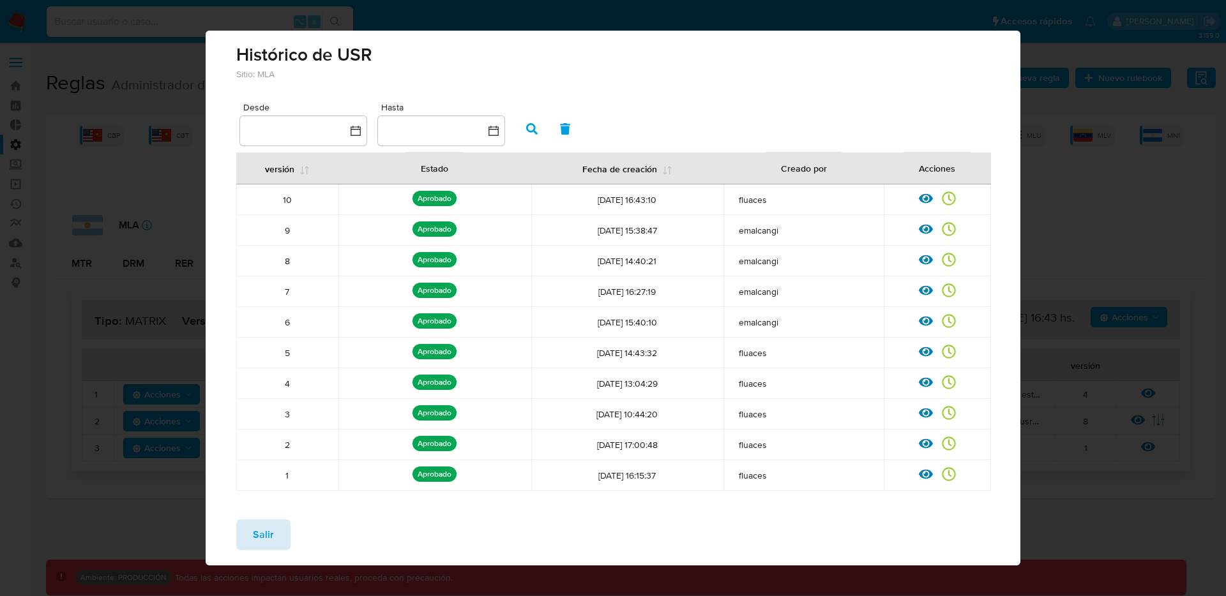
click at [268, 523] on span "Salir" at bounding box center [263, 535] width 21 height 28
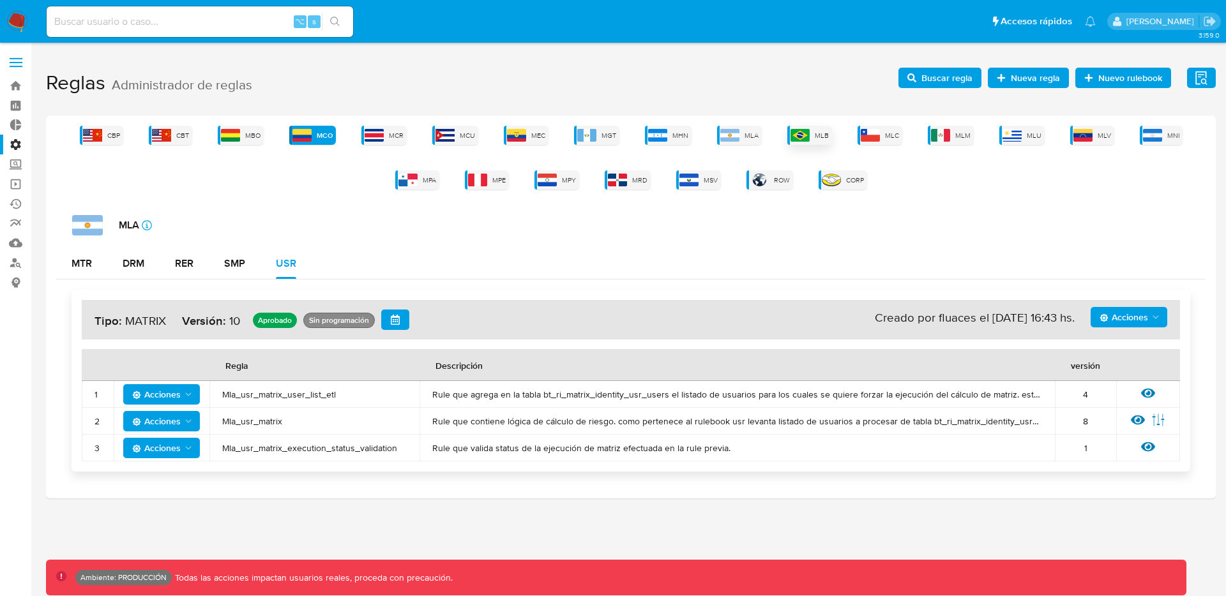
click at [814, 131] on div "MLB" at bounding box center [809, 135] width 45 height 19
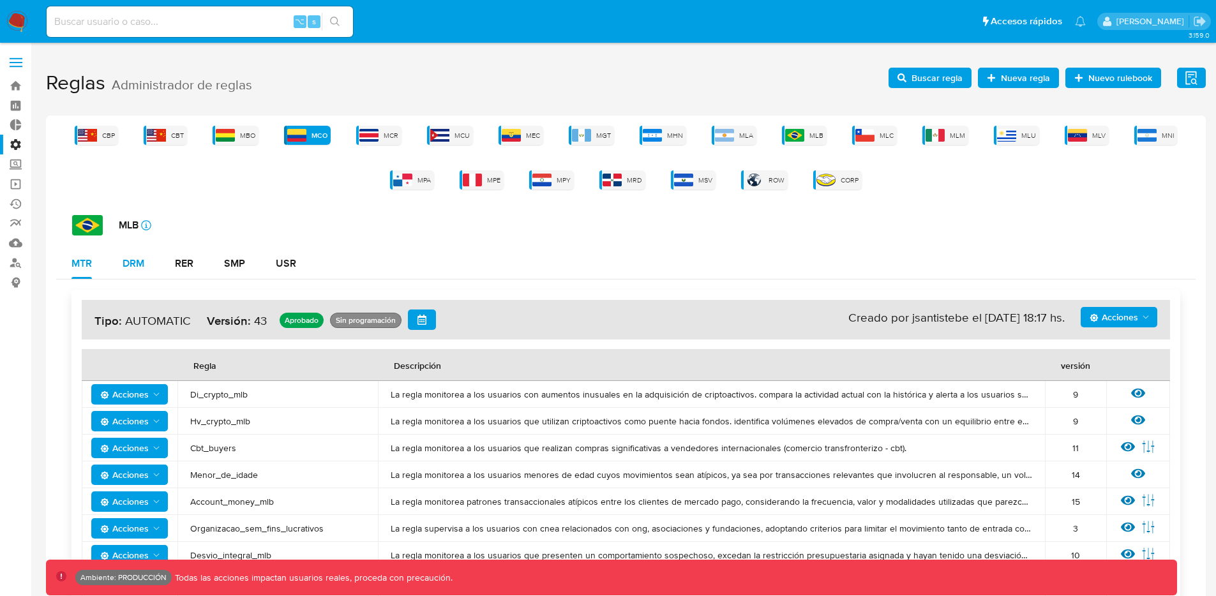
click at [121, 271] on button "DRM" at bounding box center [133, 263] width 52 height 31
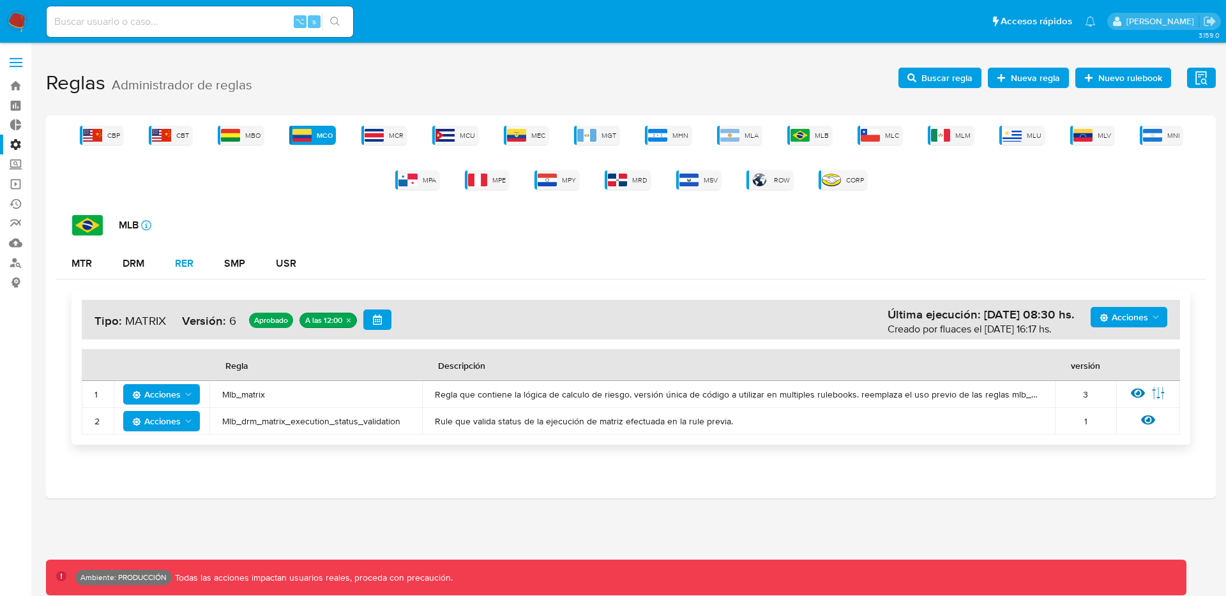
click at [182, 269] on div "RER" at bounding box center [184, 264] width 19 height 10
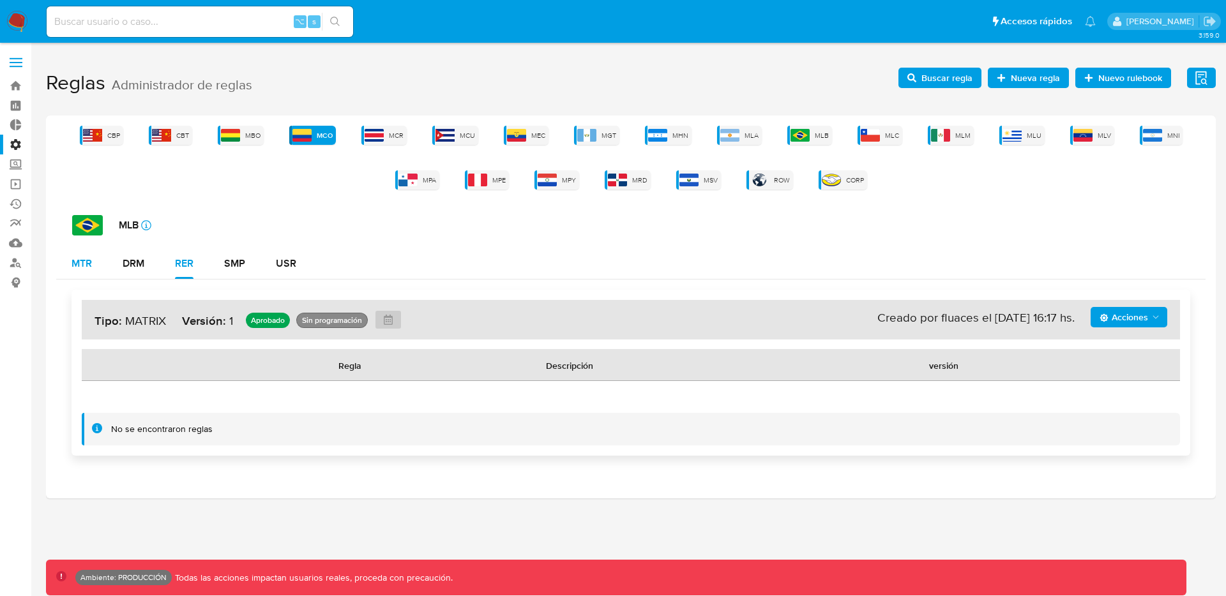
click at [70, 269] on button "MTR" at bounding box center [81, 263] width 51 height 31
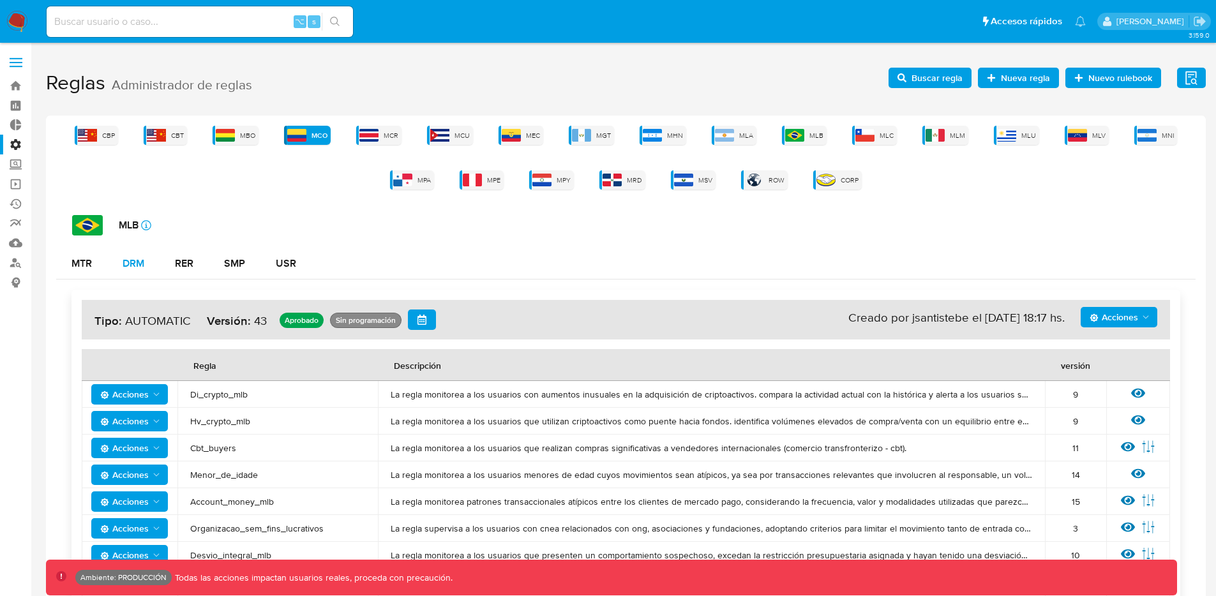
click at [144, 273] on div "DRM" at bounding box center [134, 263] width 22 height 31
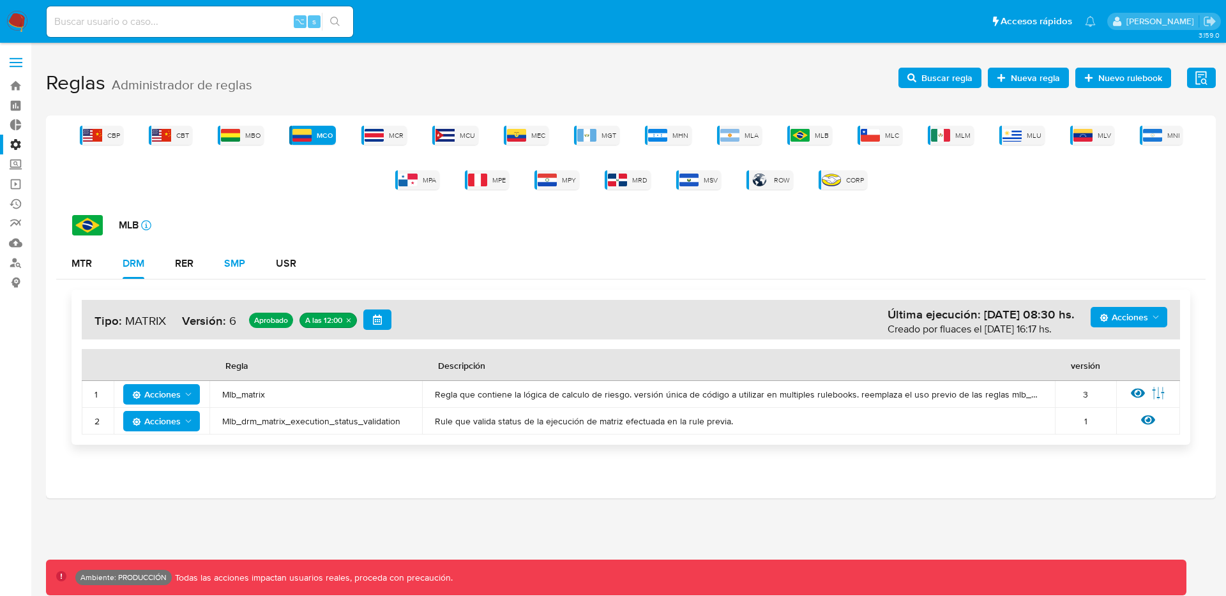
click at [220, 271] on button "SMP" at bounding box center [235, 263] width 52 height 31
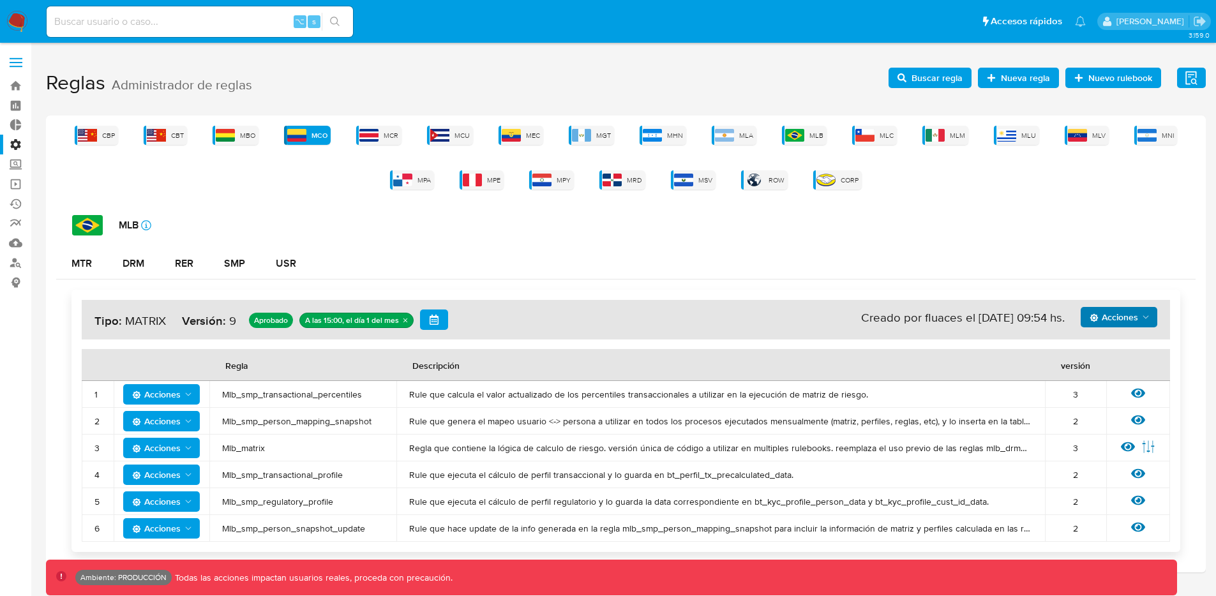
click at [1117, 313] on span "Acciones" at bounding box center [1114, 317] width 49 height 20
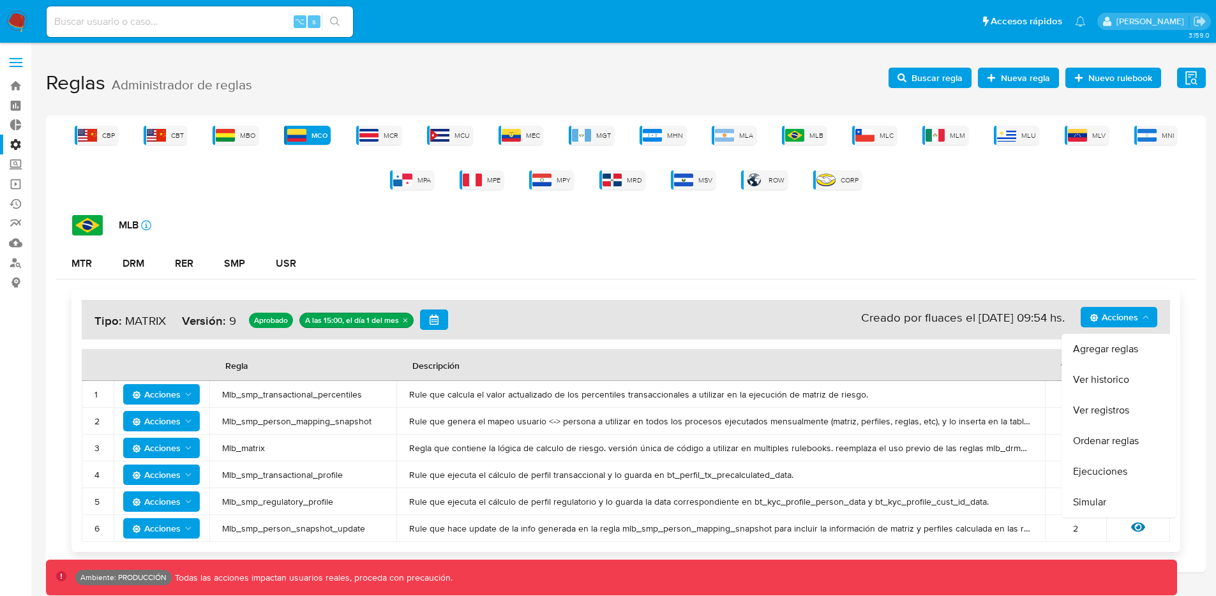
click at [1004, 178] on div "CBP CBT MBO MCO Hay cambios sin guardar en MTR. MCR MCU MEC MGT MHN MLA MLB MLC…" at bounding box center [626, 158] width 1140 height 64
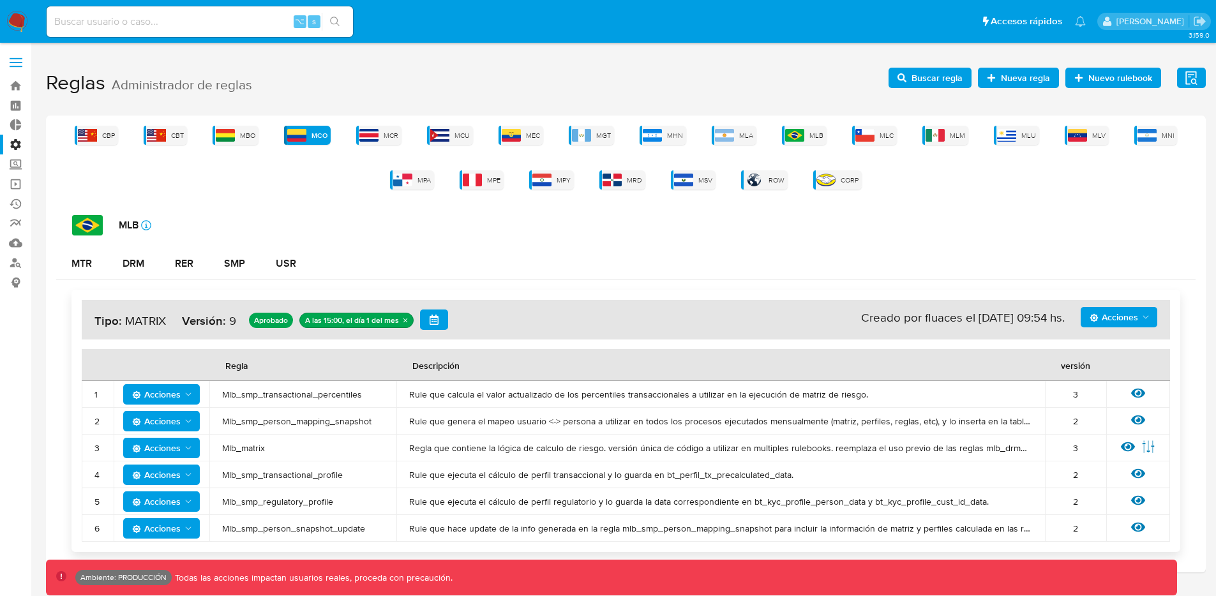
click at [946, 82] on span "Buscar regla" at bounding box center [937, 78] width 51 height 20
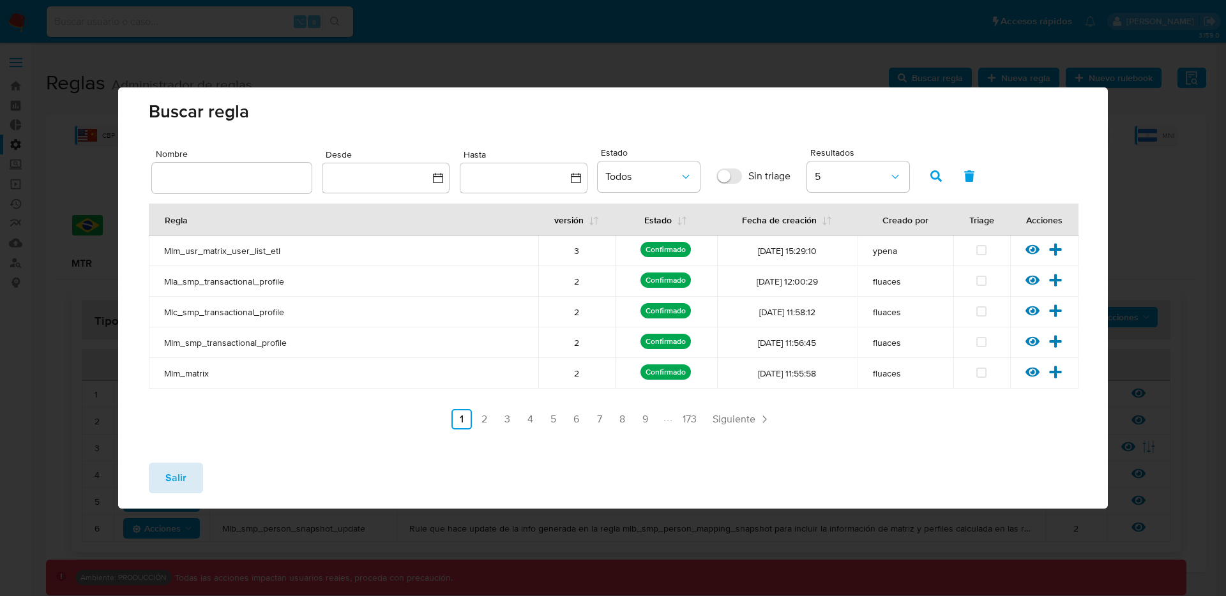
click at [197, 482] on button "Salir" at bounding box center [176, 478] width 54 height 31
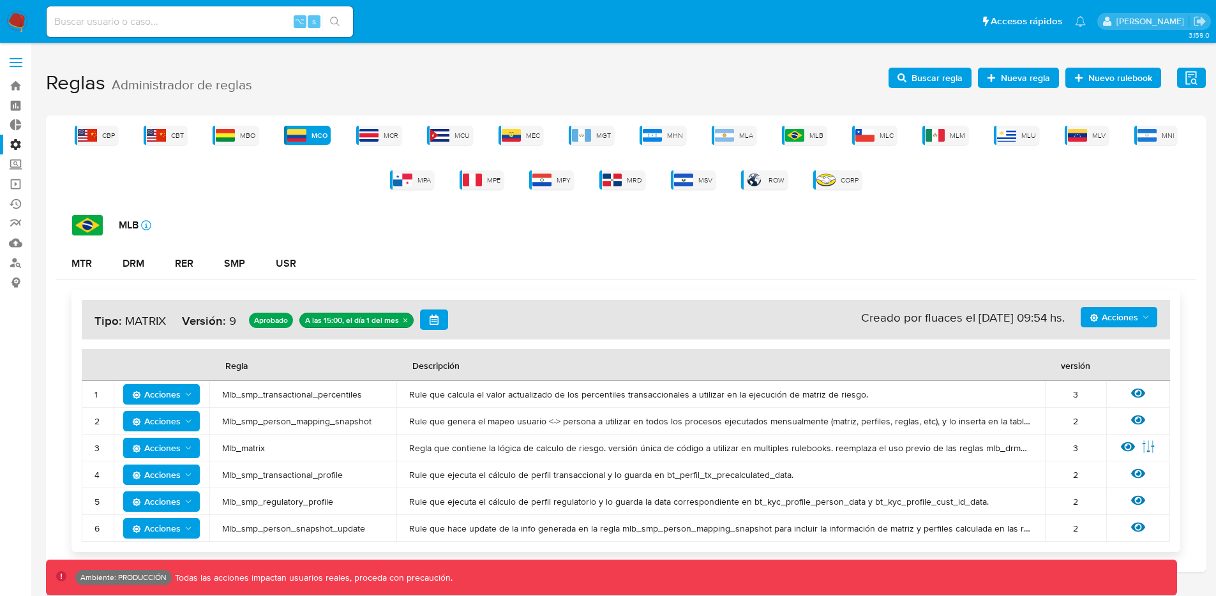
click at [1011, 89] on h1 "Reglas Administrador de reglas Evidencias Nuevo rulebook Nueva regla Buscar reg…" at bounding box center [626, 83] width 1160 height 44
click at [1009, 82] on span "Nueva regla" at bounding box center [1025, 78] width 49 height 20
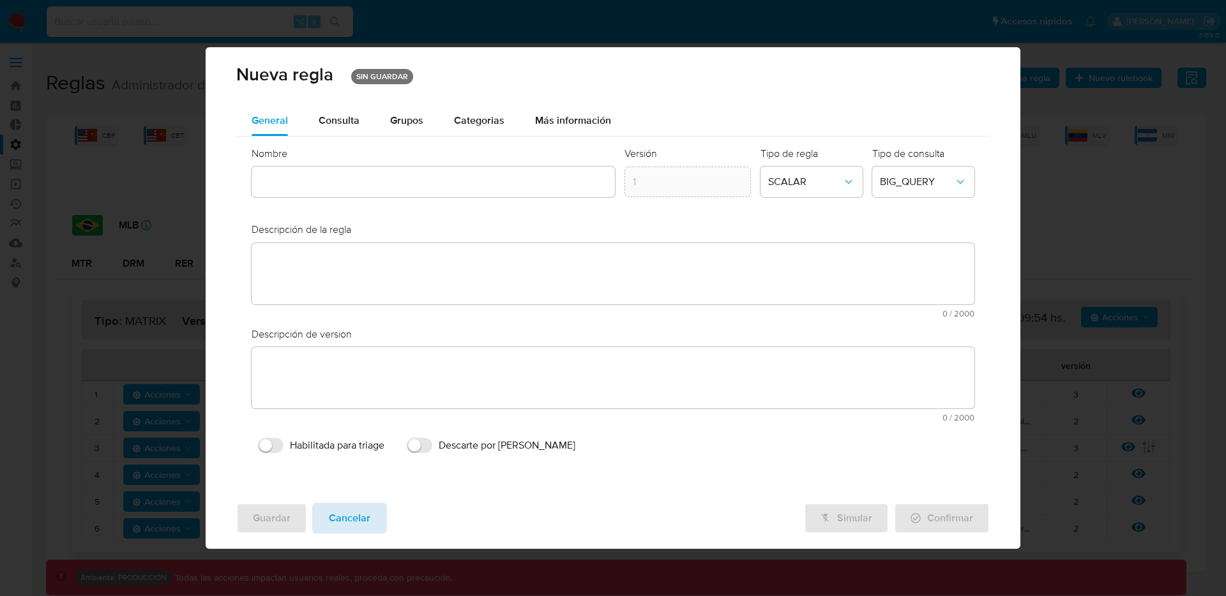
click at [379, 511] on button "Cancelar" at bounding box center [349, 518] width 75 height 31
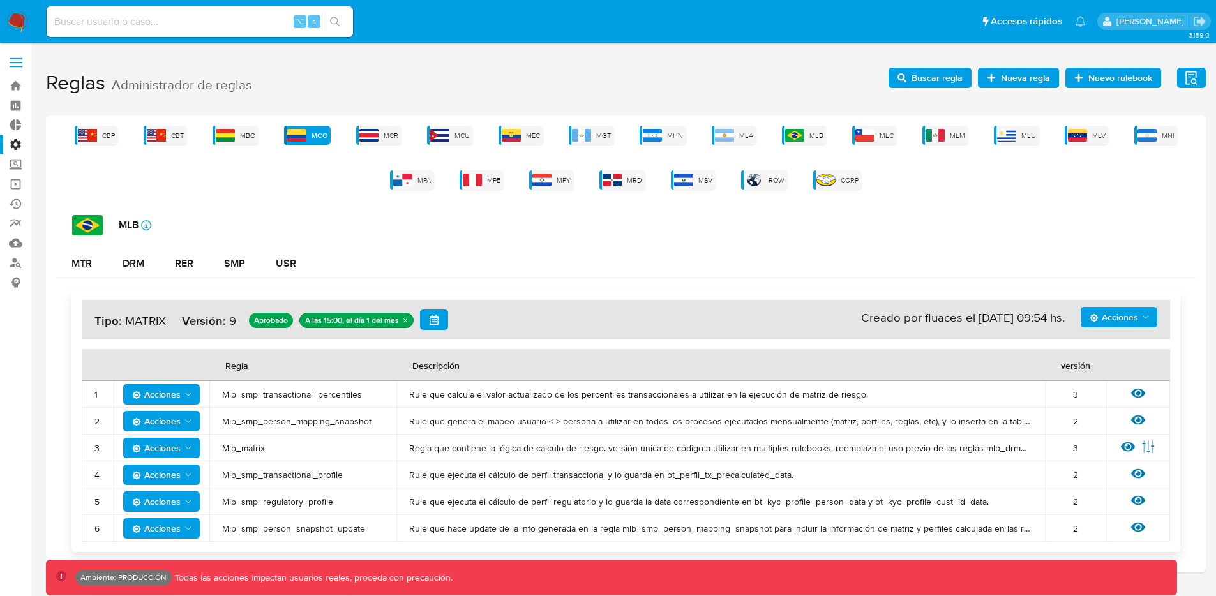
click at [950, 75] on span "Buscar regla" at bounding box center [937, 78] width 51 height 20
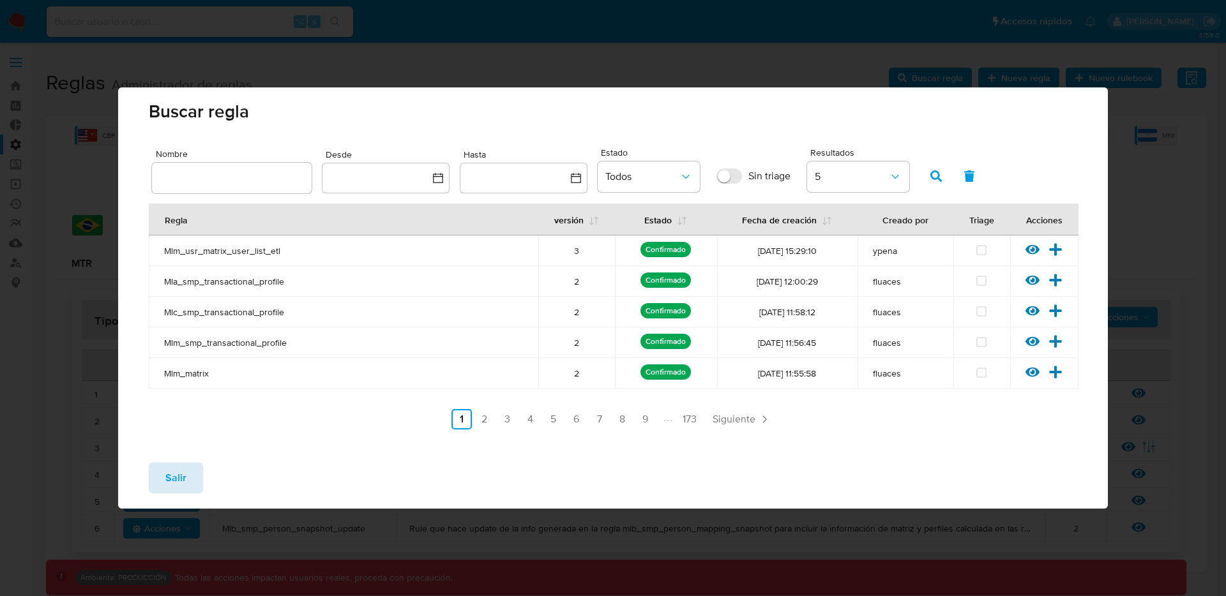
click at [181, 476] on span "Salir" at bounding box center [175, 478] width 21 height 28
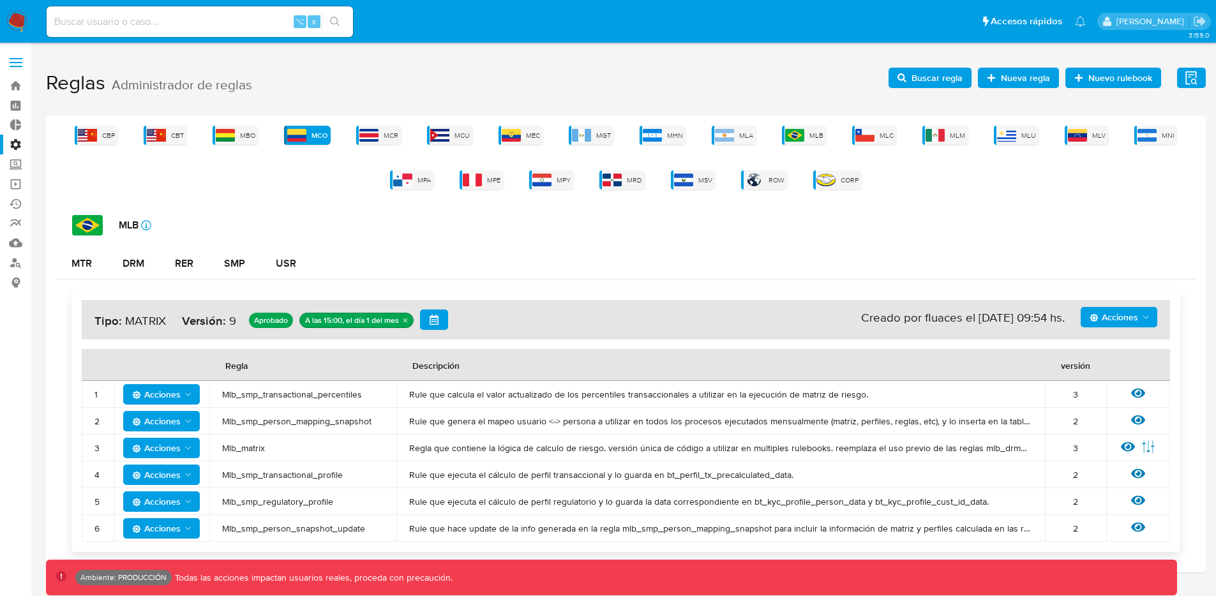
click at [1129, 319] on span "Acciones" at bounding box center [1114, 317] width 49 height 20
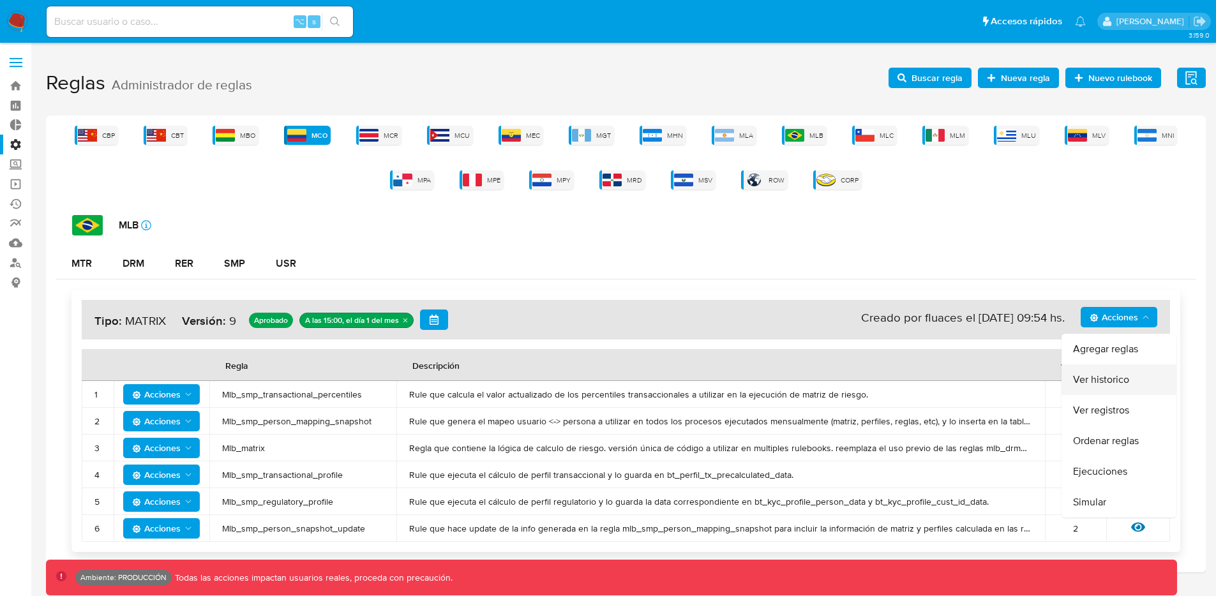
click at [1113, 388] on button "Ver historico" at bounding box center [1119, 380] width 115 height 31
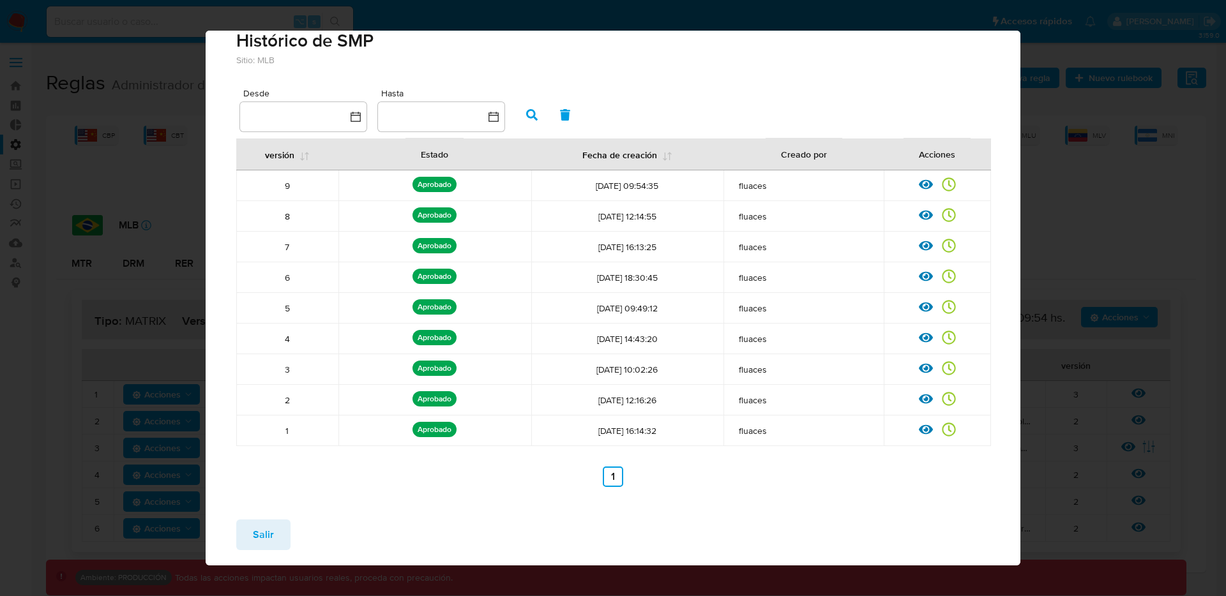
scroll to position [15, 0]
click at [300, 156] on icon at bounding box center [304, 156] width 10 height 10
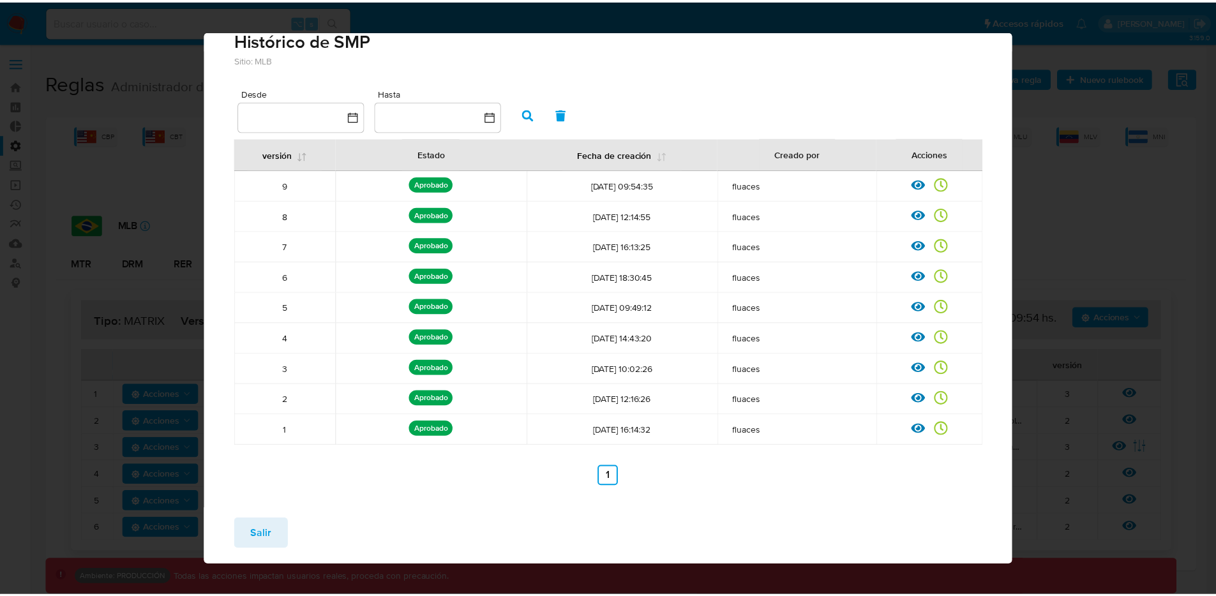
scroll to position [0, 0]
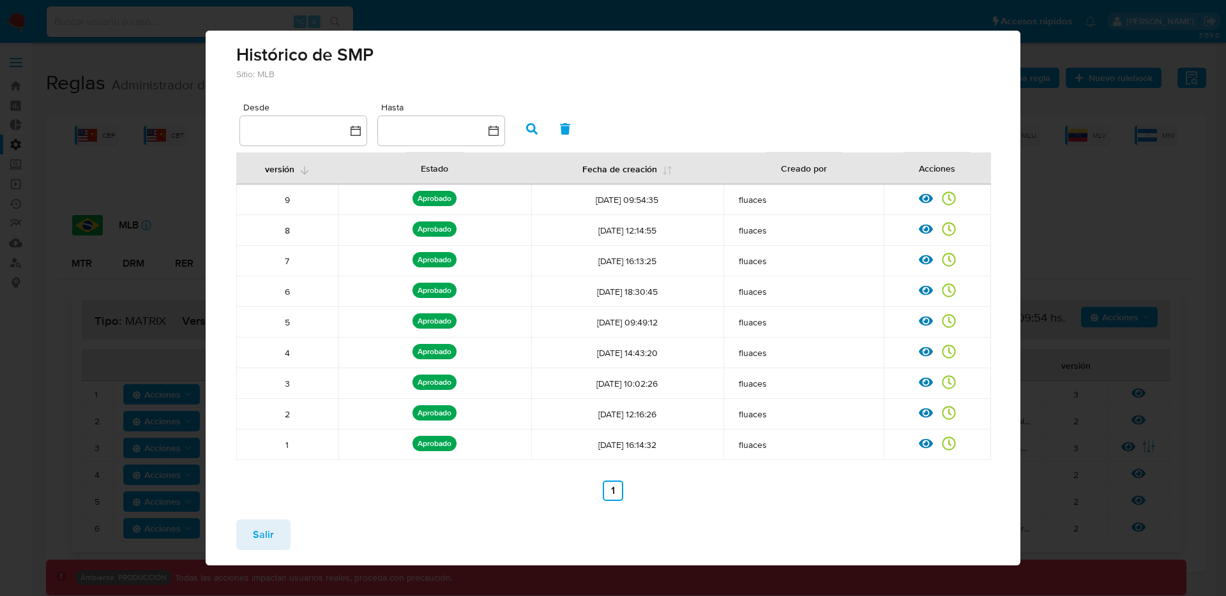
click at [281, 534] on button "Salir" at bounding box center [263, 535] width 54 height 31
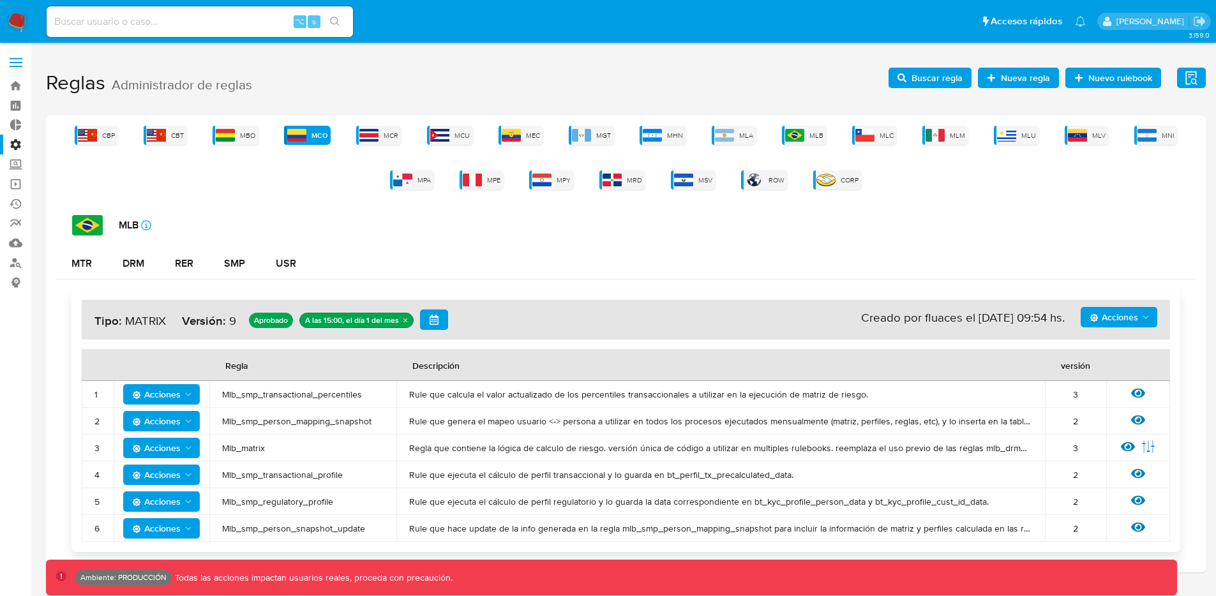
scroll to position [31, 0]
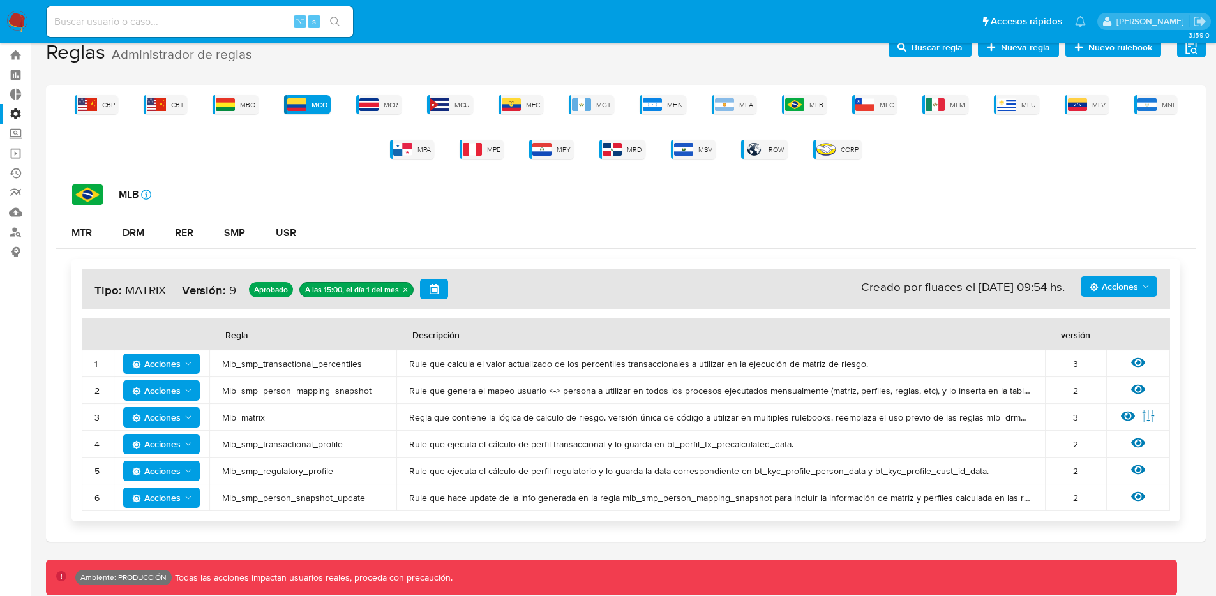
click at [1138, 291] on span "Acciones" at bounding box center [1120, 287] width 61 height 18
drag, startPoint x: 986, startPoint y: 245, endPoint x: 971, endPoint y: 243, distance: 15.5
click at [986, 245] on div "MTR DRM RER SMP USR" at bounding box center [626, 233] width 1140 height 31
click at [744, 107] on span "MLA" at bounding box center [746, 105] width 14 height 10
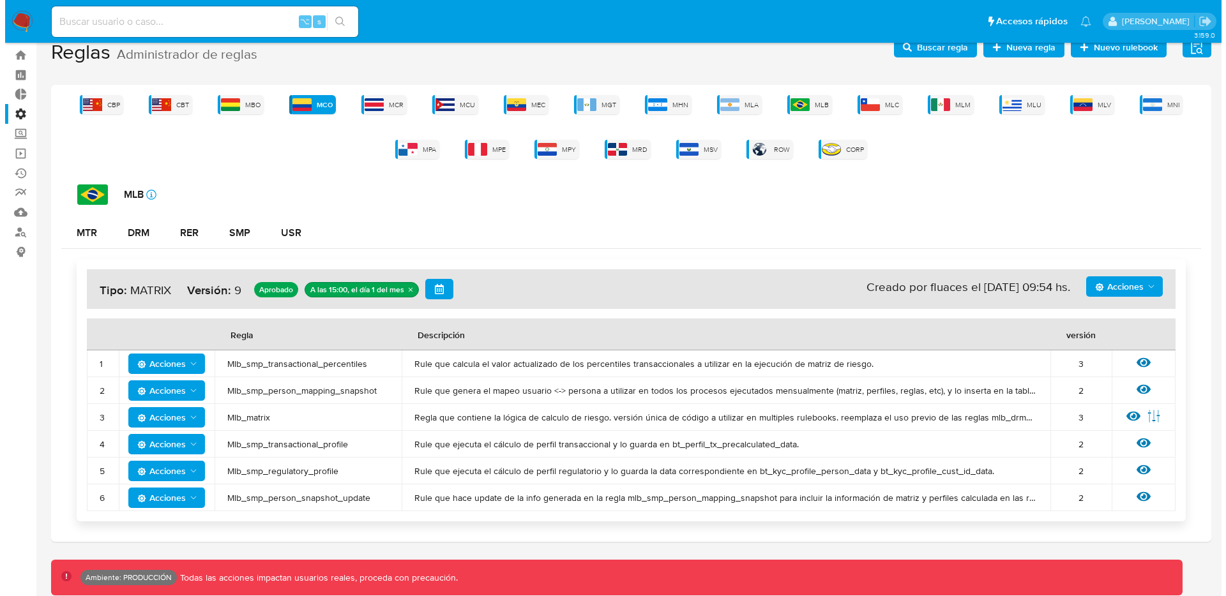
scroll to position [0, 0]
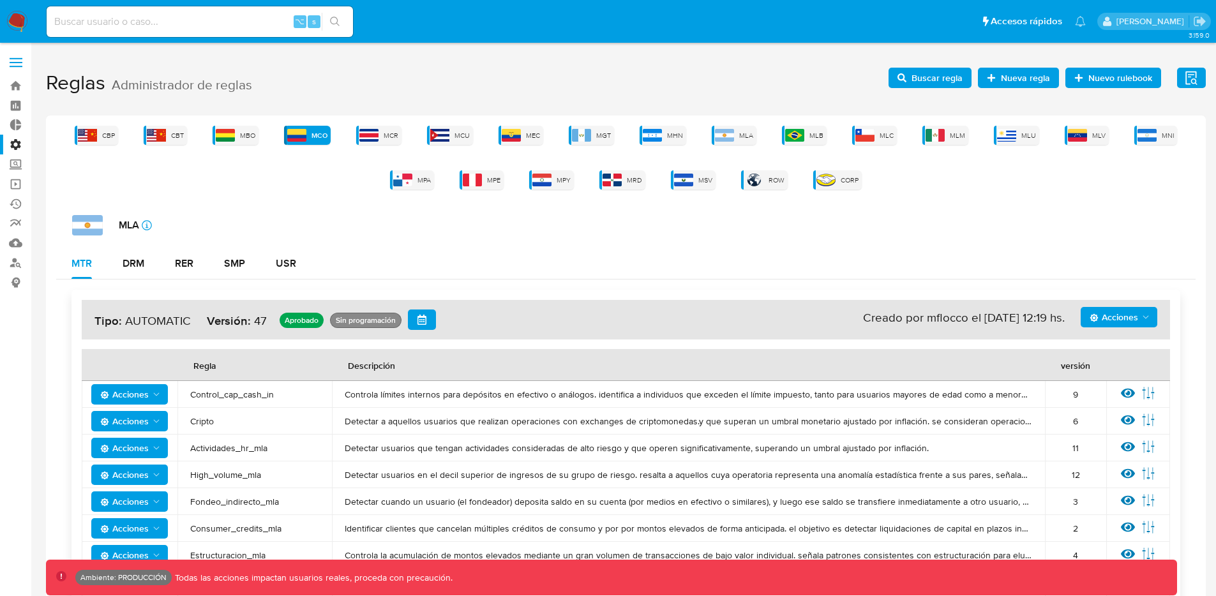
click at [1145, 323] on span "Acciones" at bounding box center [1120, 317] width 61 height 18
click at [1115, 381] on button "Ver historico" at bounding box center [1119, 380] width 115 height 31
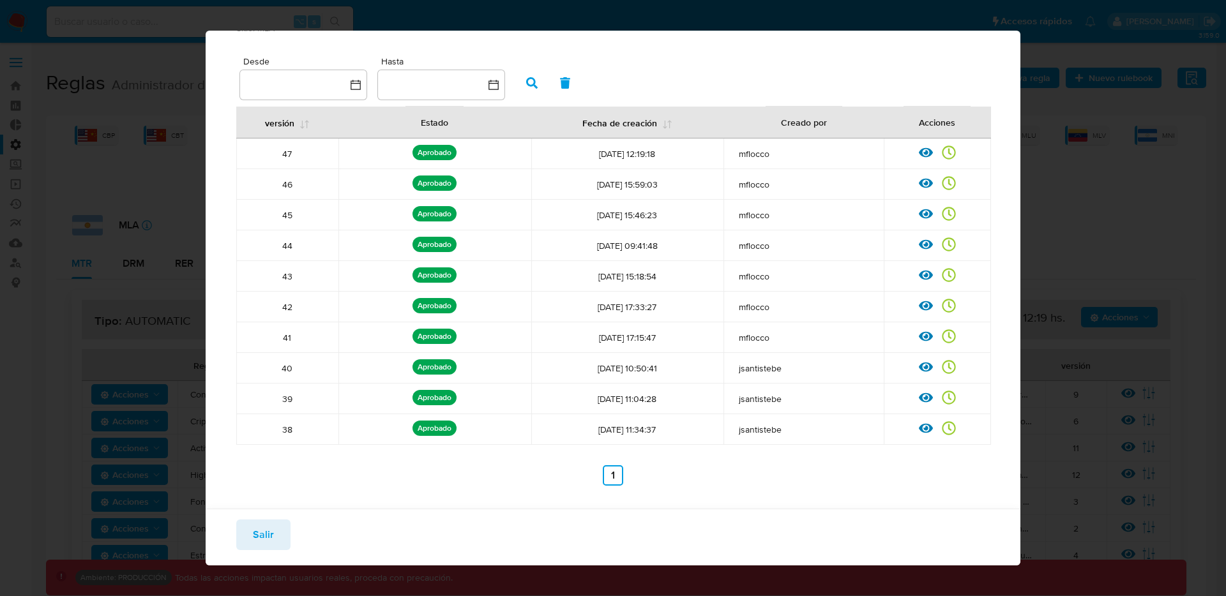
scroll to position [53, 0]
click at [299, 126] on icon at bounding box center [304, 125] width 10 height 10
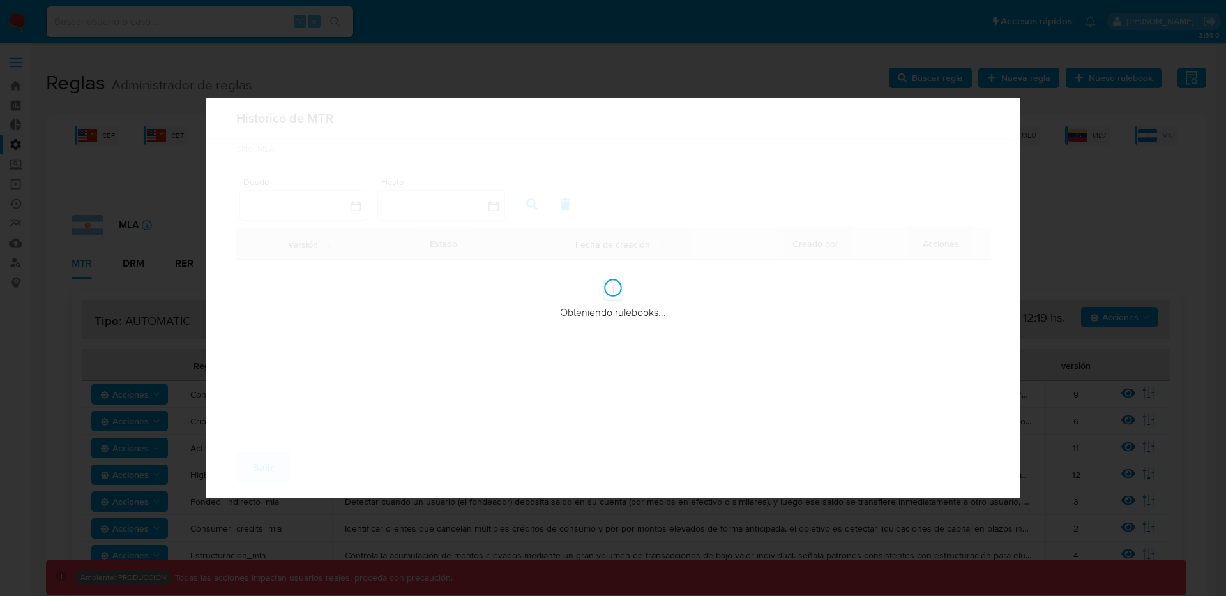
scroll to position [0, 0]
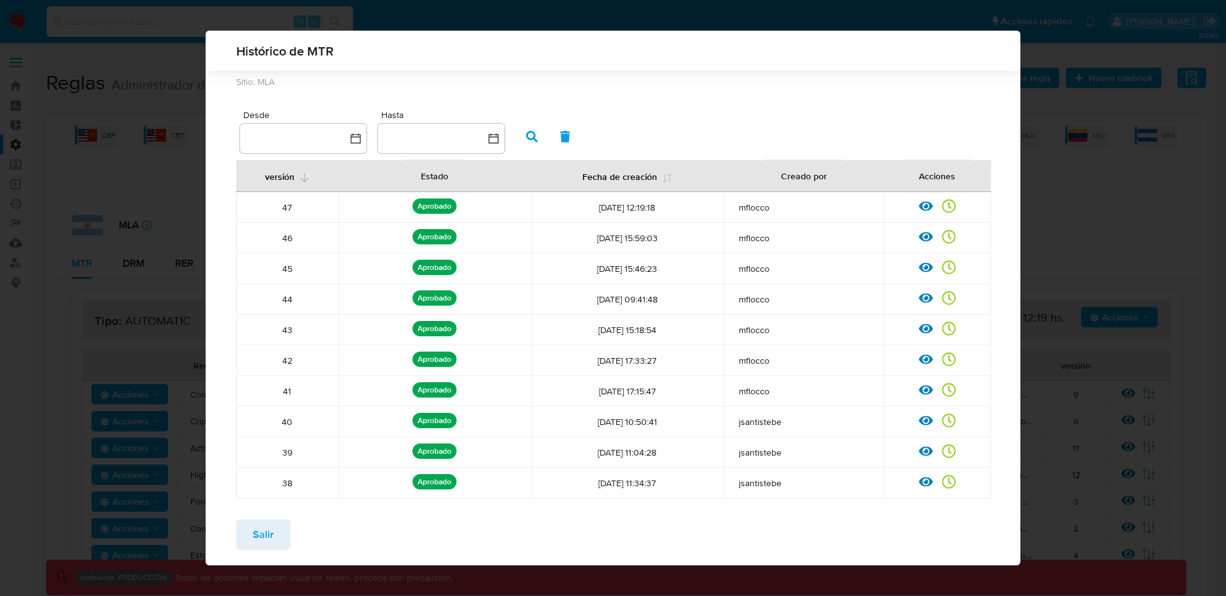
click at [299, 179] on icon at bounding box center [304, 178] width 10 height 10
drag, startPoint x: 299, startPoint y: 209, endPoint x: 296, endPoint y: 444, distance: 235.6
click at [296, 444] on tbody "1 Aprobado Aprobado por: [DATE] 18:02:12 mbelmonte Ver rulebook Ver registros 2…" at bounding box center [613, 345] width 755 height 306
click at [304, 177] on icon at bounding box center [304, 178] width 10 height 10
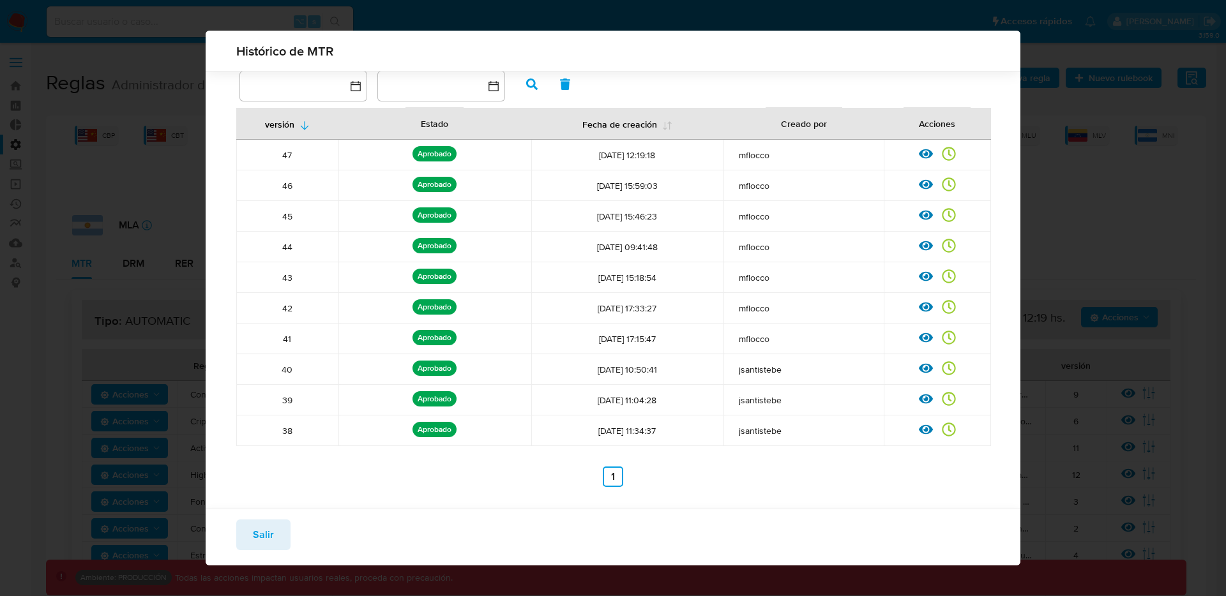
scroll to position [53, 0]
click at [292, 122] on button "versión" at bounding box center [287, 123] width 75 height 31
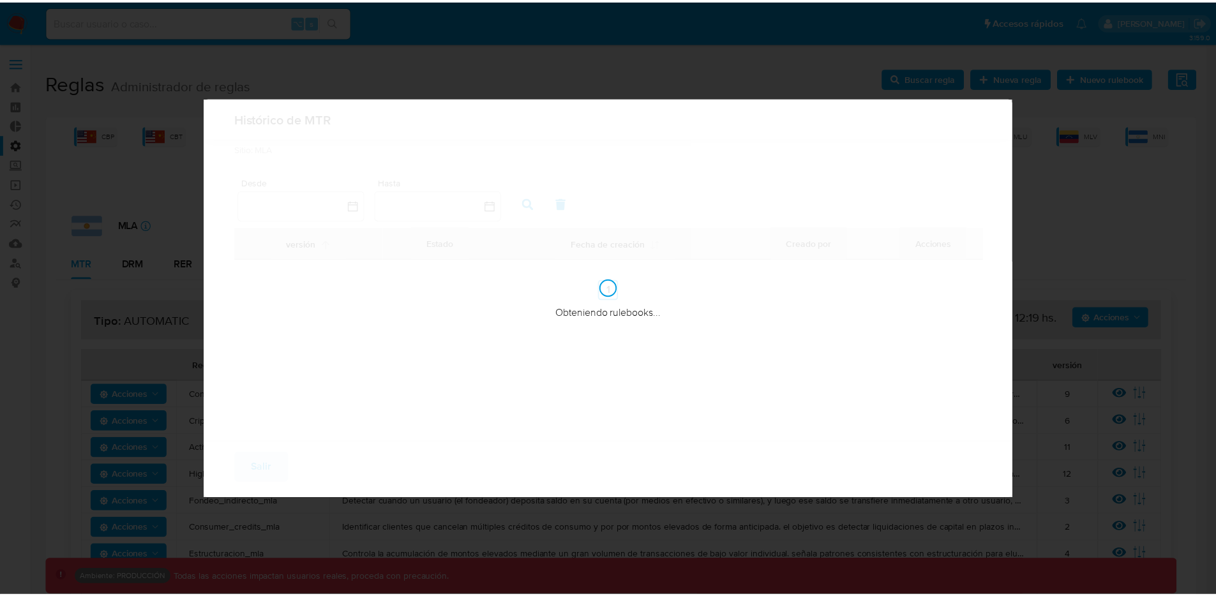
scroll to position [0, 0]
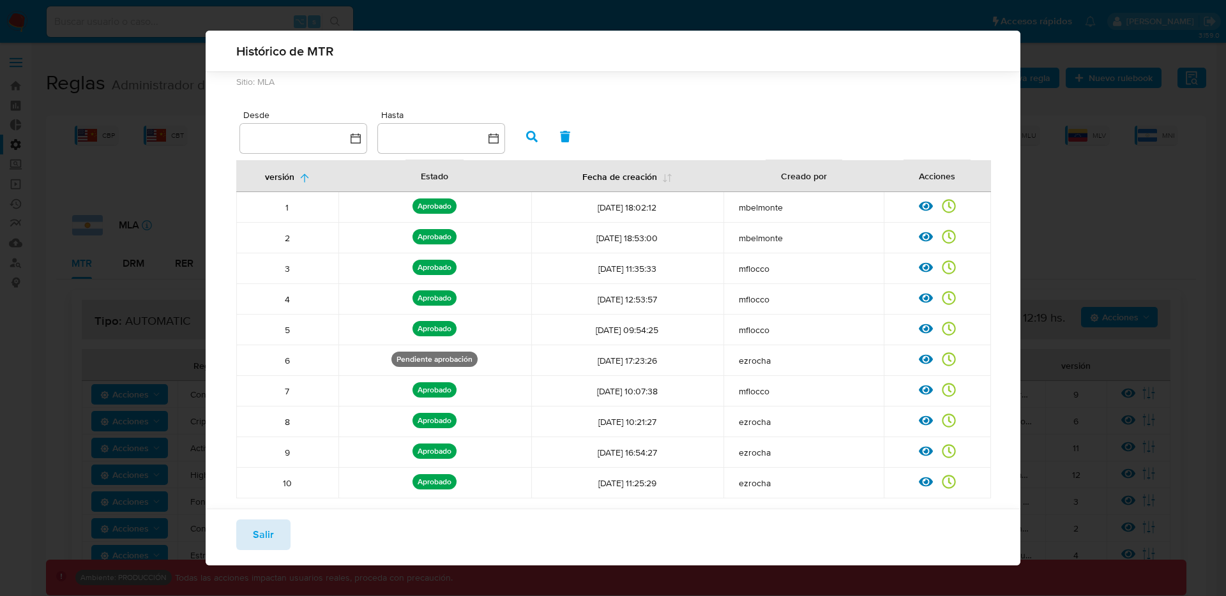
click at [254, 536] on span "Salir" at bounding box center [263, 535] width 21 height 28
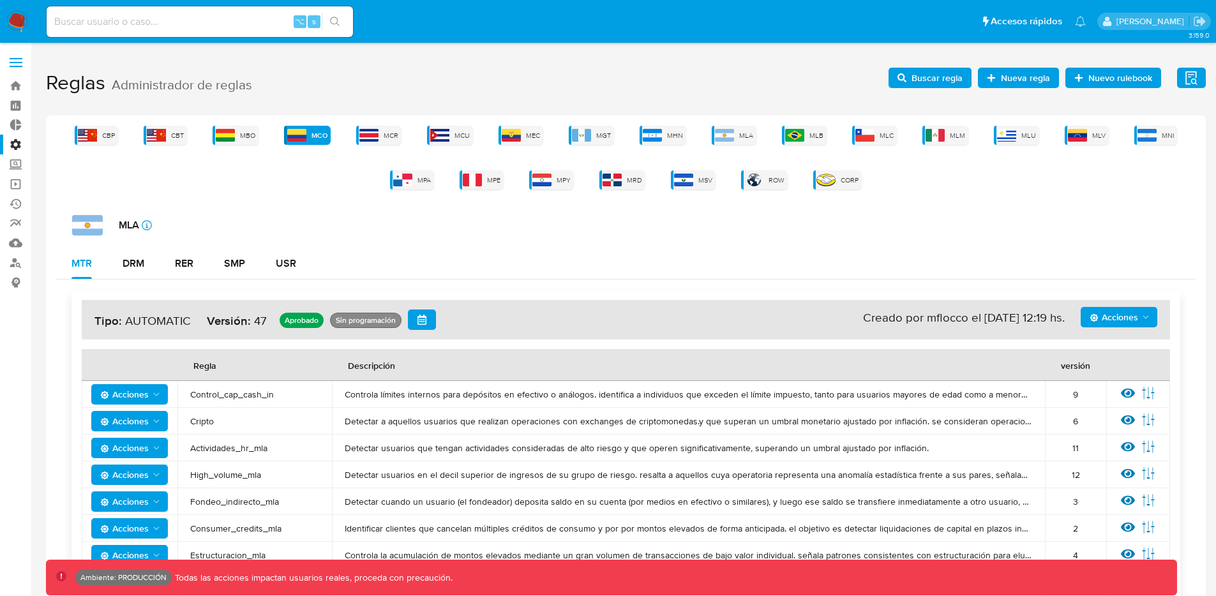
click at [1145, 315] on icon "Acciones" at bounding box center [1146, 317] width 10 height 10
click at [1106, 381] on button "Ver historico" at bounding box center [1119, 380] width 115 height 31
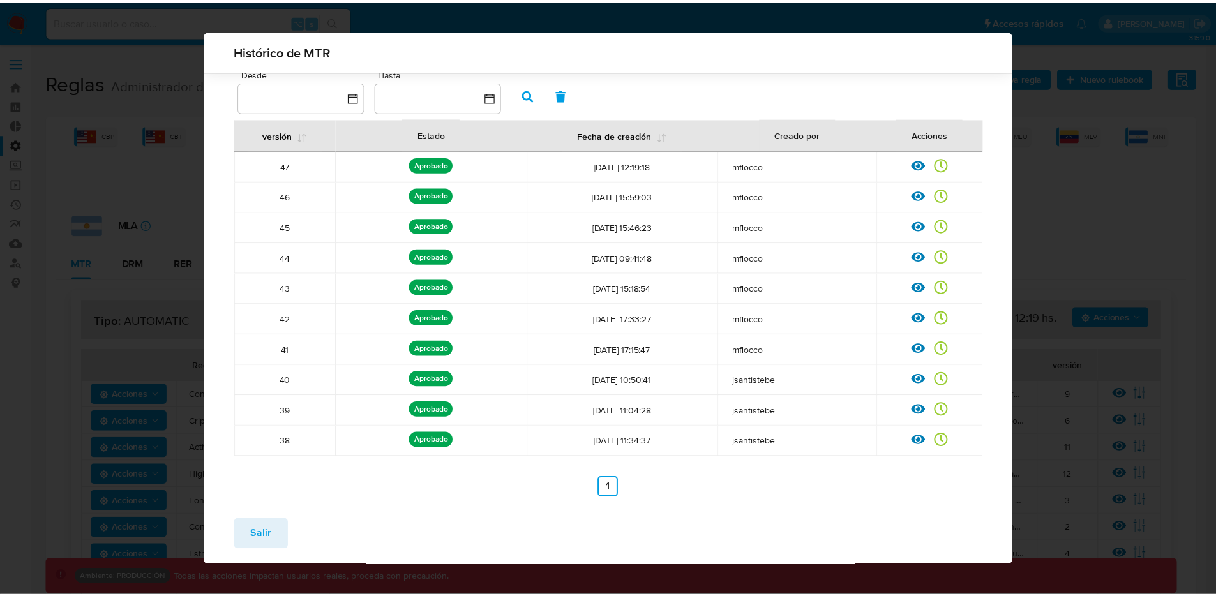
scroll to position [8, 0]
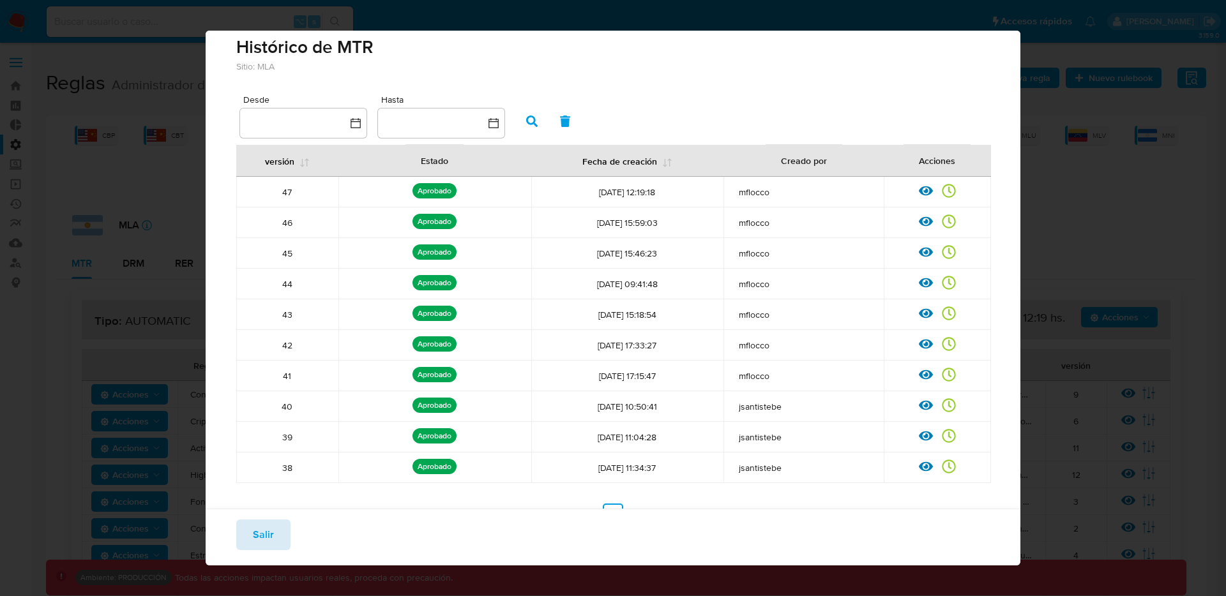
click at [255, 532] on span "Salir" at bounding box center [263, 535] width 21 height 28
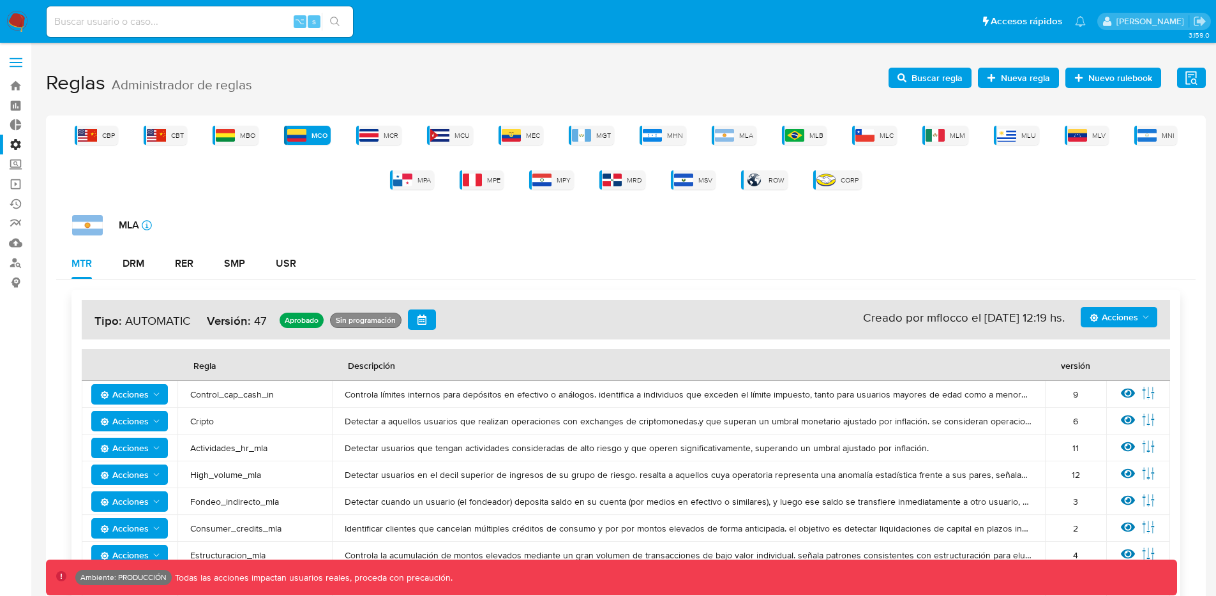
click at [1119, 319] on span "Acciones" at bounding box center [1114, 317] width 49 height 20
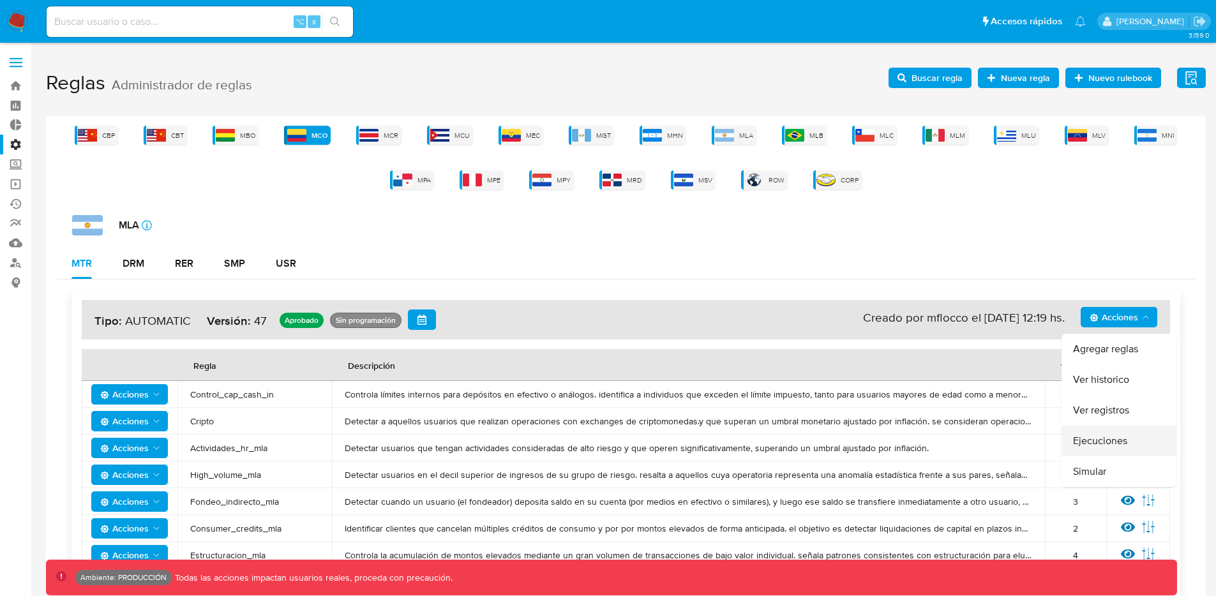
click at [1118, 441] on button "Ejecuciones" at bounding box center [1119, 441] width 115 height 31
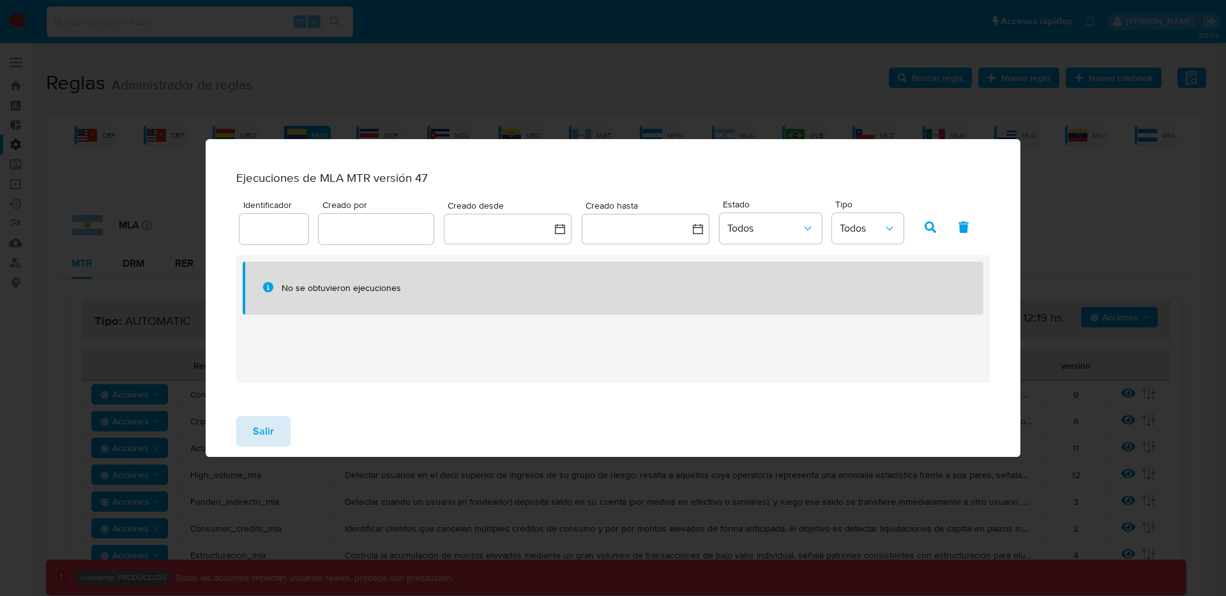
click at [266, 444] on span "Salir" at bounding box center [263, 432] width 21 height 28
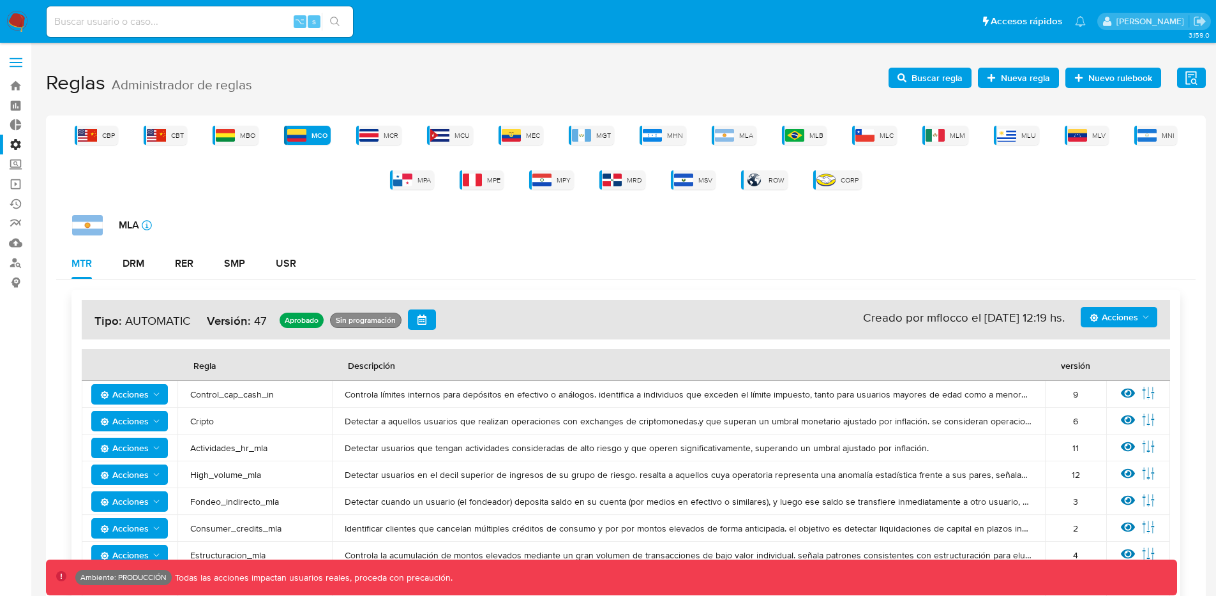
click at [1126, 331] on div "Acciones Sin ejecuciones realizadas Creado por mflocco el [DATE] 12:19 hs. Tipo…" at bounding box center [626, 320] width 1089 height 40
click at [1127, 322] on span "Acciones" at bounding box center [1114, 317] width 49 height 20
click at [1097, 354] on button "Agregar reglas" at bounding box center [1119, 349] width 115 height 31
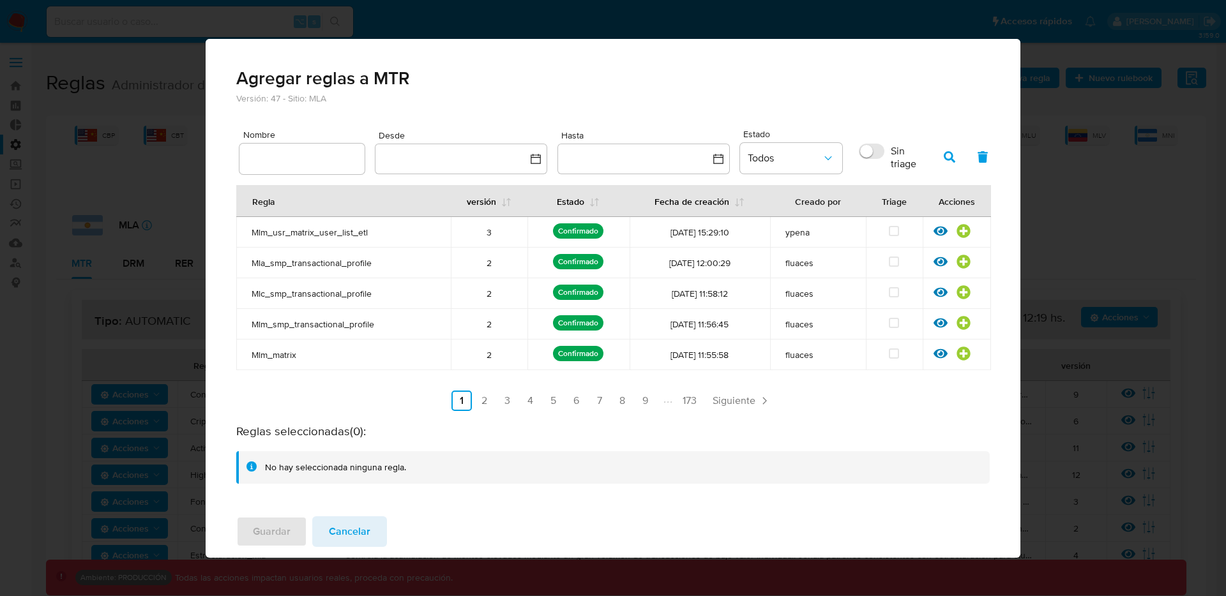
click at [359, 518] on span "Cancelar" at bounding box center [349, 532] width 41 height 28
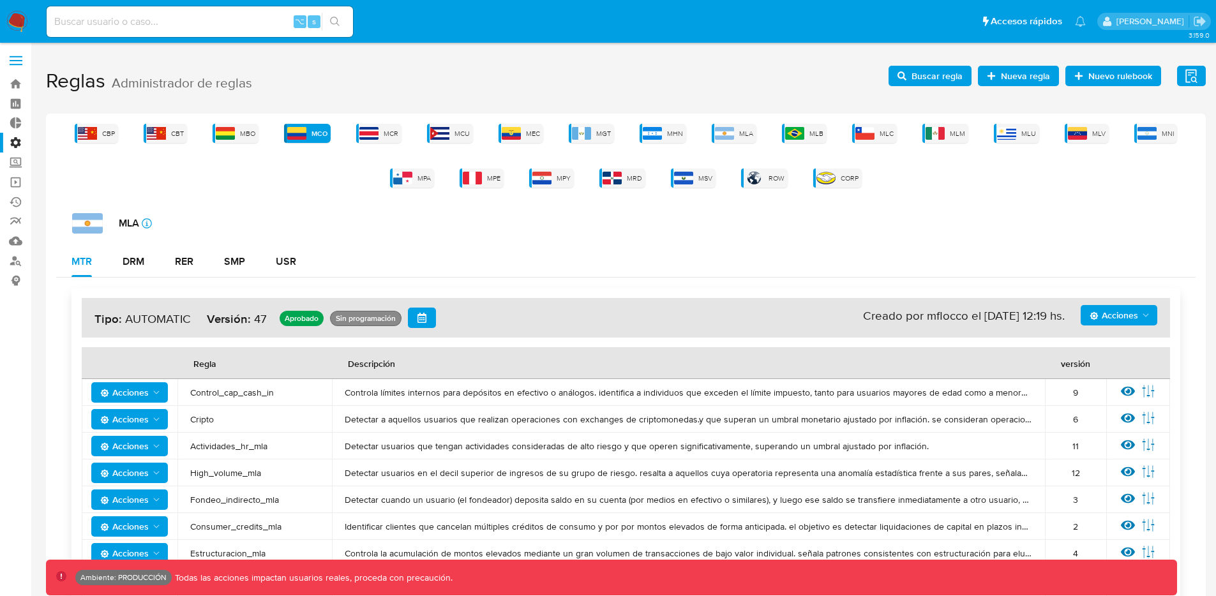
scroll to position [0, 0]
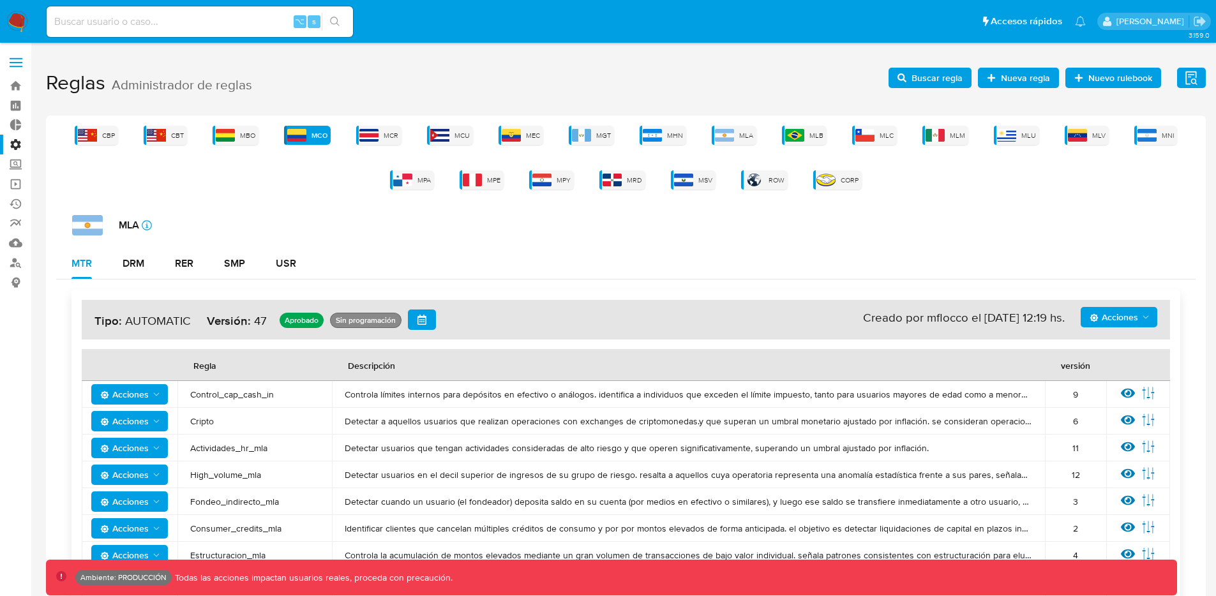
click at [1144, 315] on icon "Acciones" at bounding box center [1146, 317] width 10 height 10
click at [913, 84] on span "Buscar regla" at bounding box center [937, 78] width 51 height 20
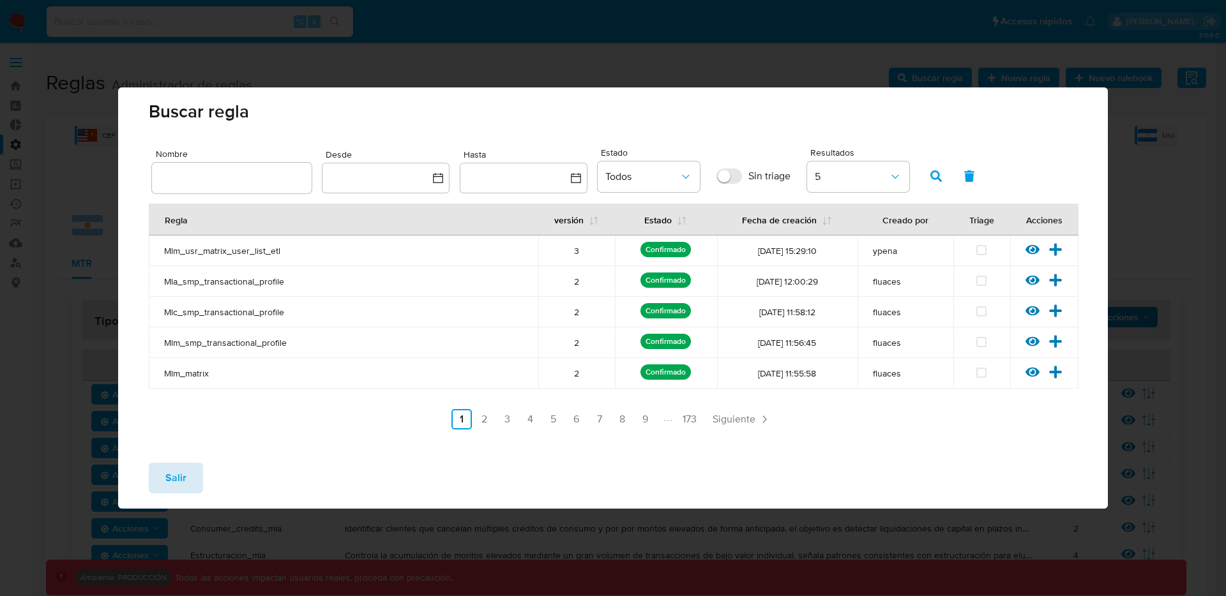
click at [170, 488] on span "Salir" at bounding box center [175, 478] width 21 height 28
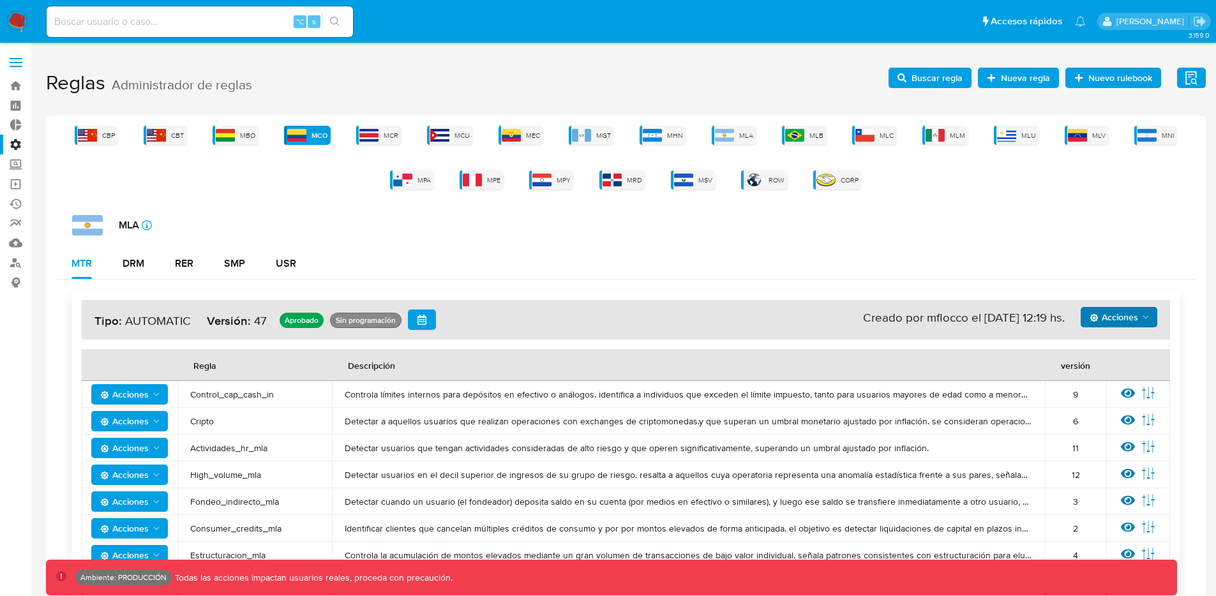
click at [126, 389] on span "Acciones" at bounding box center [124, 394] width 49 height 20
click at [121, 453] on button "Ver historico" at bounding box center [129, 457] width 115 height 31
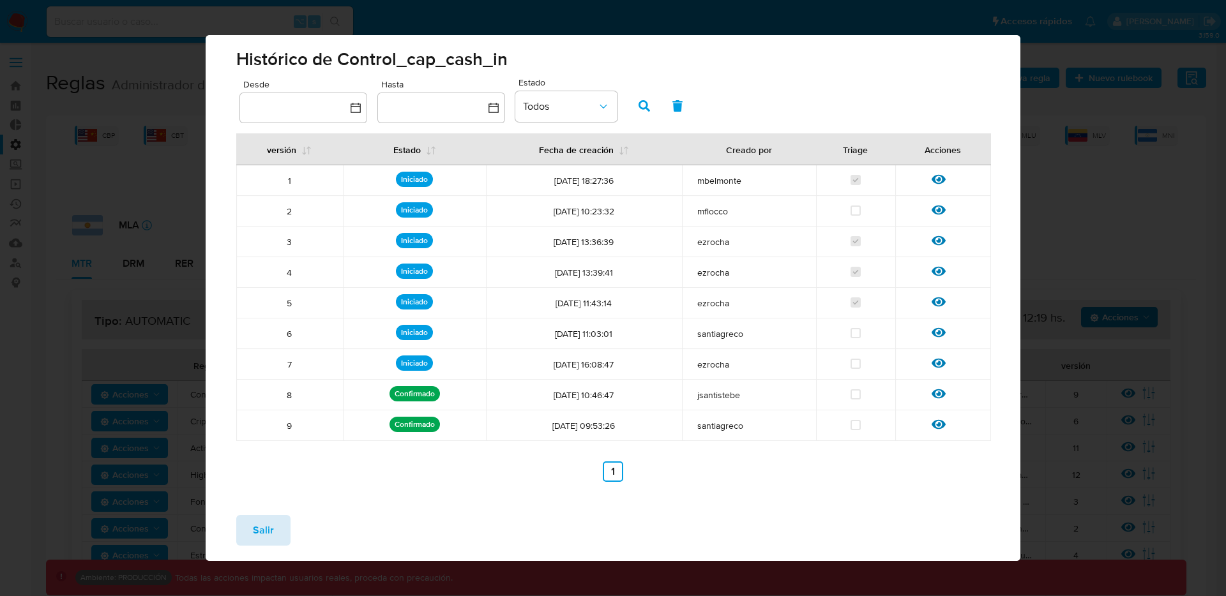
click at [261, 532] on span "Salir" at bounding box center [263, 531] width 21 height 28
